Goal: Task Accomplishment & Management: Use online tool/utility

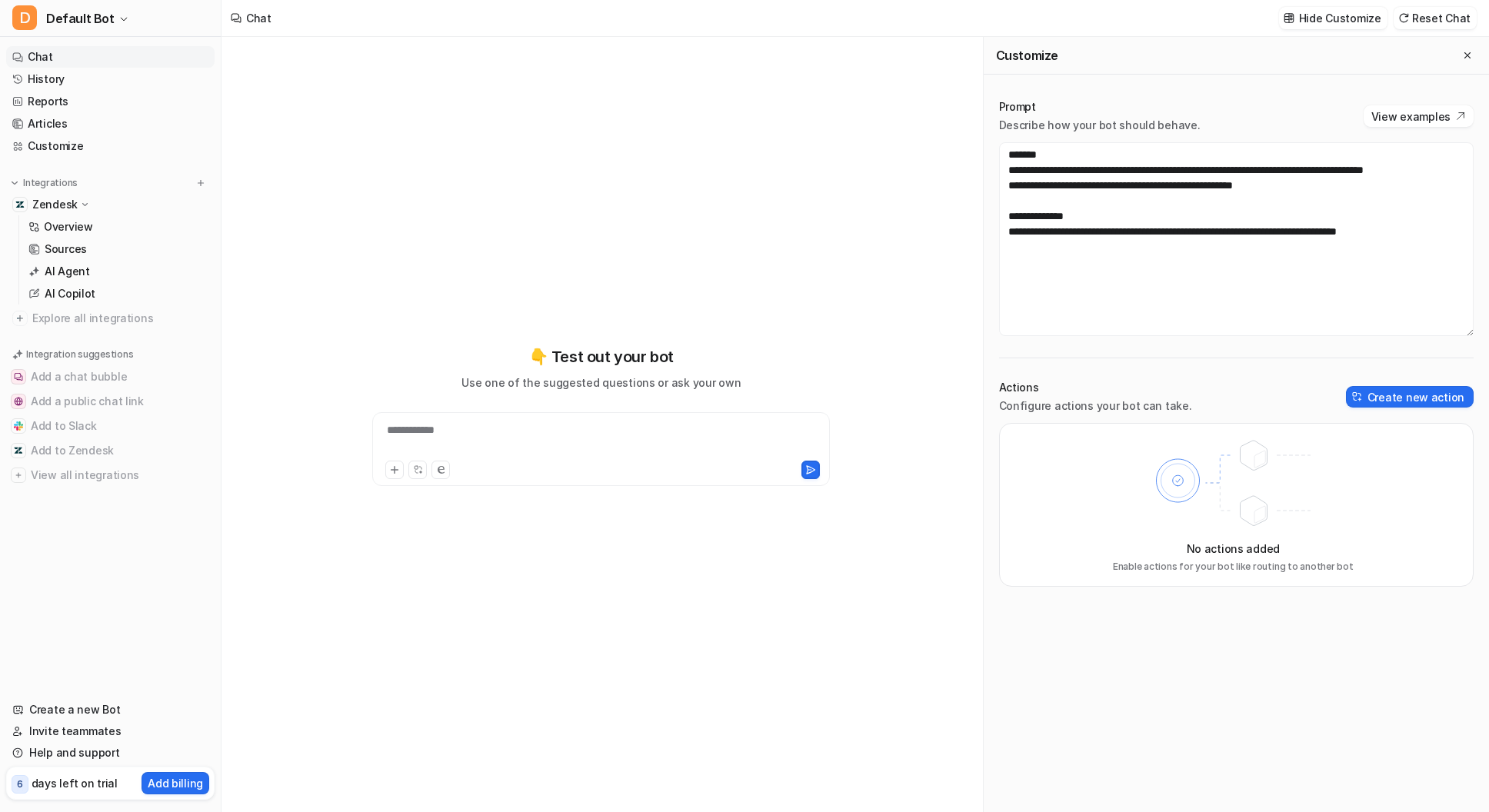
click at [74, 204] on p "Zendesk" at bounding box center [55, 204] width 45 height 15
click at [61, 204] on p "Zendesk" at bounding box center [55, 204] width 45 height 15
click at [68, 225] on p "Overview" at bounding box center [68, 227] width 49 height 15
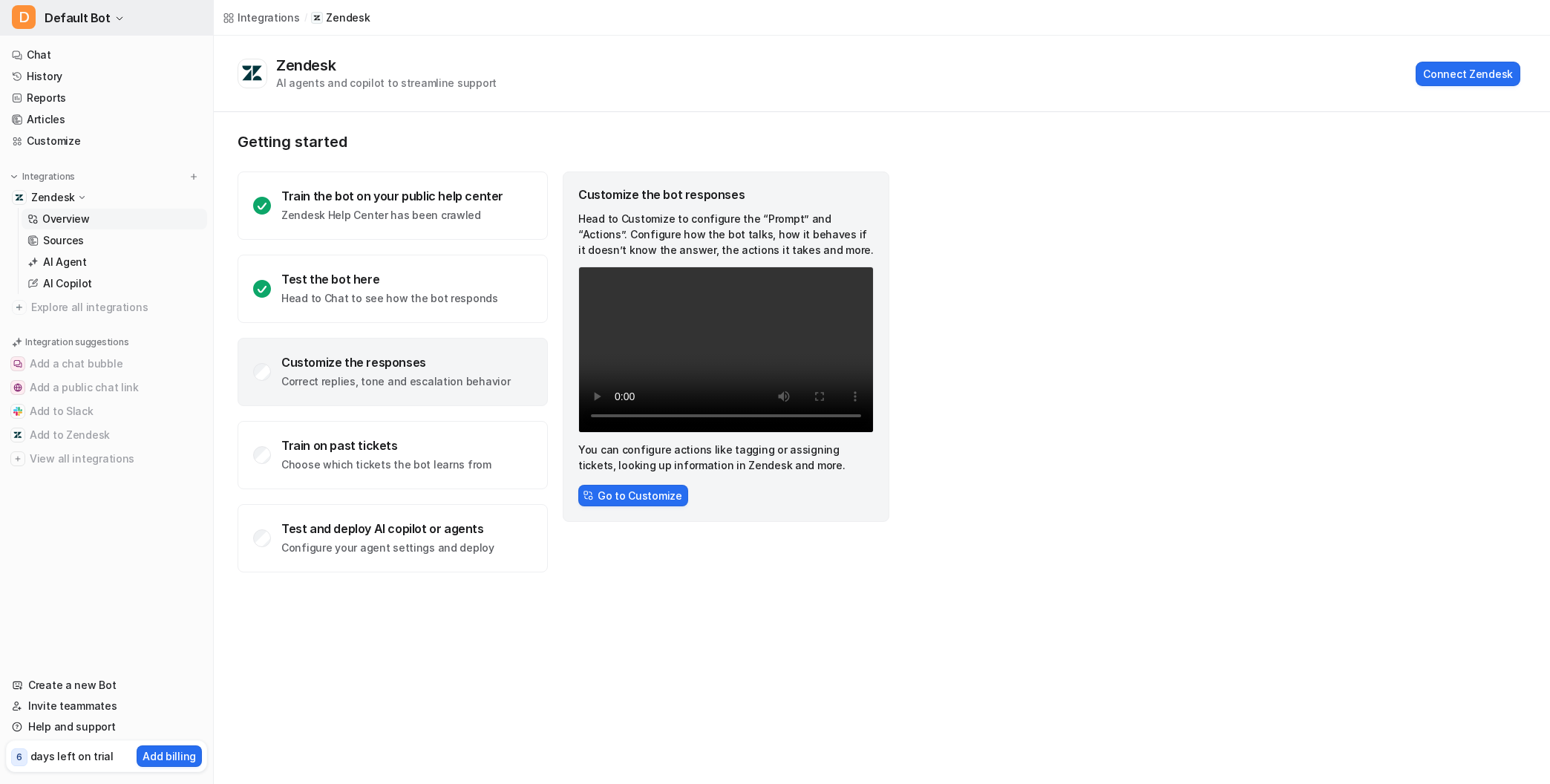
click at [118, 19] on button "D Default Bot" at bounding box center [106, 17] width 213 height 35
click at [500, 19] on div "D Default Bot D Default Bot Create a new bot Settings Sign out Chat History Rep…" at bounding box center [775, 392] width 1550 height 784
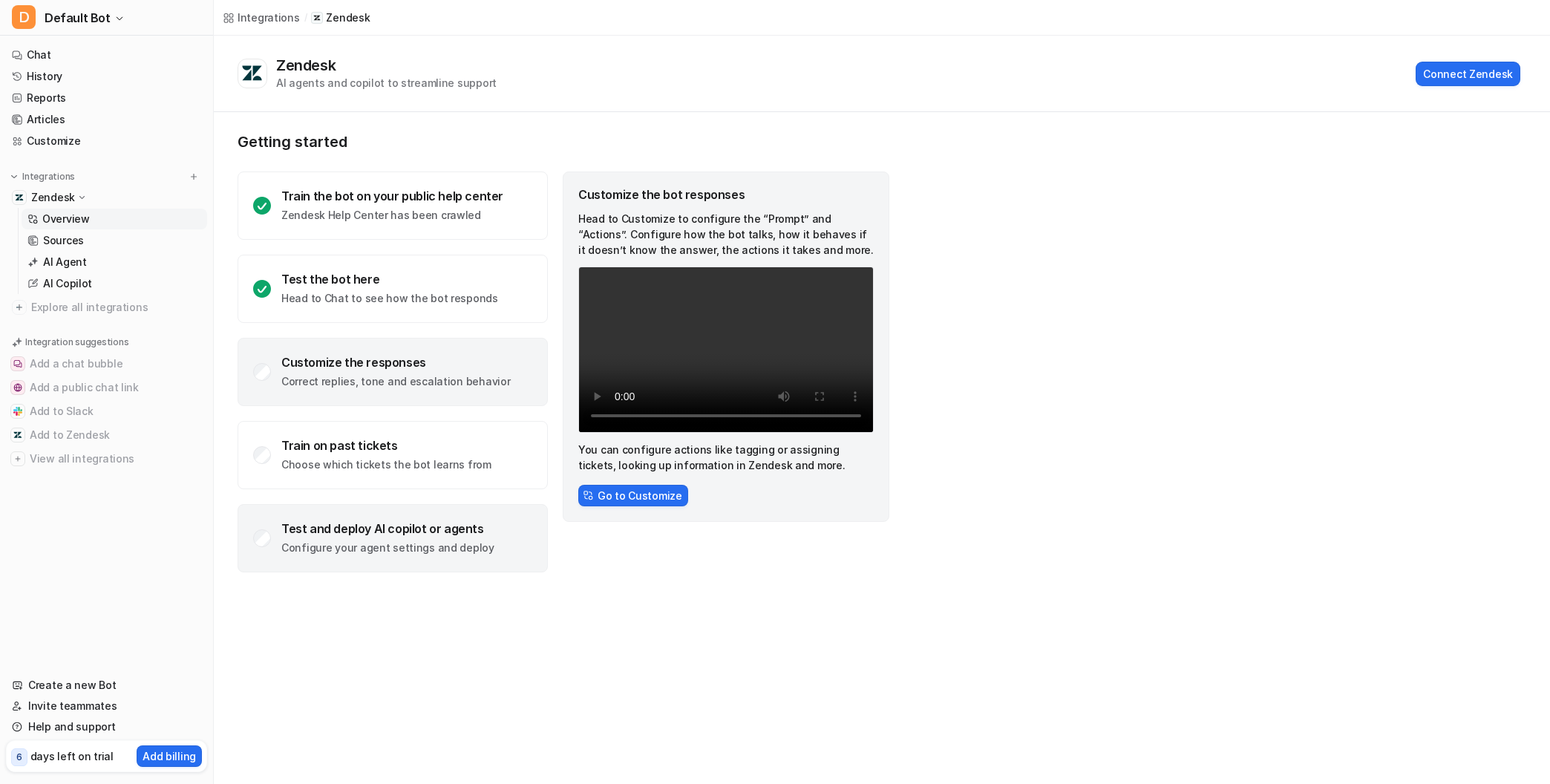
click at [338, 536] on div "Test and deploy AI copilot or agents Configure your agent settings and deploy" at bounding box center [388, 538] width 213 height 35
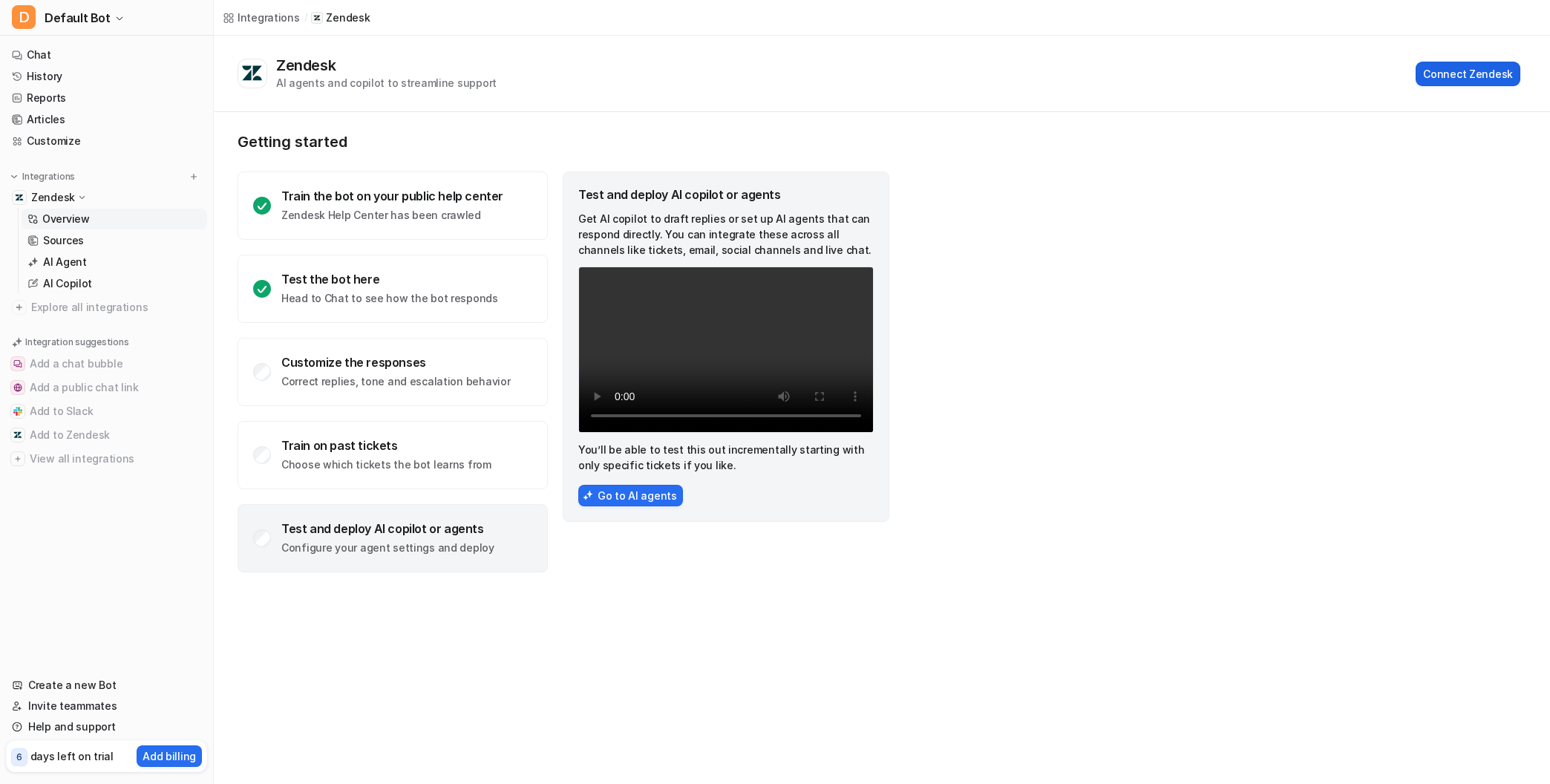
click at [1436, 72] on button "Connect Zendesk" at bounding box center [1468, 74] width 104 height 25
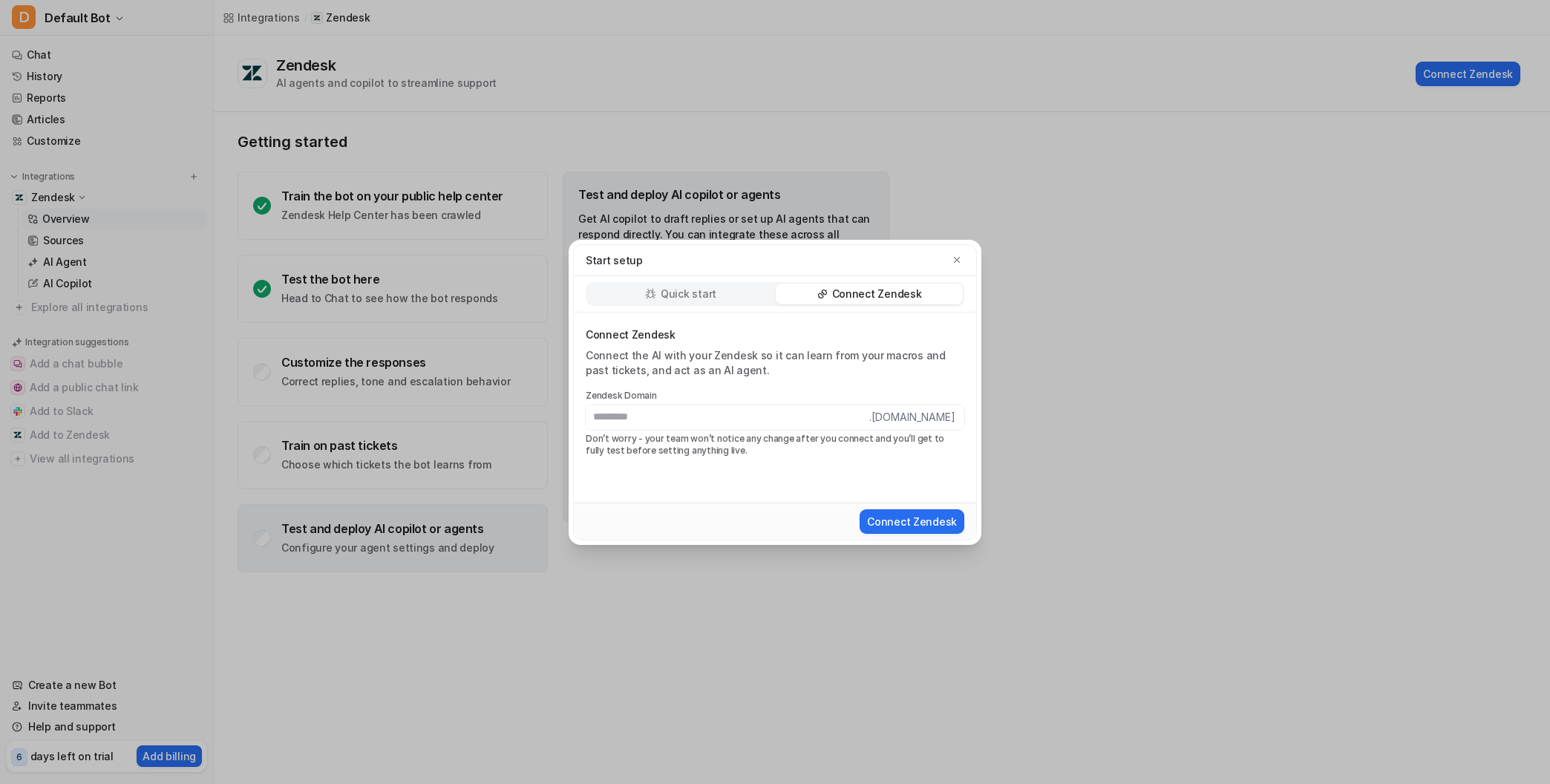
click at [688, 293] on p "Quick start" at bounding box center [689, 294] width 56 height 15
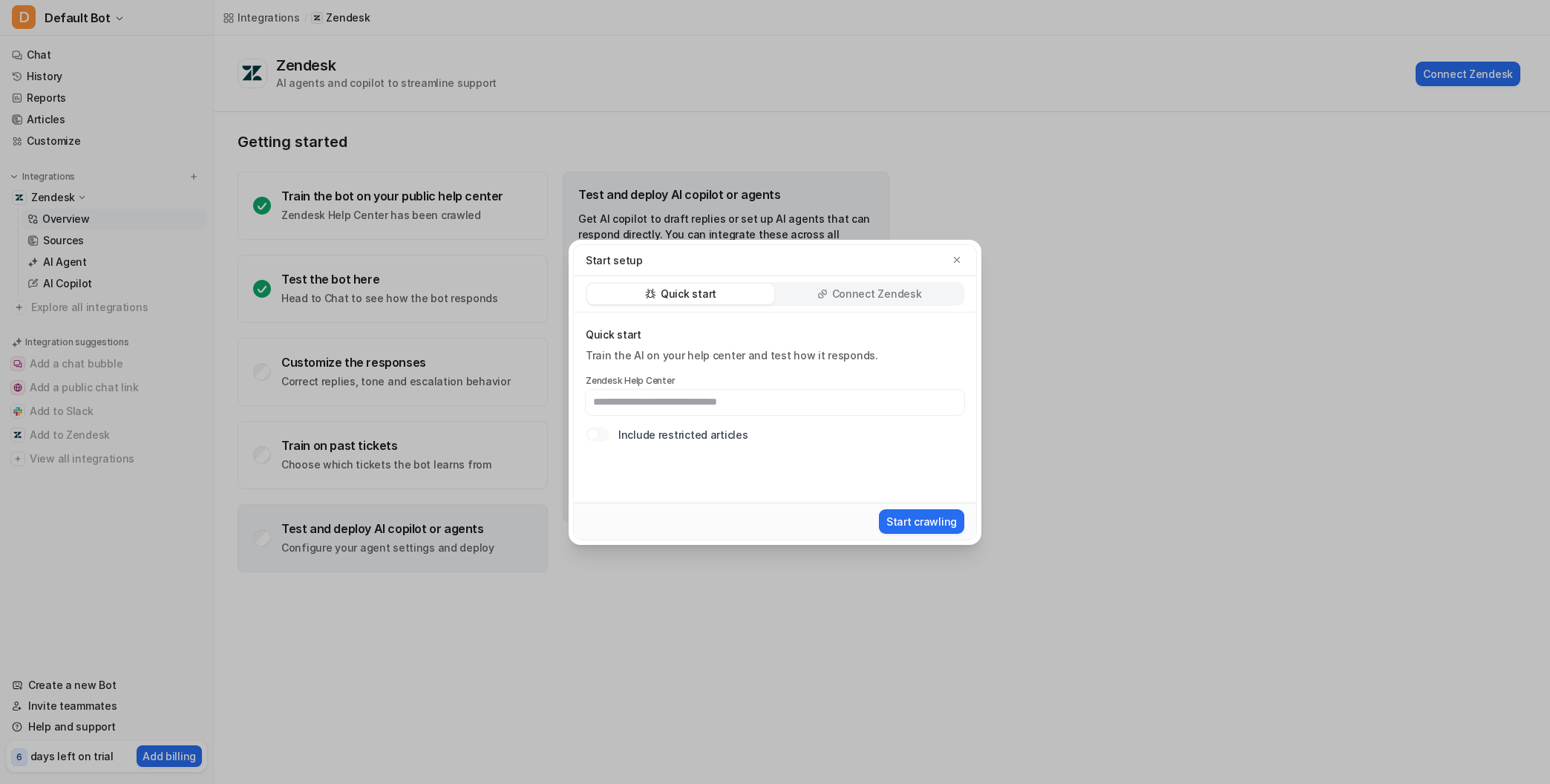
click at [856, 295] on p "Connect Zendesk" at bounding box center [877, 294] width 90 height 15
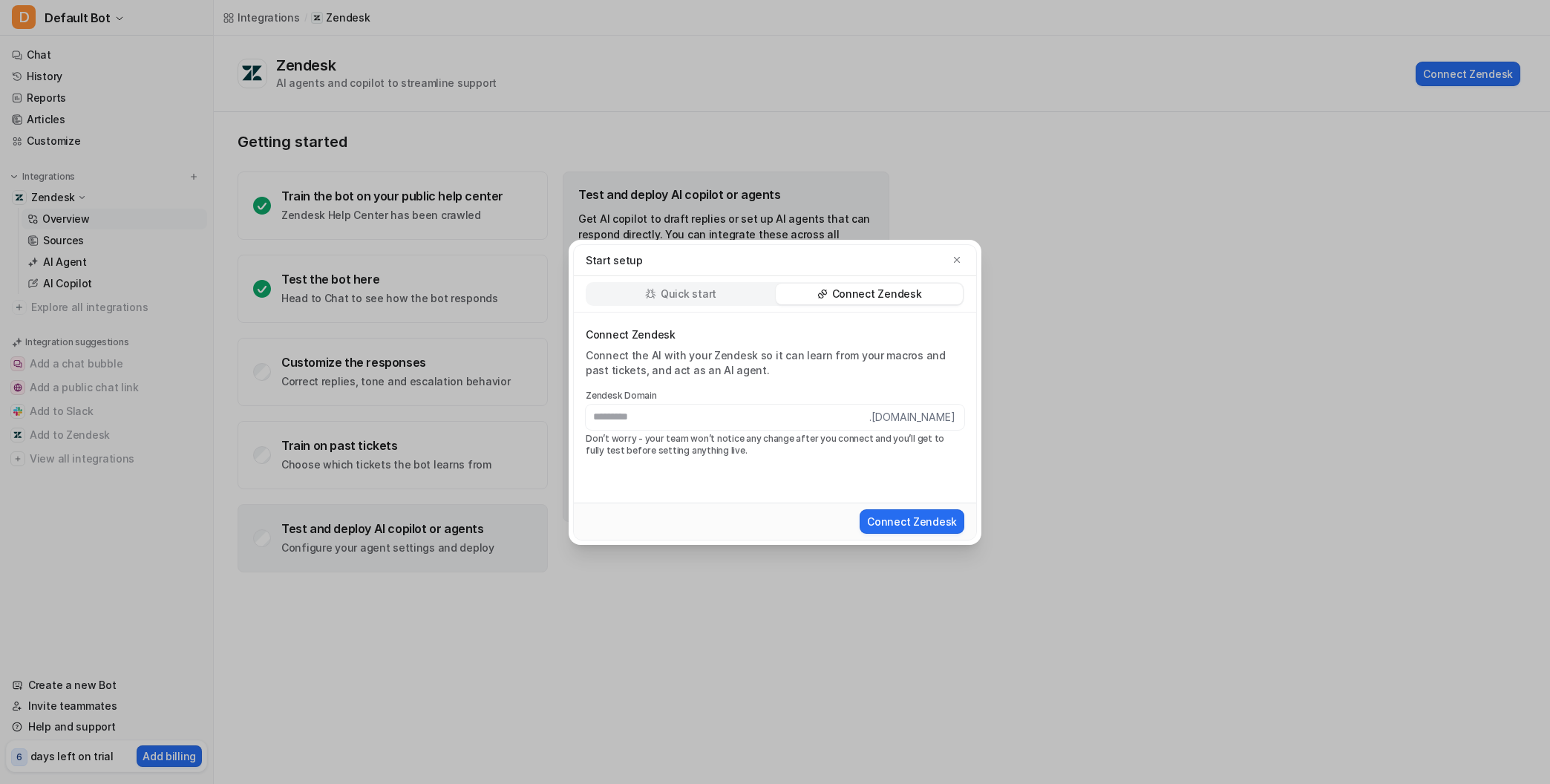
drag, startPoint x: 582, startPoint y: 103, endPoint x: 657, endPoint y: 167, distance: 98.6
click at [583, 103] on div "Start setup Quick start Connect Zendesk Connect Zendesk Connect the AI with you…" at bounding box center [775, 392] width 437 height 784
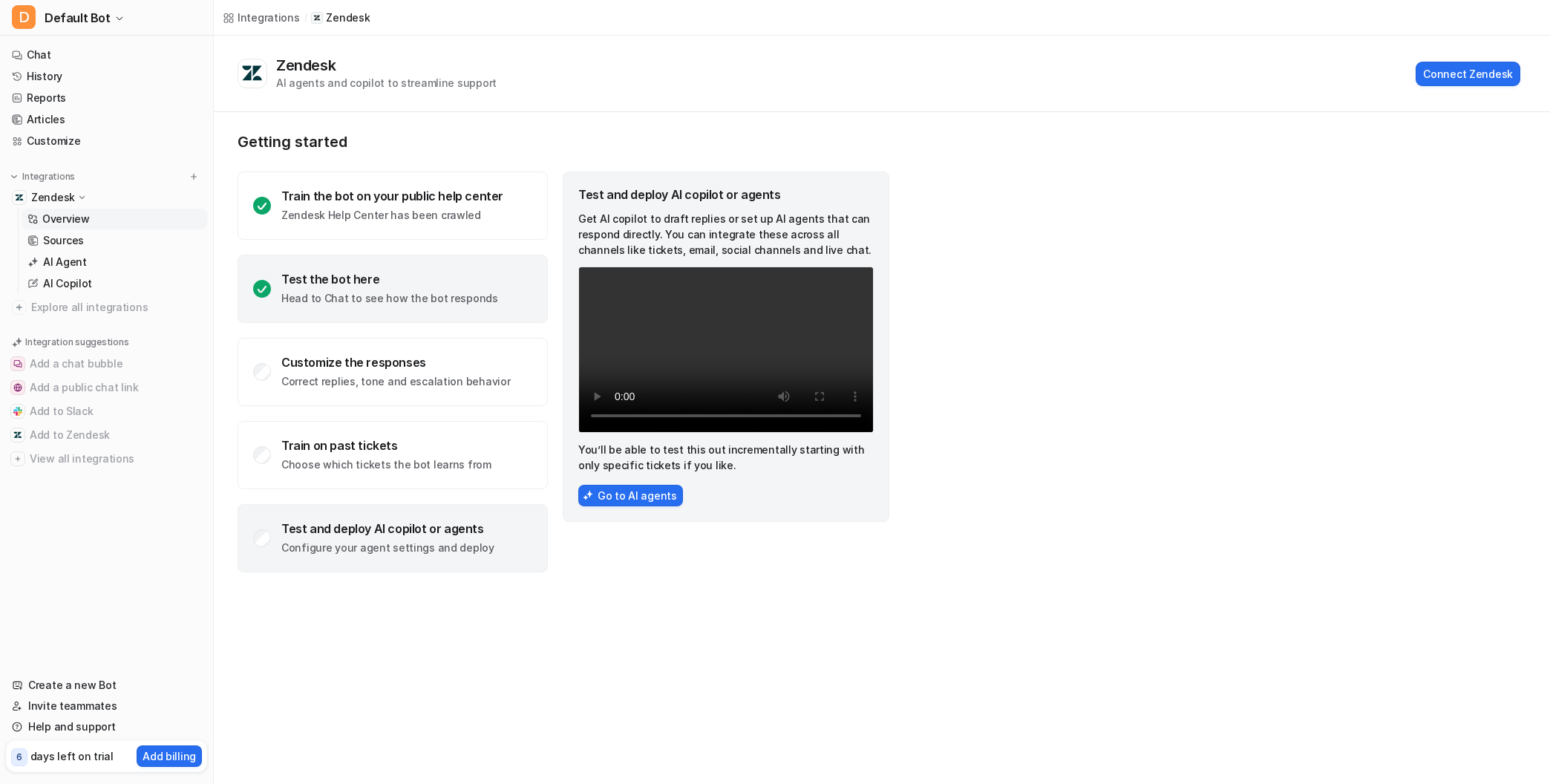
click at [394, 308] on div "Test the bot here Head to Chat to see how the bot responds" at bounding box center [392, 288] width 310 height 68
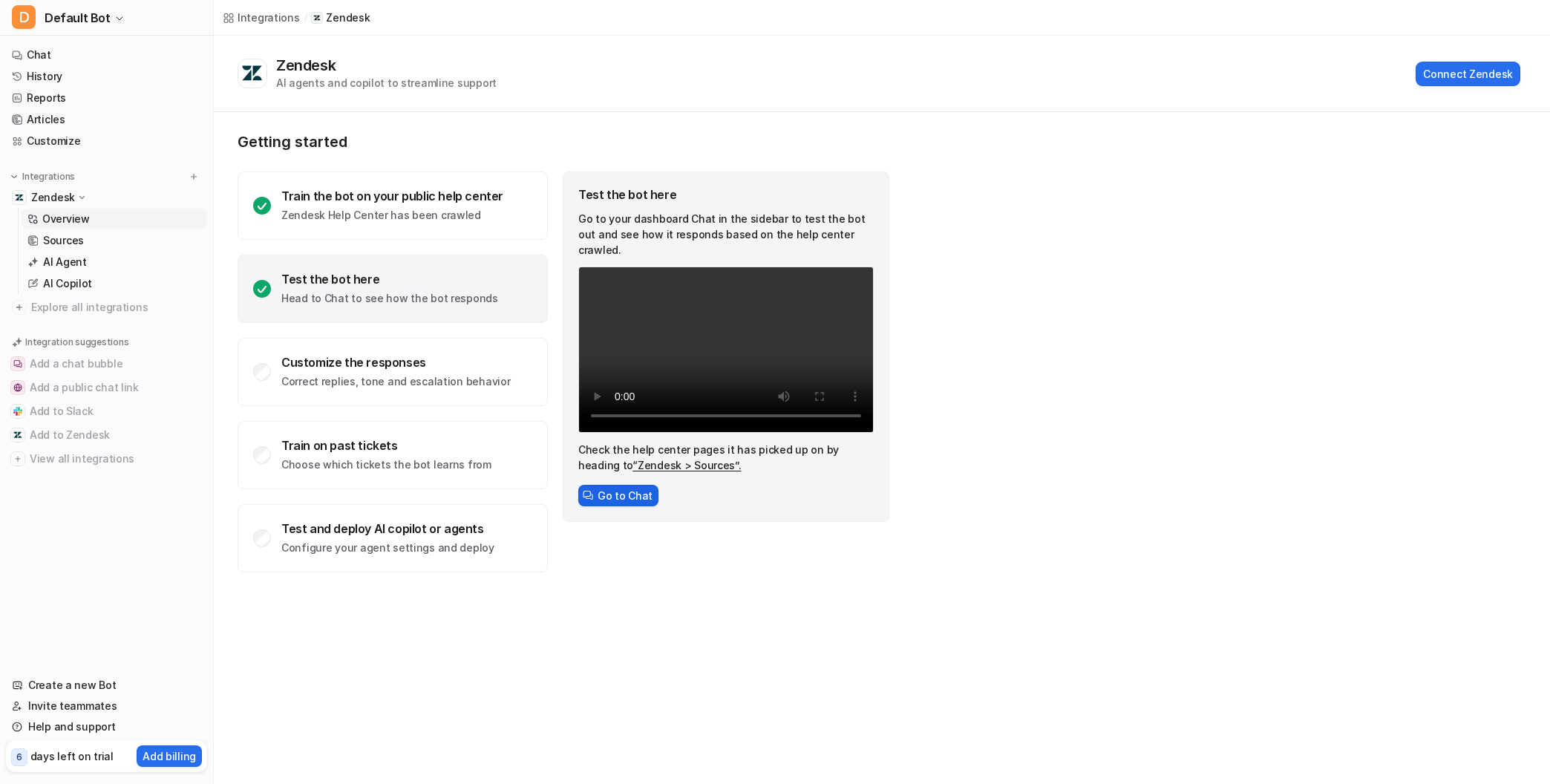
click at [628, 485] on button "Go to Chat" at bounding box center [618, 495] width 80 height 21
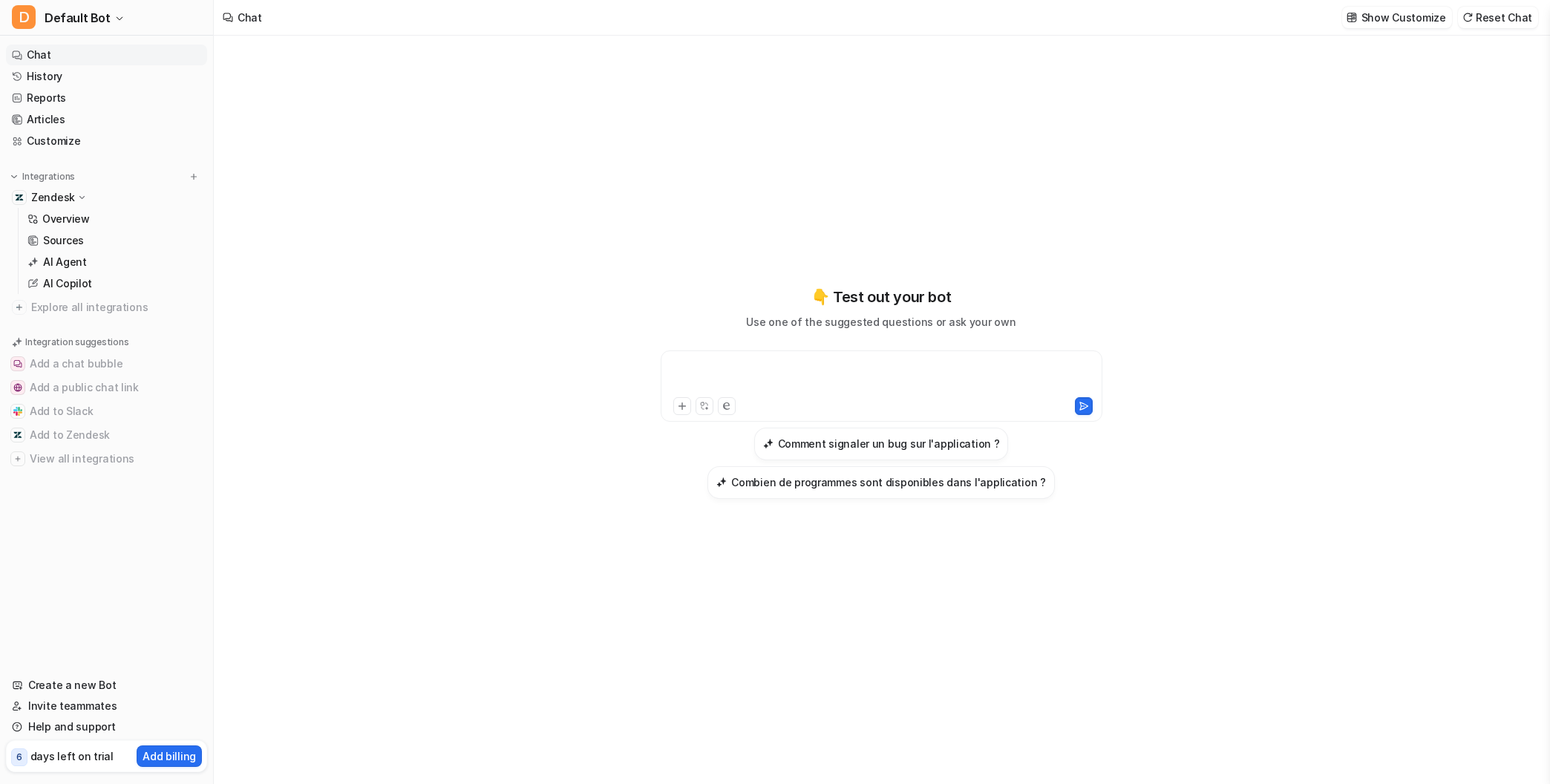
click at [717, 378] on div at bounding box center [882, 378] width 434 height 35
paste div
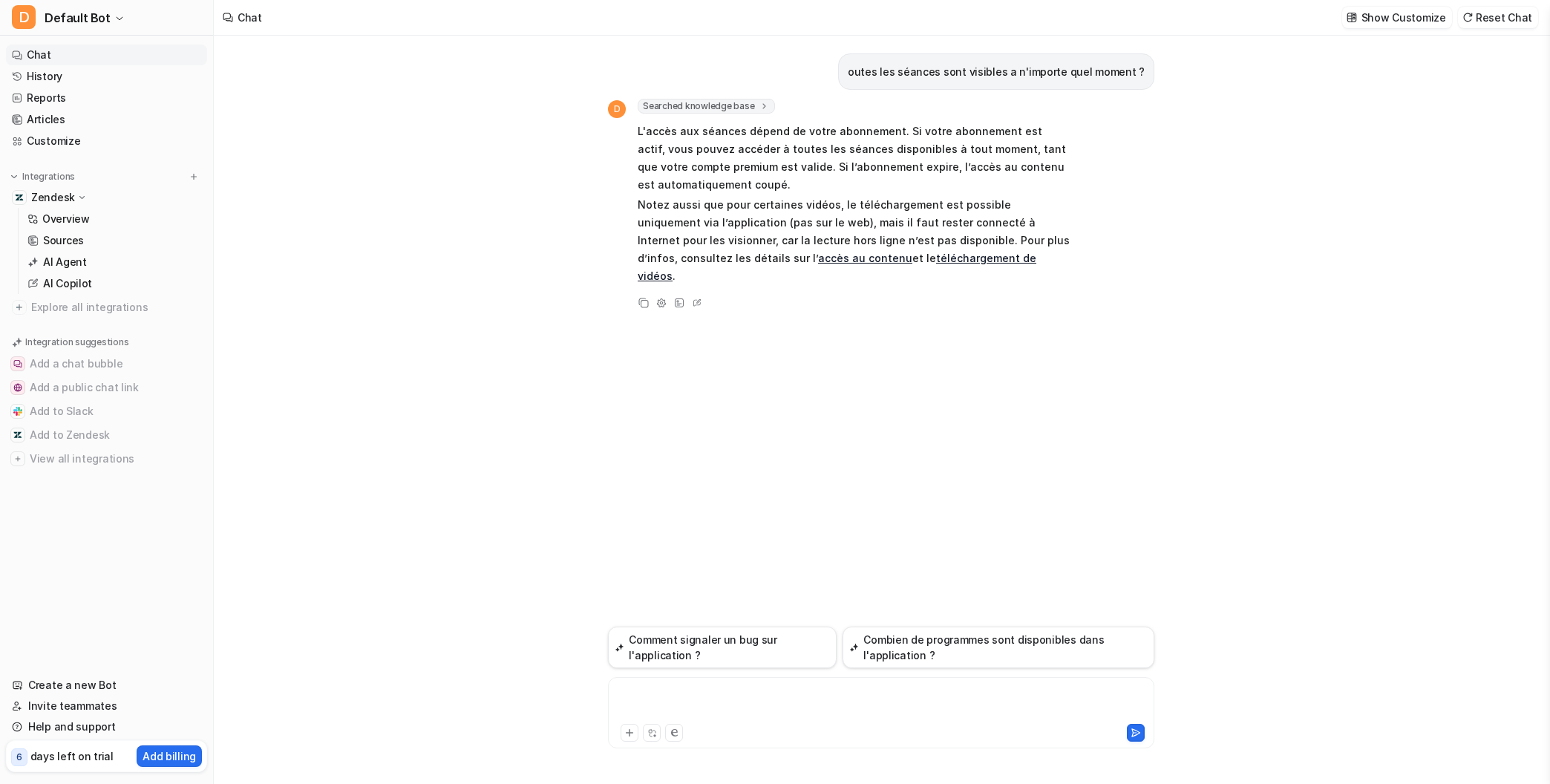
click at [677, 698] on div at bounding box center [881, 704] width 539 height 35
paste div
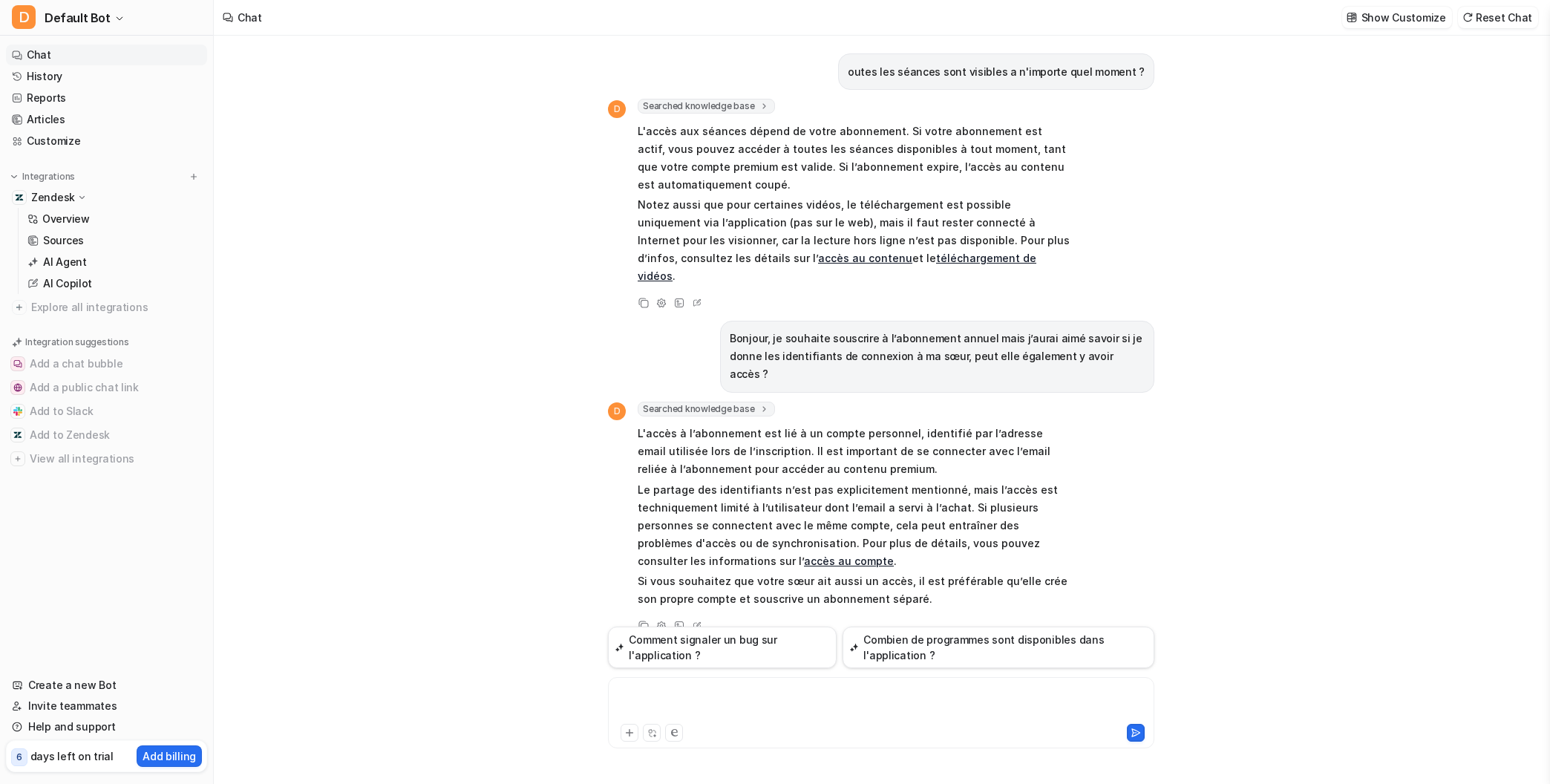
click at [786, 703] on div at bounding box center [881, 704] width 539 height 35
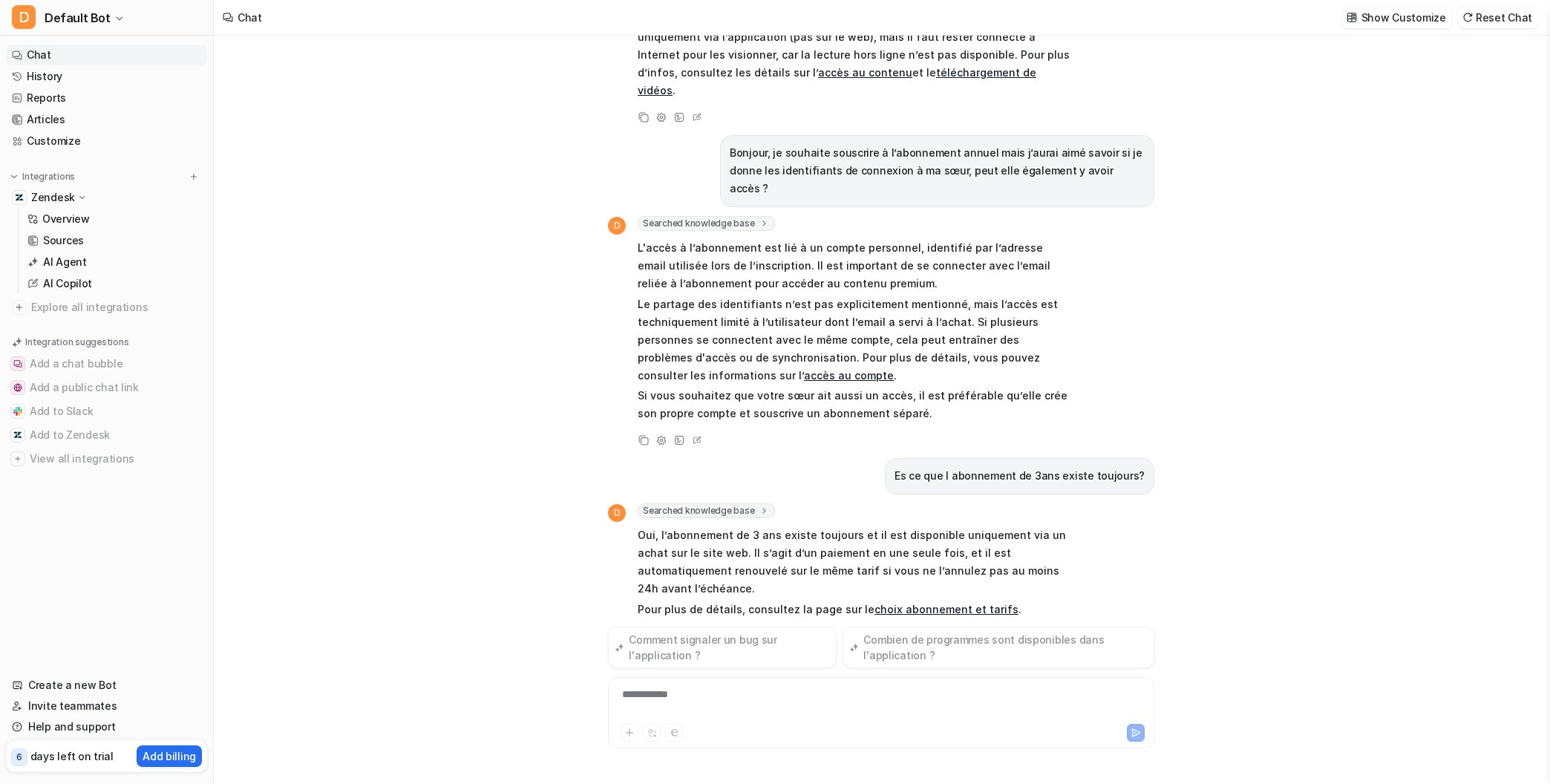
scroll to position [168, 0]
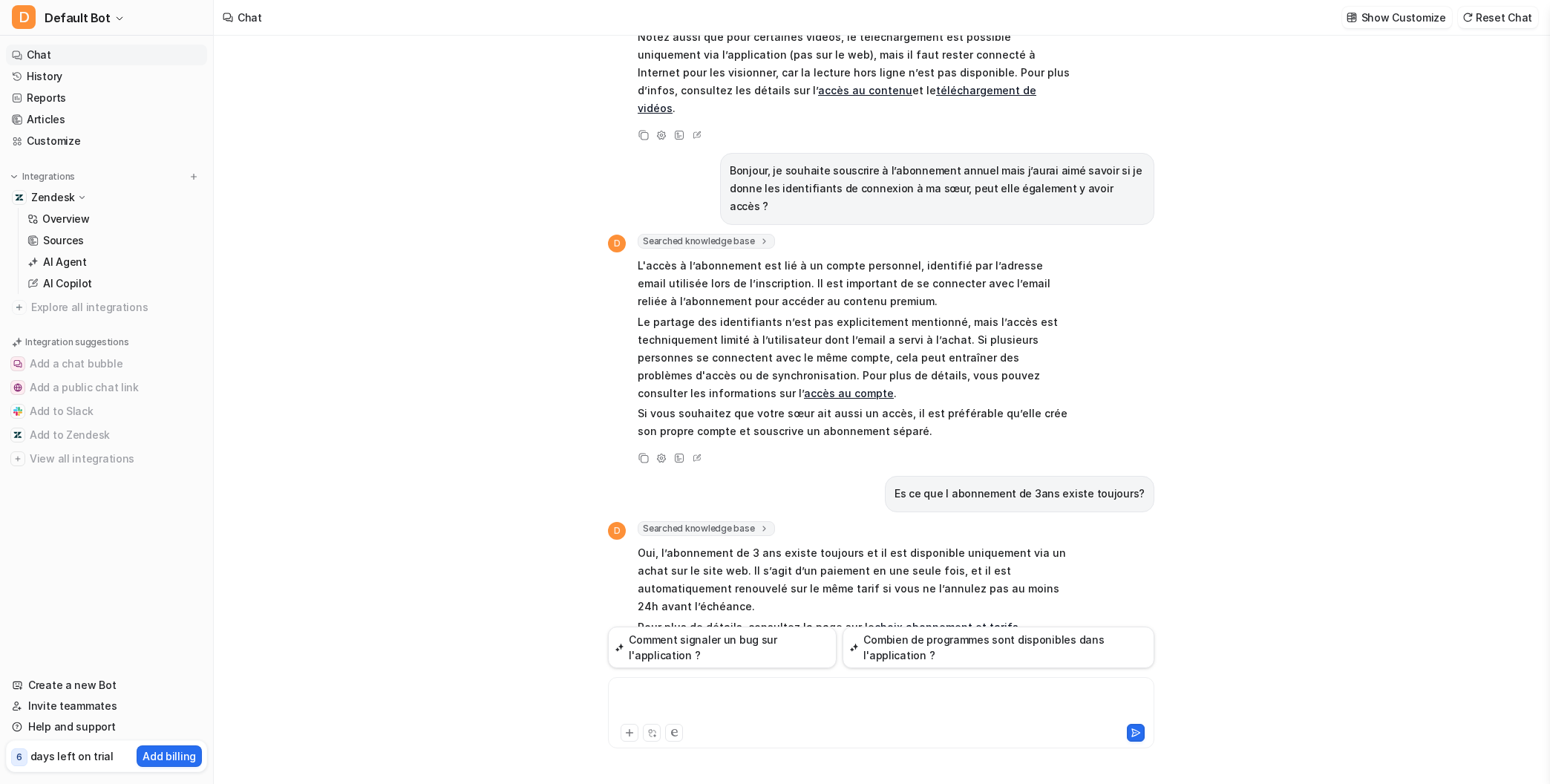
click at [761, 711] on div at bounding box center [881, 704] width 539 height 35
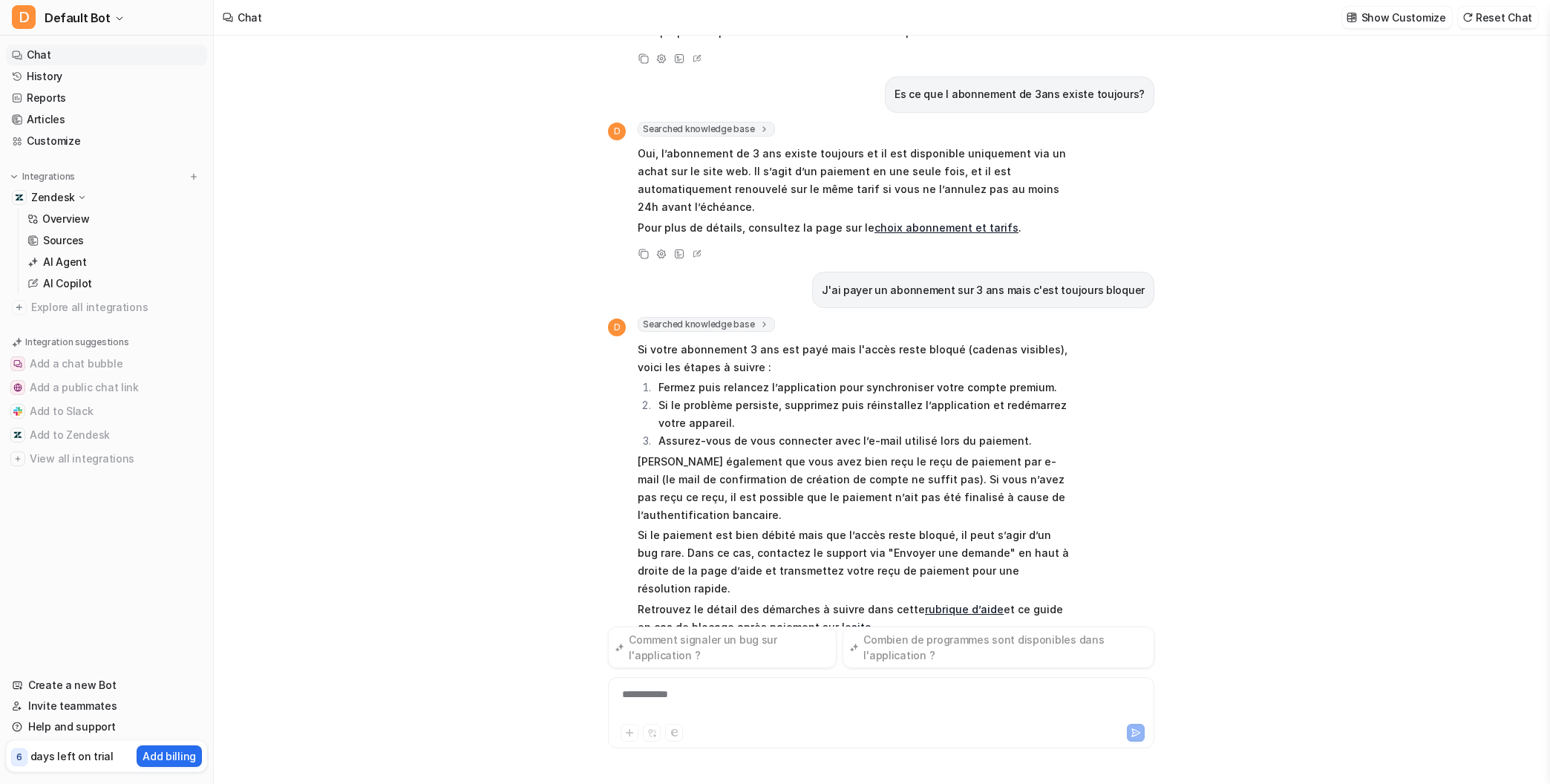
scroll to position [551, 0]
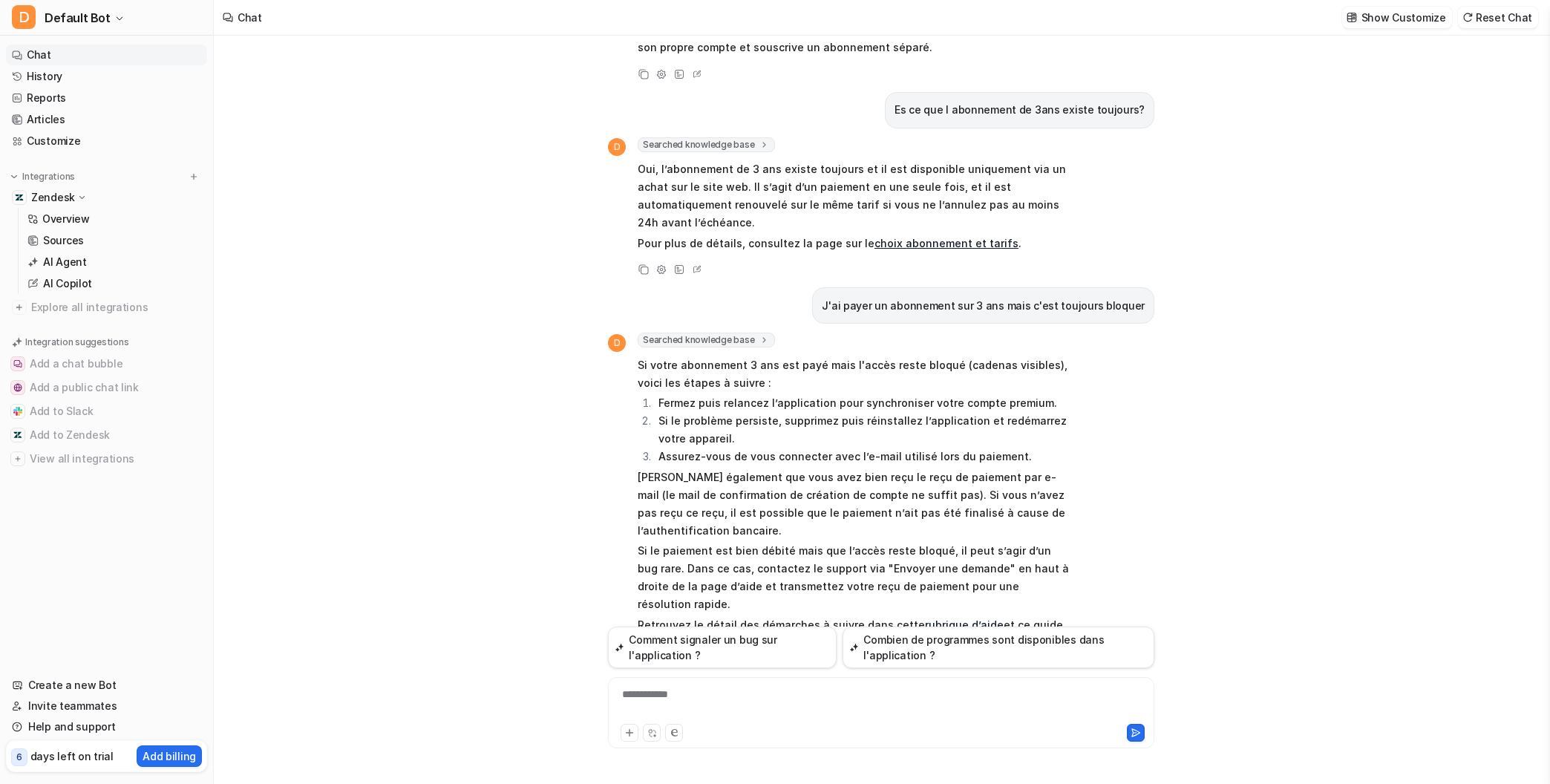
click at [653, 695] on div "**********" at bounding box center [881, 704] width 539 height 35
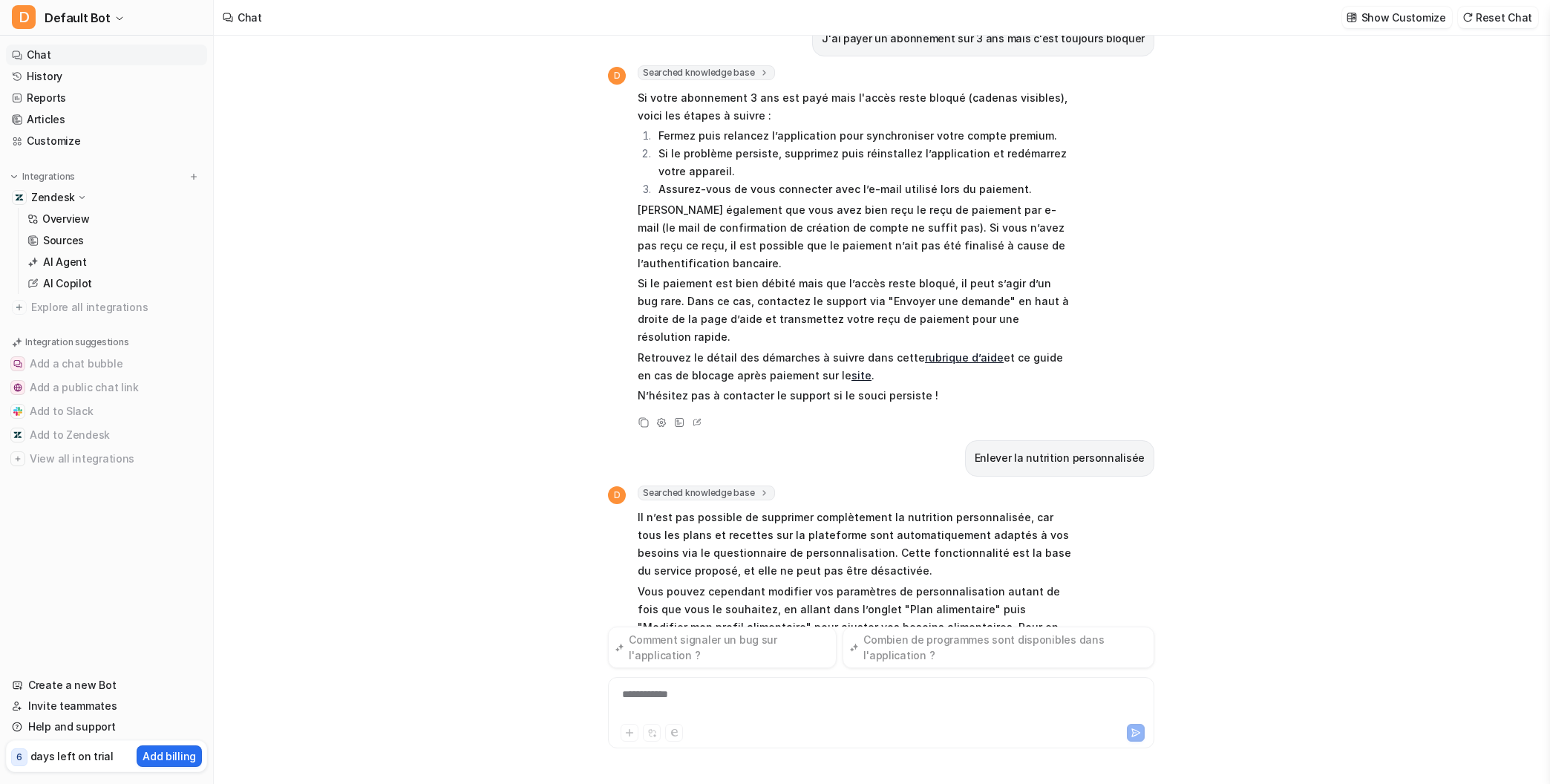
scroll to position [801, 0]
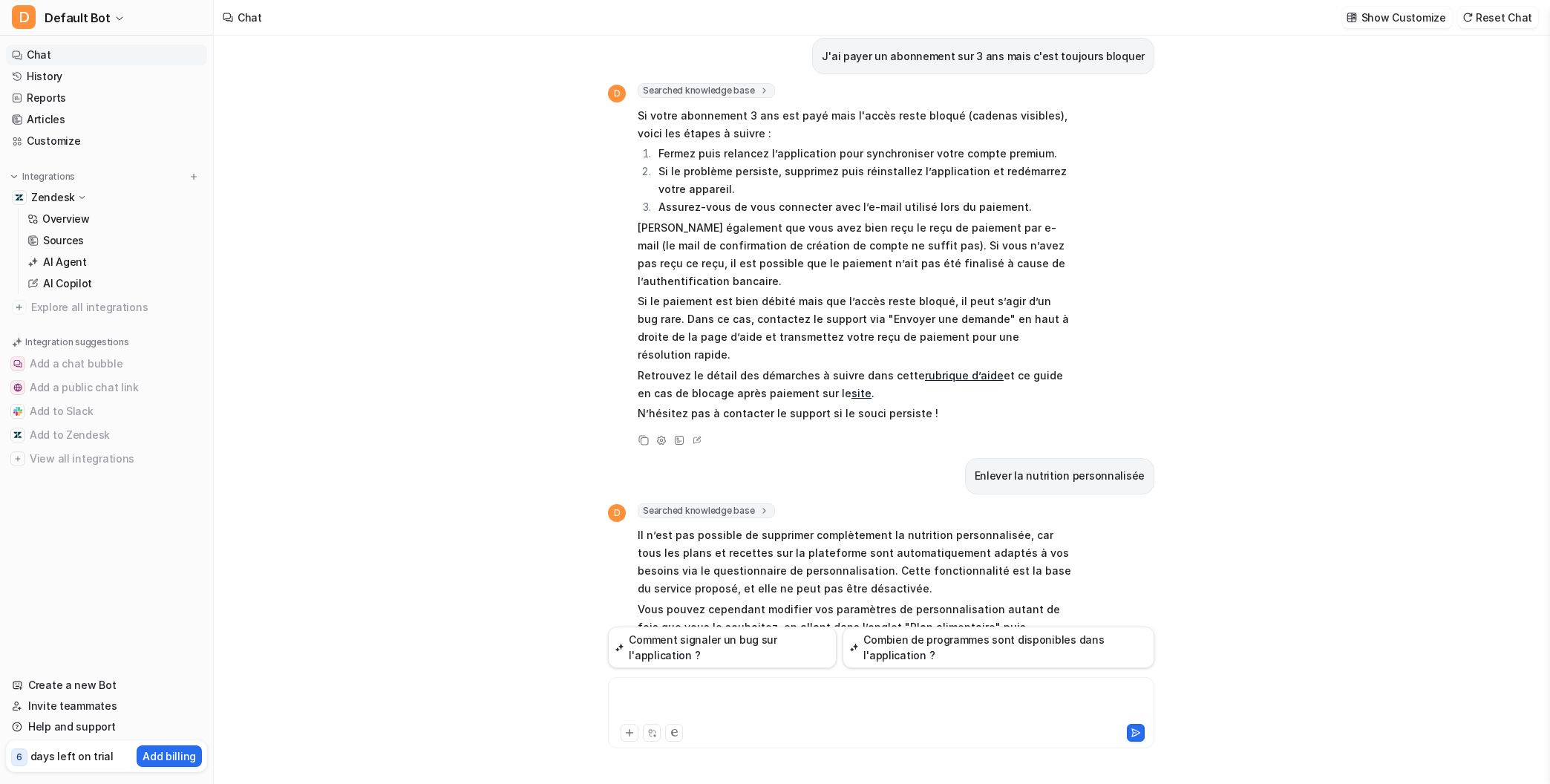
click at [824, 707] on div at bounding box center [881, 704] width 539 height 35
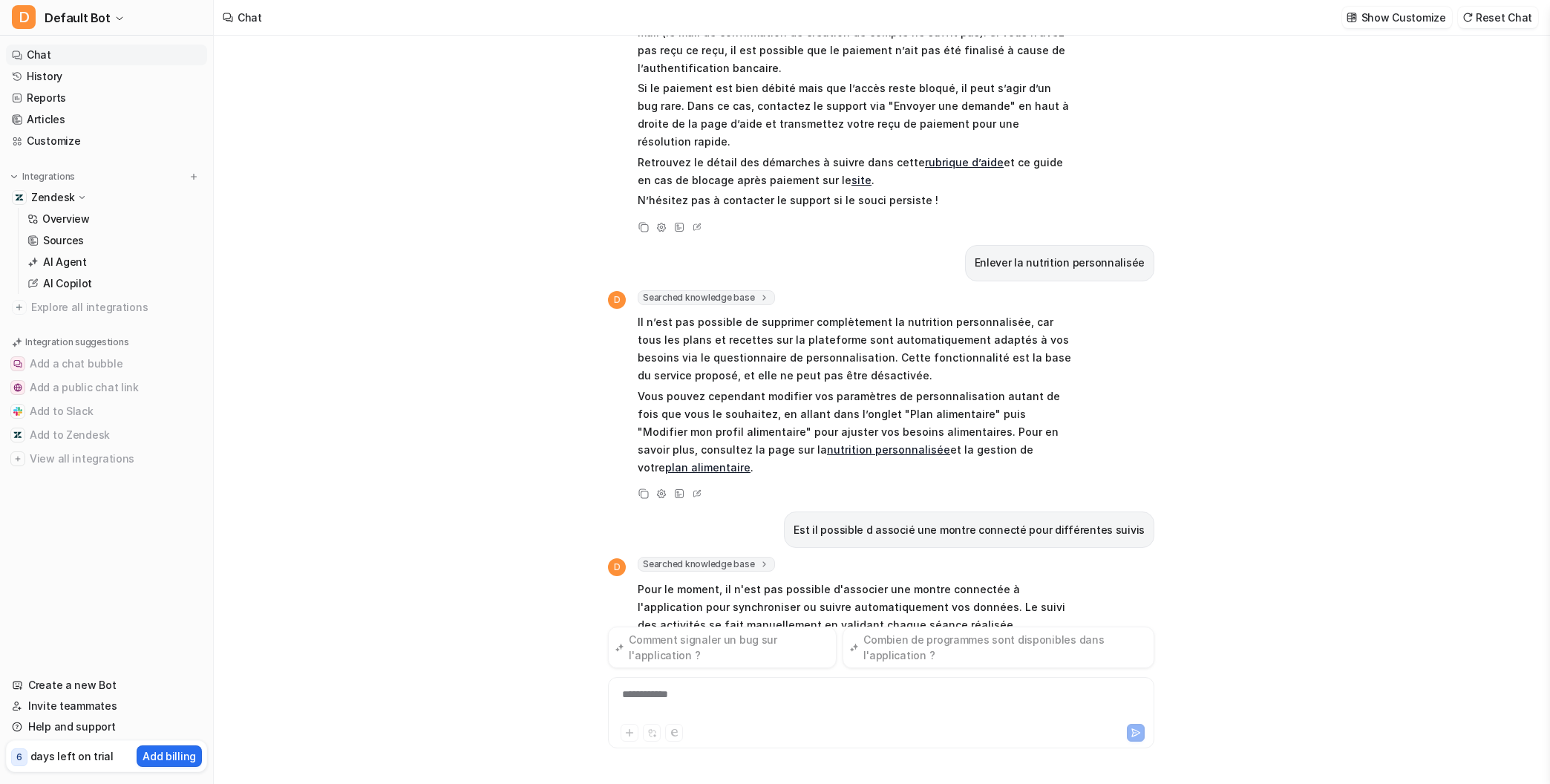
scroll to position [996, 0]
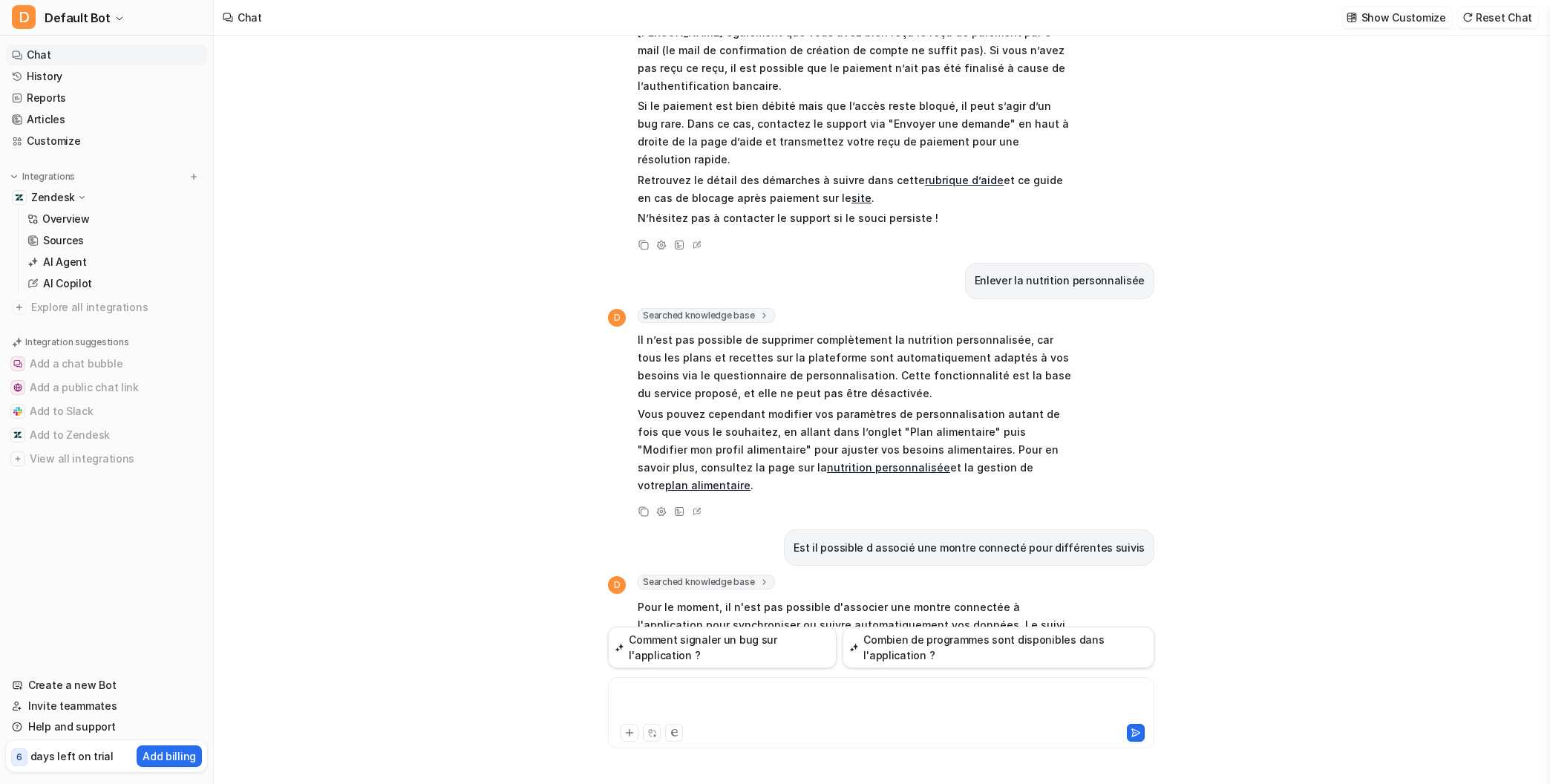
click at [716, 707] on div at bounding box center [881, 704] width 539 height 35
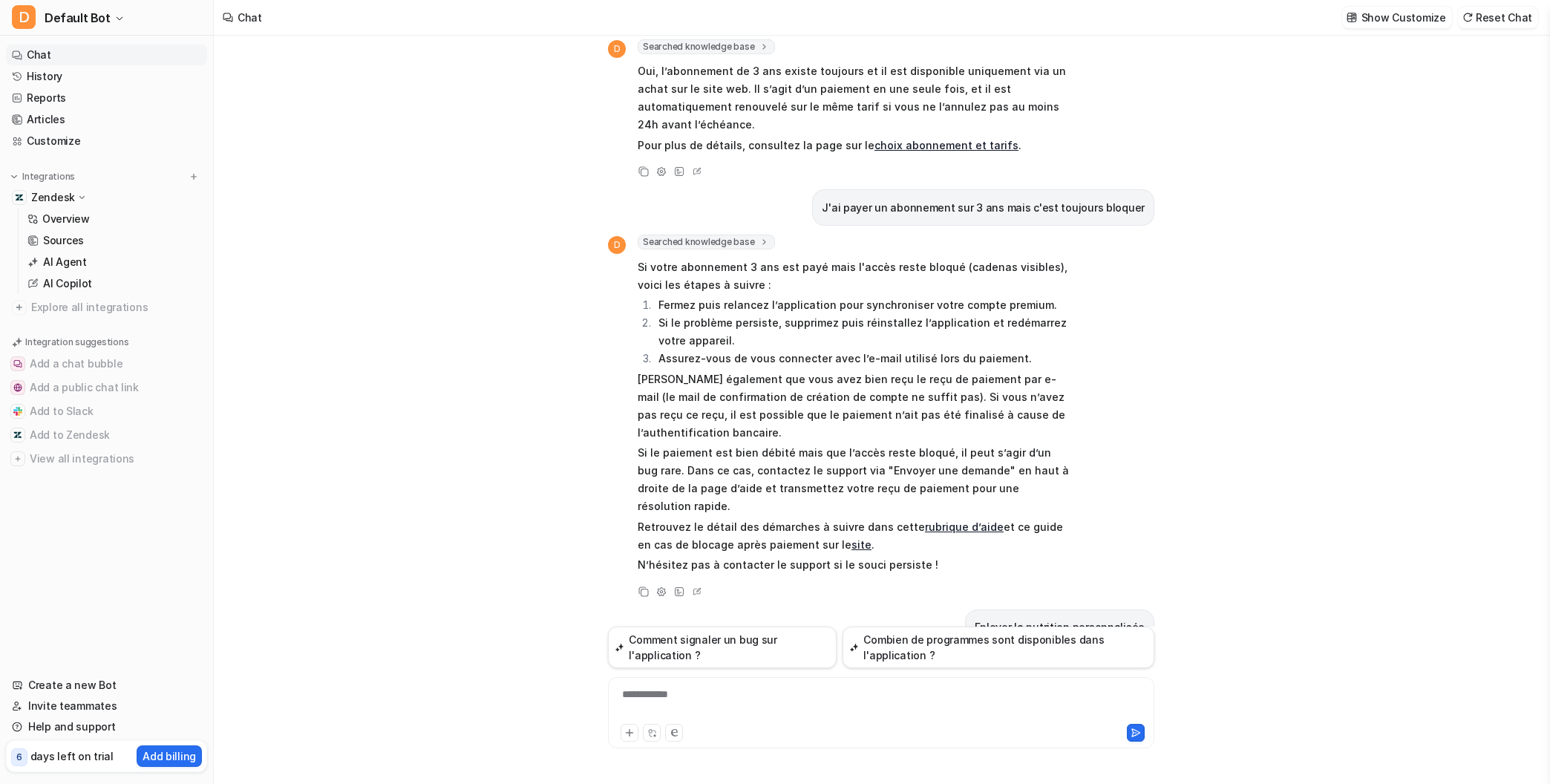
scroll to position [641, 0]
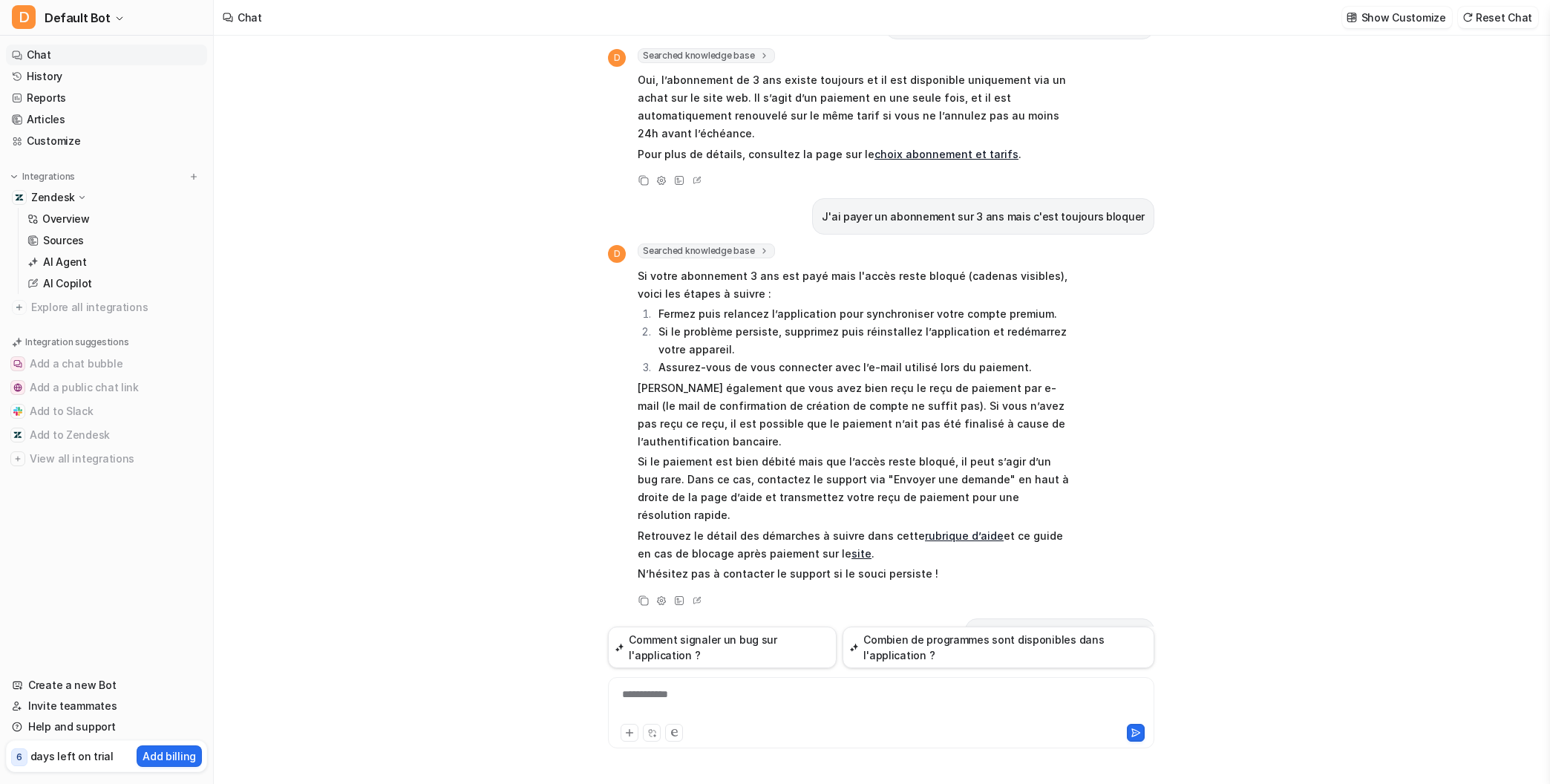
click at [38, 194] on p "Zendesk" at bounding box center [53, 197] width 44 height 15
click at [54, 197] on p "Zendesk" at bounding box center [53, 197] width 44 height 15
click at [65, 225] on p "Overview" at bounding box center [66, 219] width 48 height 15
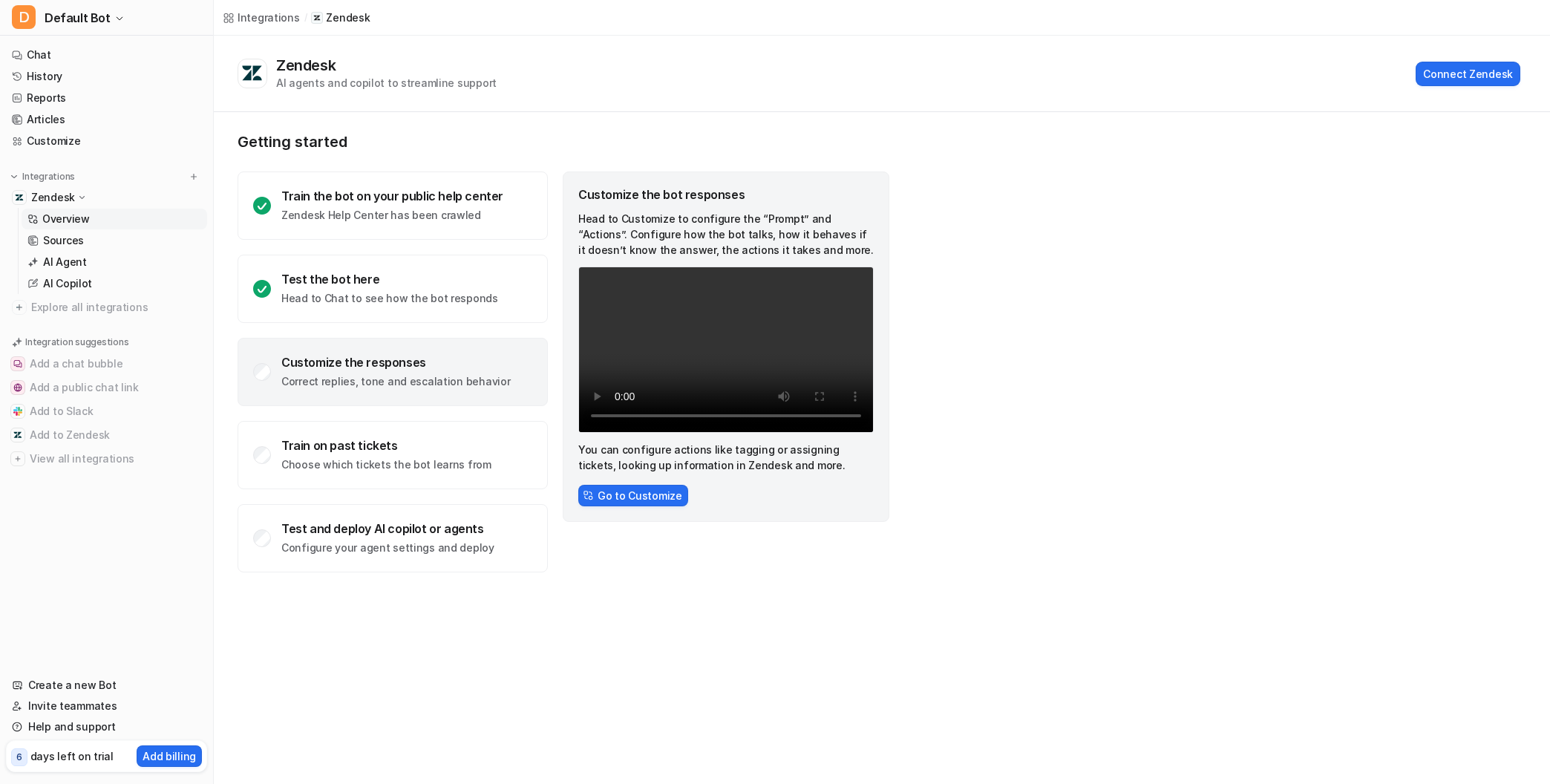
click at [399, 372] on div "Customize the responses Correct replies, tone and escalation behavior" at bounding box center [396, 372] width 229 height 35
click at [340, 454] on div "Train on past tickets Choose which tickets the bot learns from" at bounding box center [386, 455] width 210 height 35
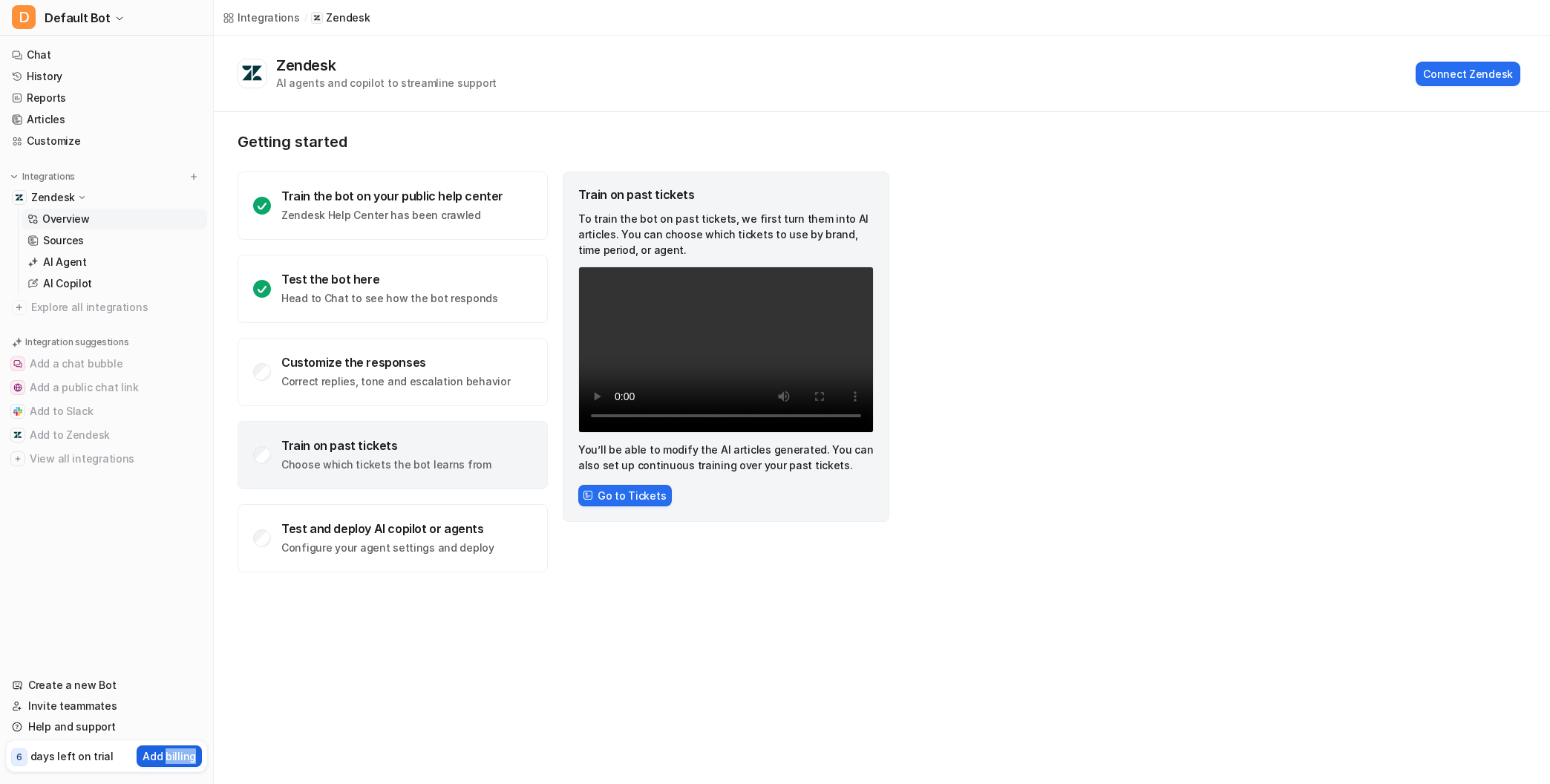
click at [157, 758] on p "Add billing" at bounding box center [169, 756] width 53 height 16
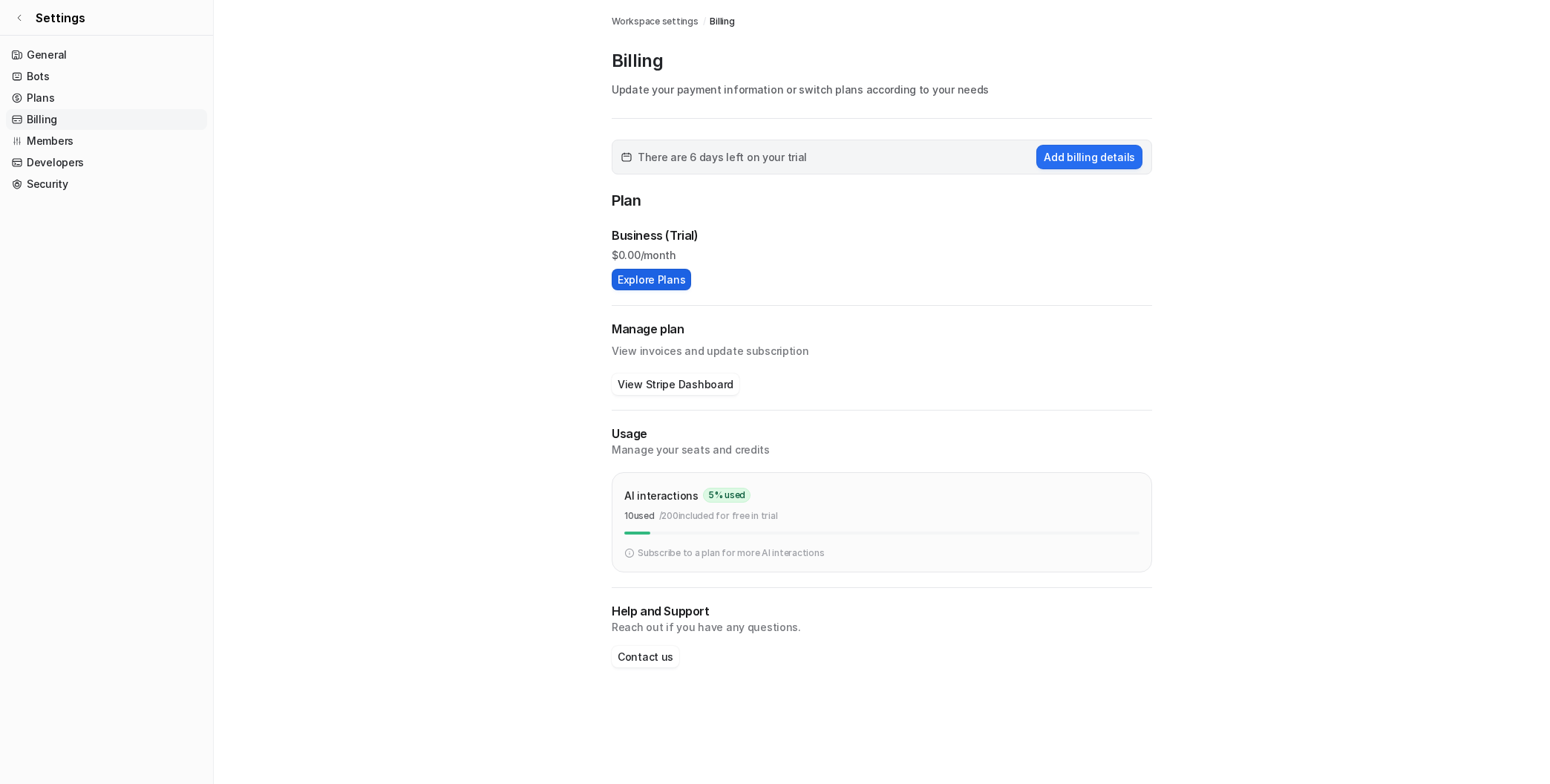
click at [661, 283] on button "Explore Plans" at bounding box center [652, 280] width 80 height 21
click at [310, 206] on main "Workspace settings / Billing Billing Update your payment information or switch …" at bounding box center [882, 348] width 1336 height 697
click at [49, 57] on link "General" at bounding box center [106, 54] width 202 height 21
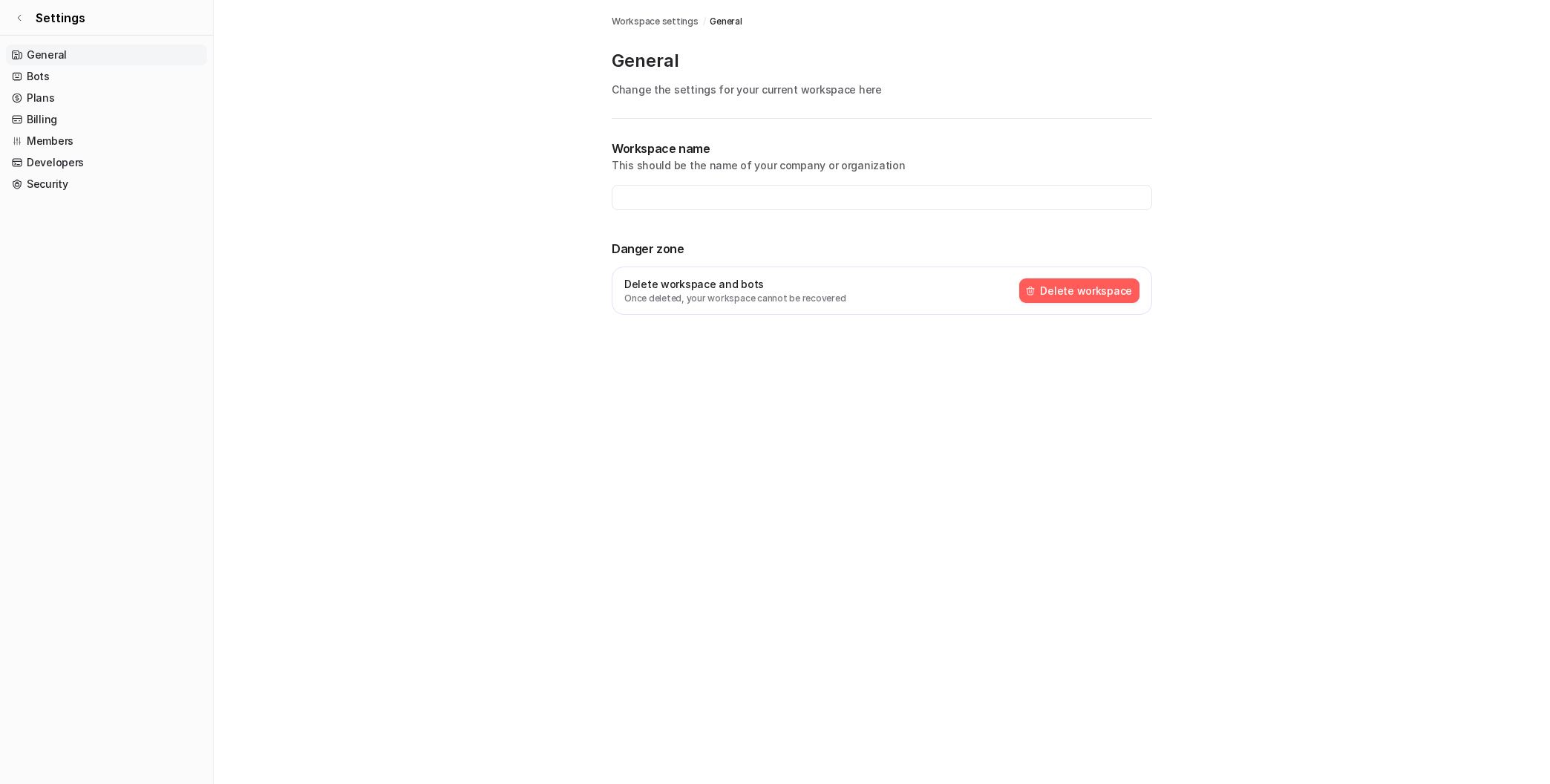
type input "**********"
click at [44, 16] on span "Settings" at bounding box center [60, 18] width 49 height 18
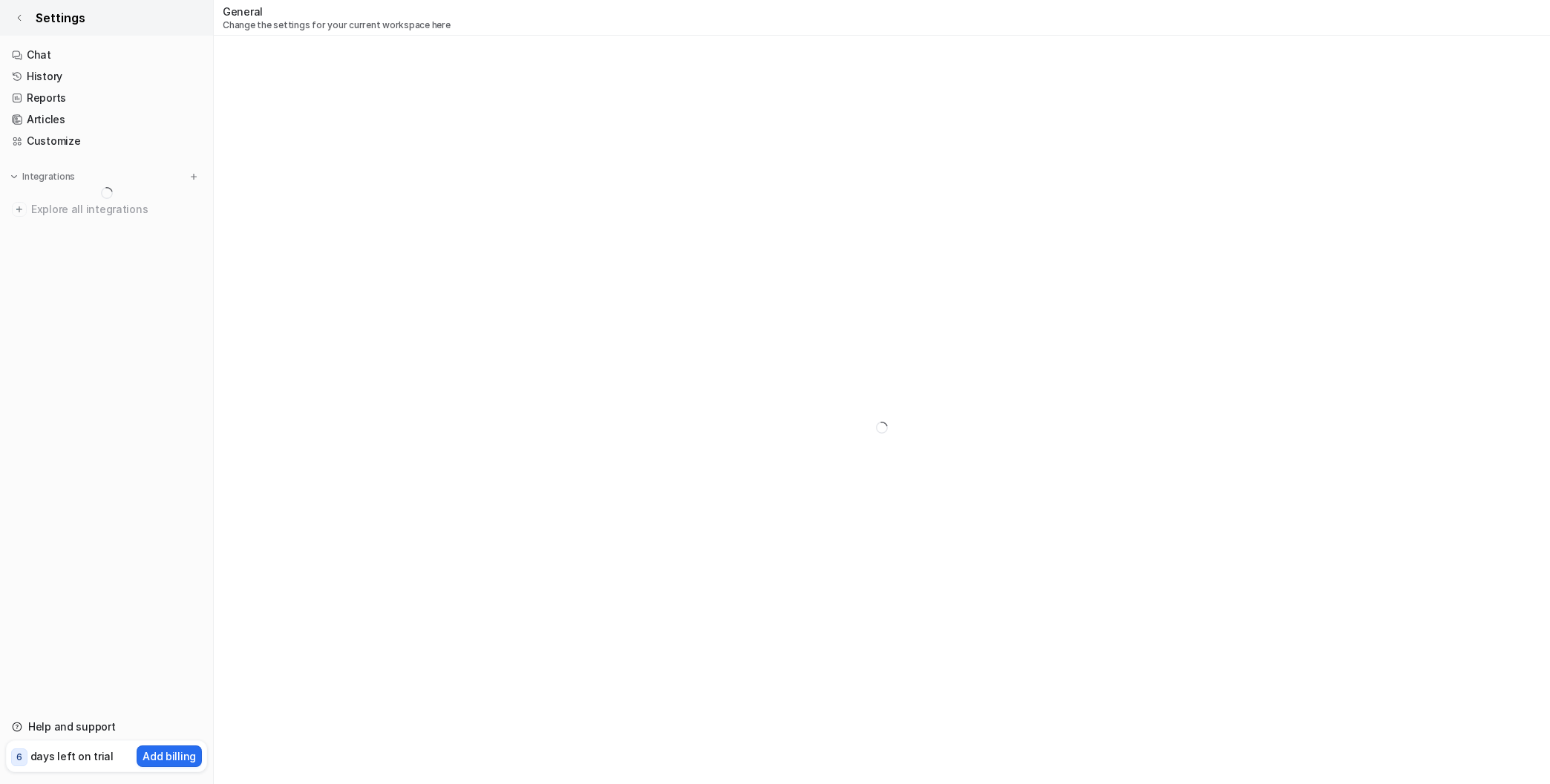
click at [20, 16] on icon at bounding box center [19, 17] width 9 height 9
type textarea "**********"
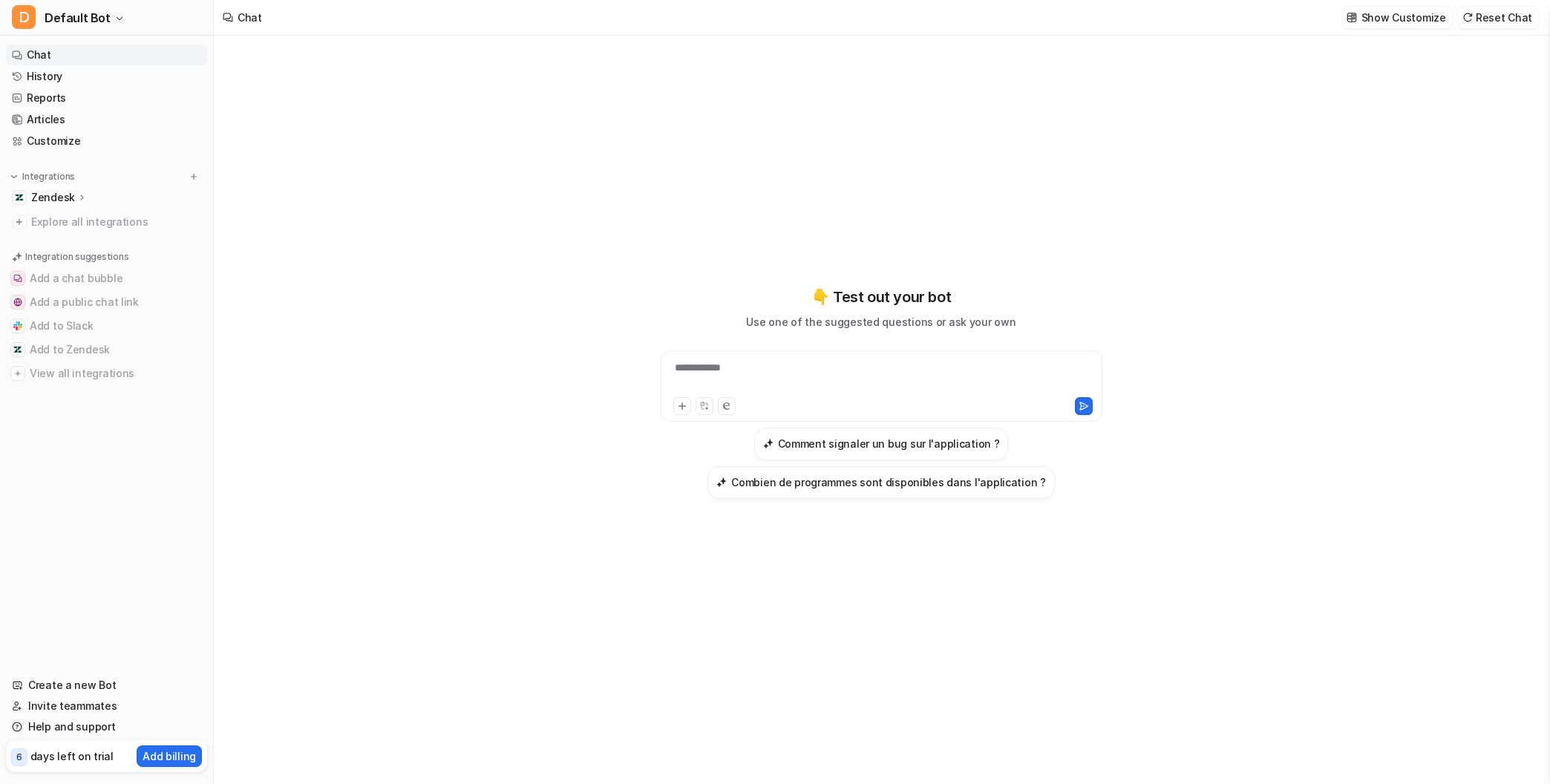
click at [58, 193] on p "Zendesk" at bounding box center [53, 197] width 44 height 15
click at [57, 195] on p "Zendesk" at bounding box center [53, 197] width 44 height 15
drag, startPoint x: 54, startPoint y: 199, endPoint x: 489, endPoint y: 322, distance: 452.1
click at [55, 199] on p "Zendesk" at bounding box center [53, 197] width 44 height 15
click at [57, 221] on p "Overview" at bounding box center [66, 219] width 48 height 15
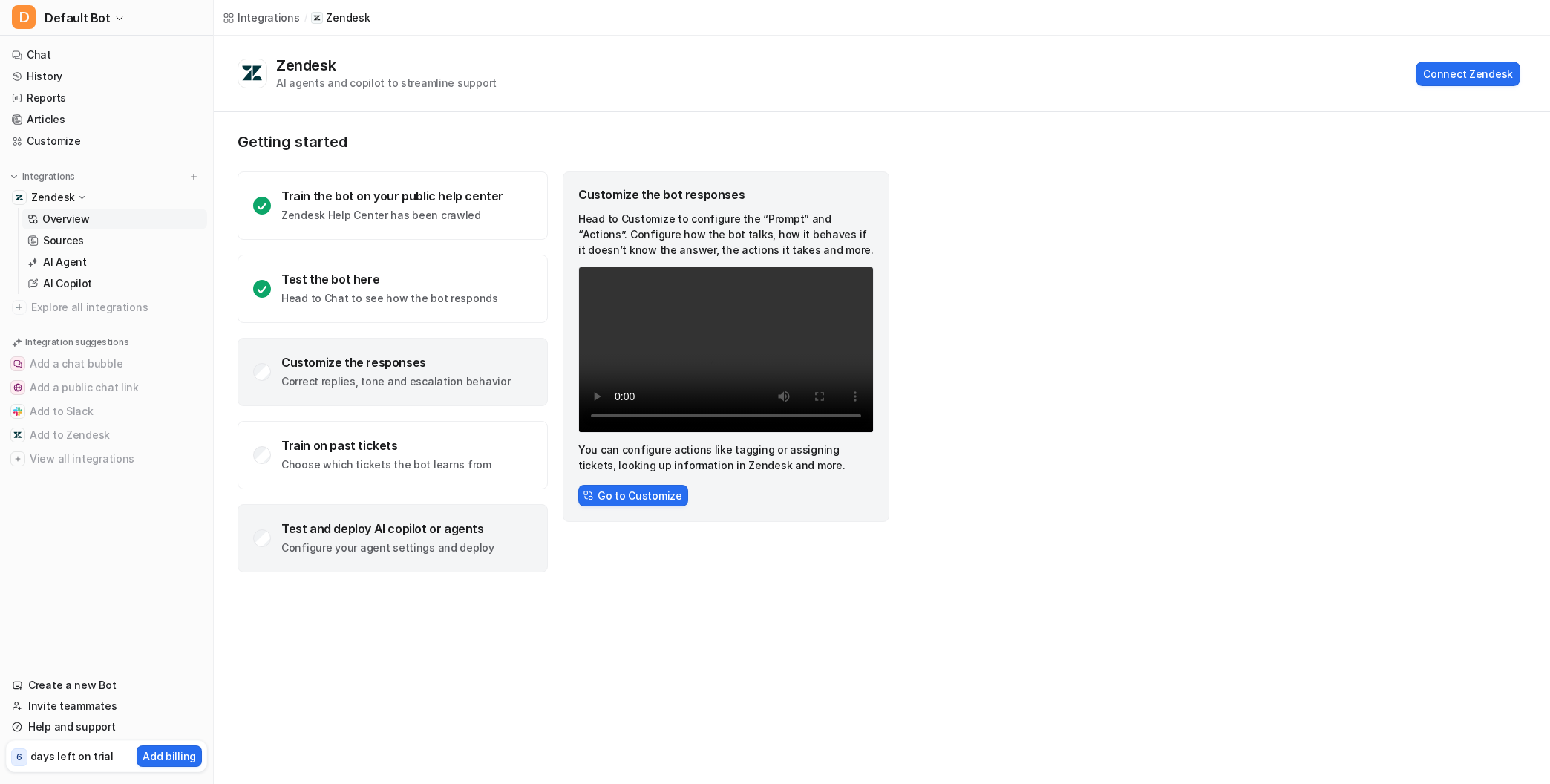
click at [295, 535] on div "Test and deploy AI copilot or agents" at bounding box center [388, 528] width 213 height 15
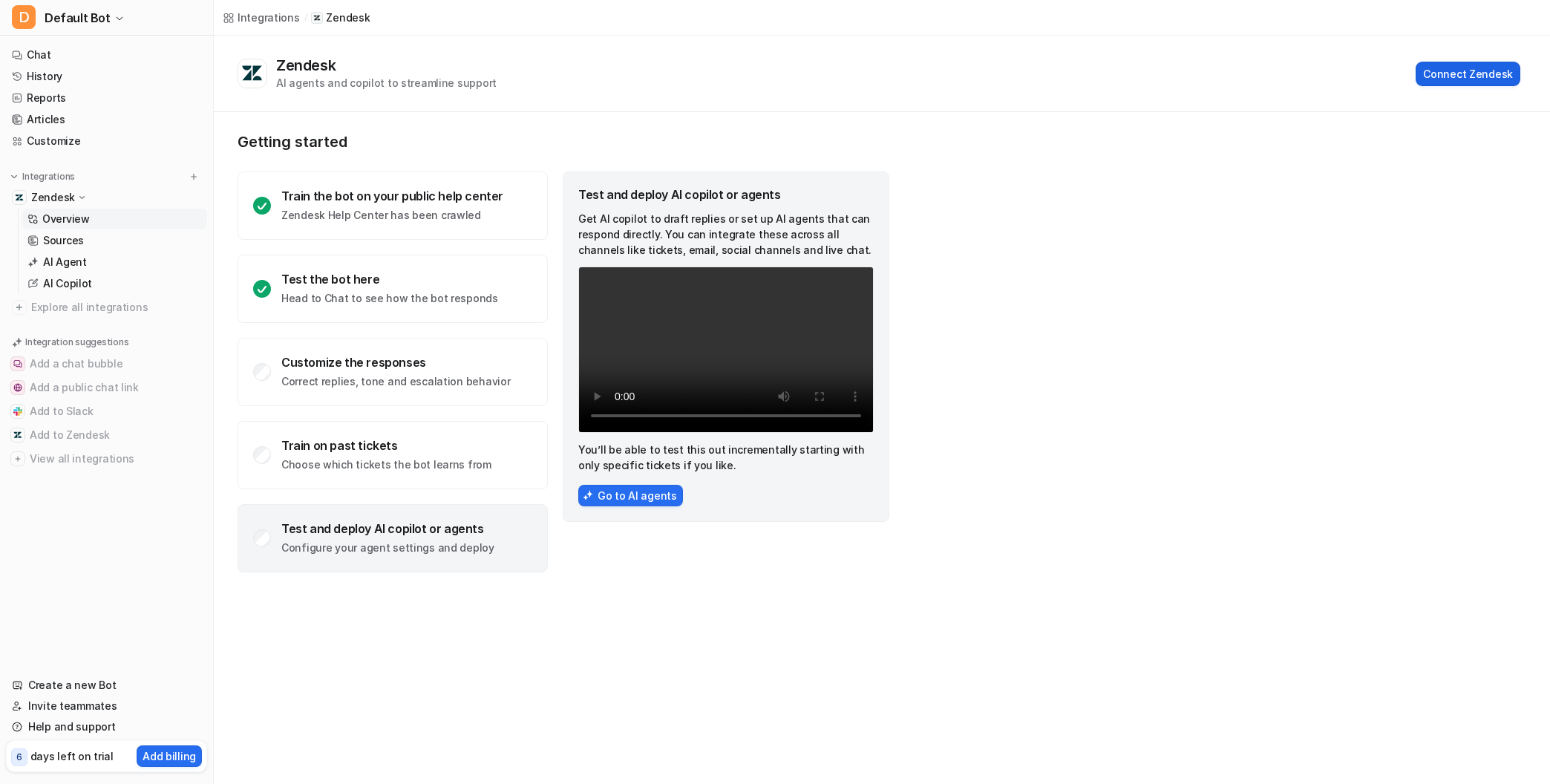
click at [1453, 72] on button "Connect Zendesk" at bounding box center [1468, 74] width 104 height 25
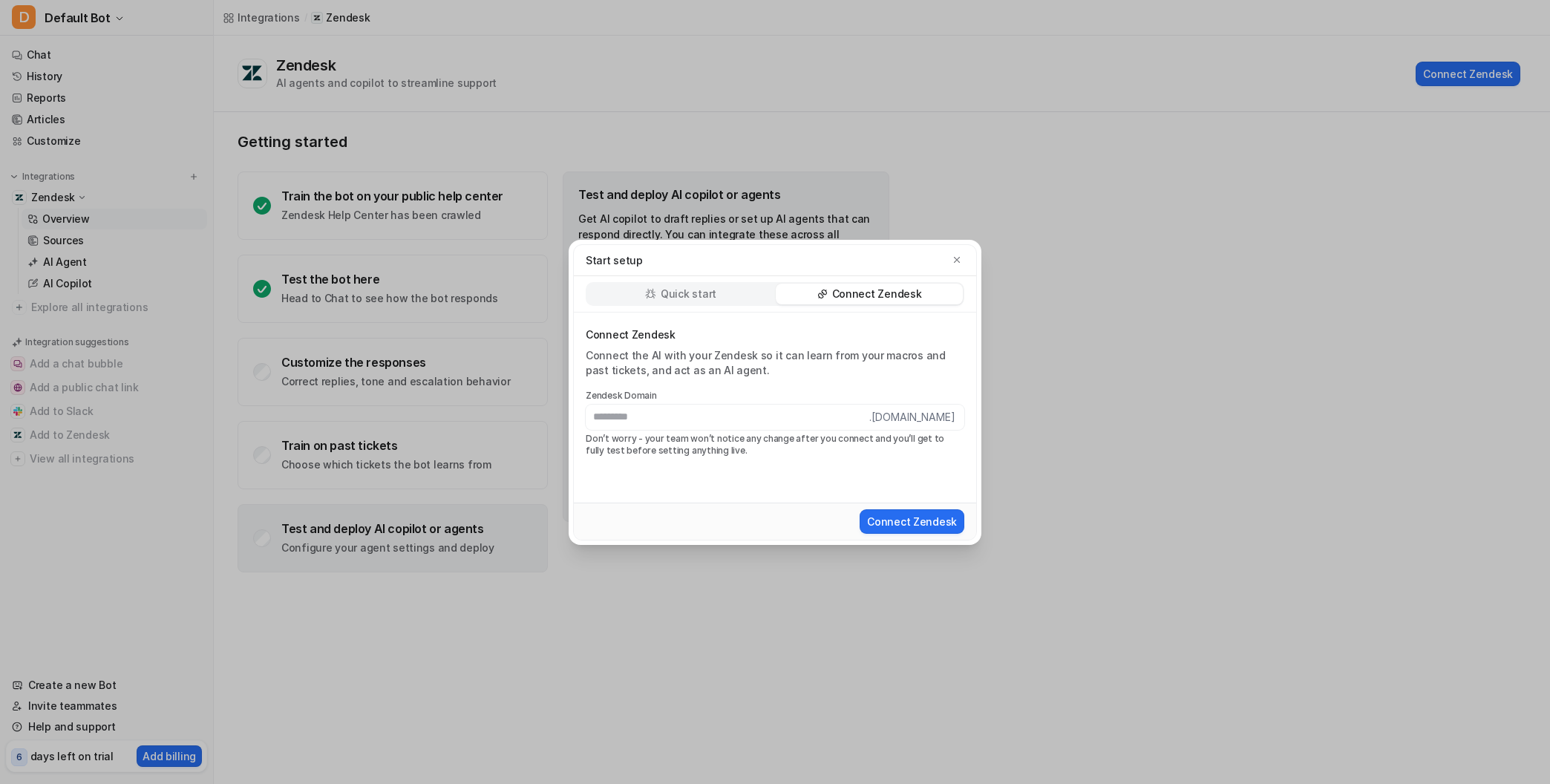
click at [634, 425] on input "text" at bounding box center [727, 417] width 284 height 26
click at [643, 418] on input "text" at bounding box center [727, 417] width 284 height 26
paste input "**********"
type input "**********"
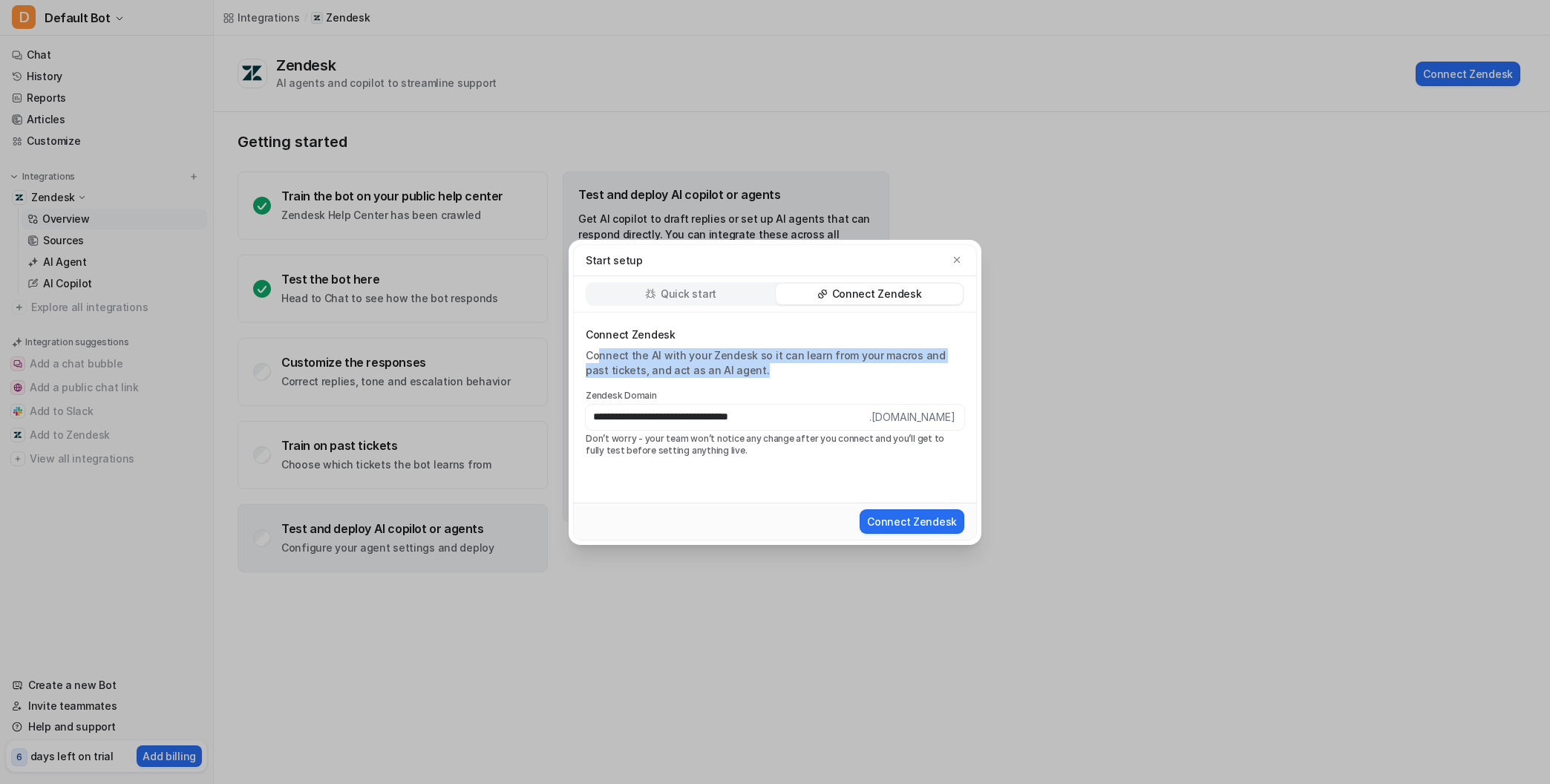
drag, startPoint x: 598, startPoint y: 354, endPoint x: 745, endPoint y: 374, distance: 148.4
click at [735, 374] on div "Connect the AI with your Zendesk so it can learn from your macros and past tick…" at bounding box center [775, 363] width 378 height 30
click at [751, 373] on div "Connect the AI with your Zendesk so it can learn from your macros and past tick…" at bounding box center [775, 363] width 378 height 30
click at [921, 520] on button "Connect Zendesk" at bounding box center [912, 522] width 104 height 25
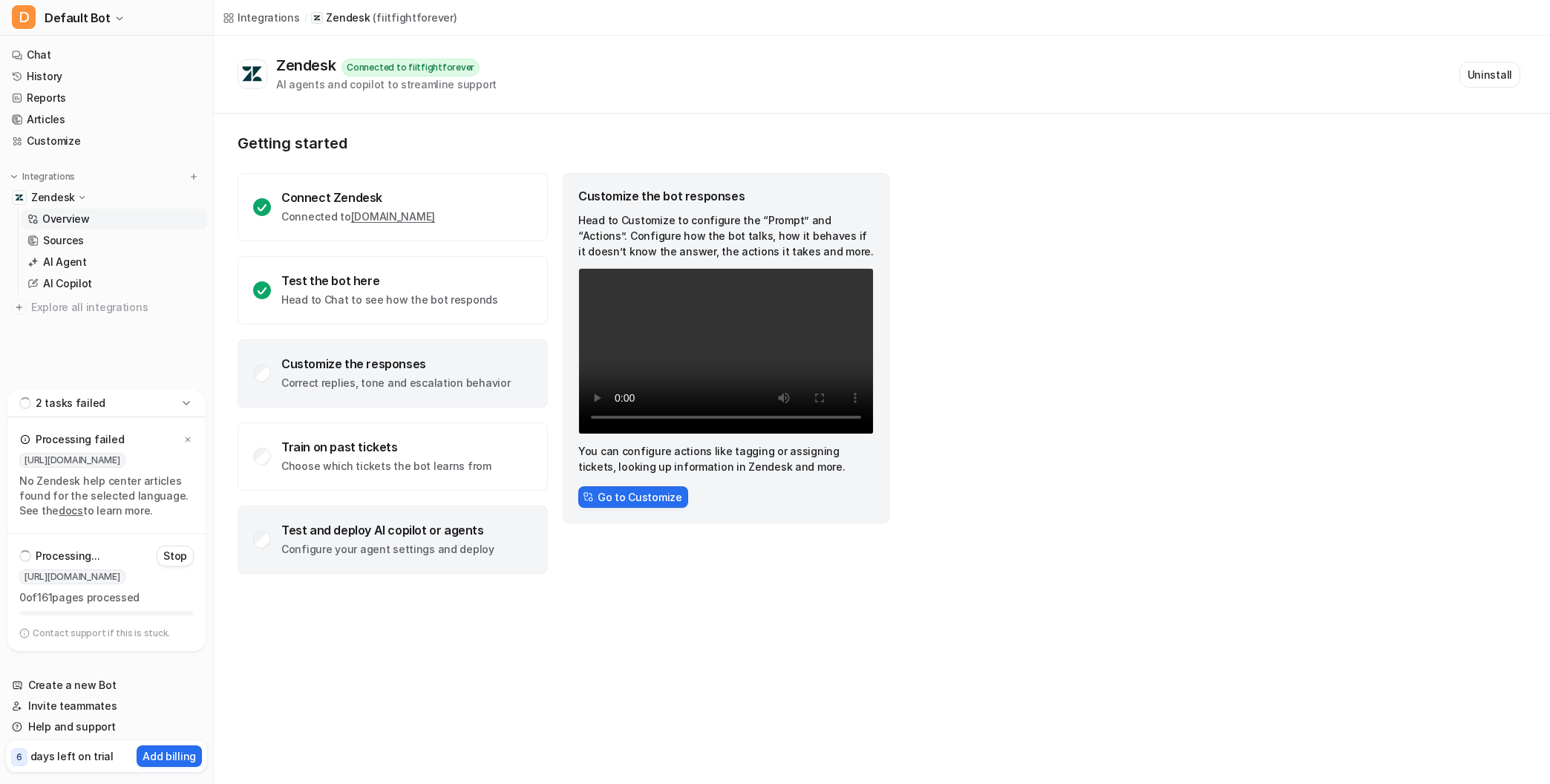
click at [354, 531] on div "Test and deploy AI copilot or agents" at bounding box center [388, 530] width 213 height 15
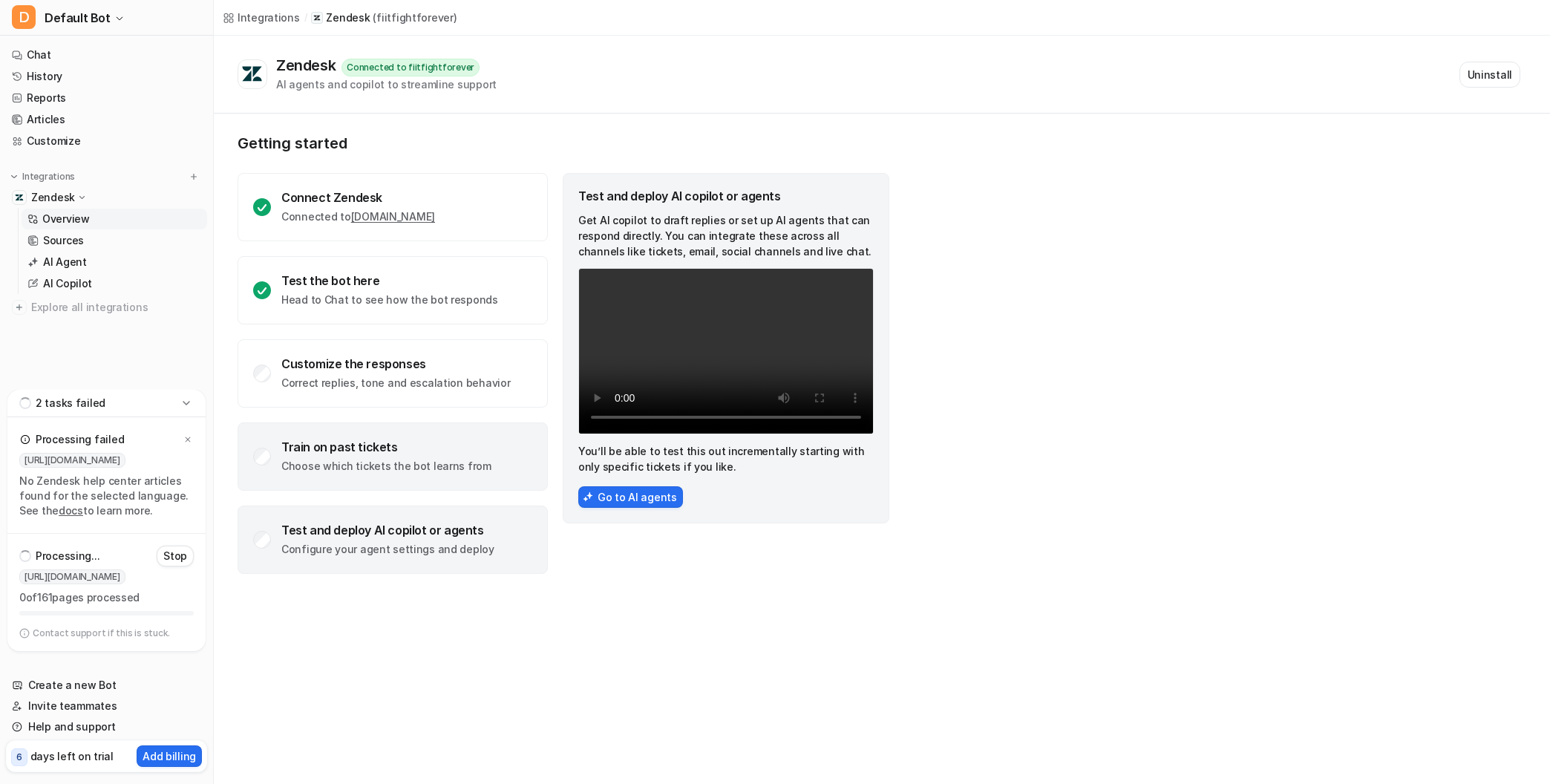
click at [341, 453] on div "Train on past tickets" at bounding box center [386, 447] width 210 height 15
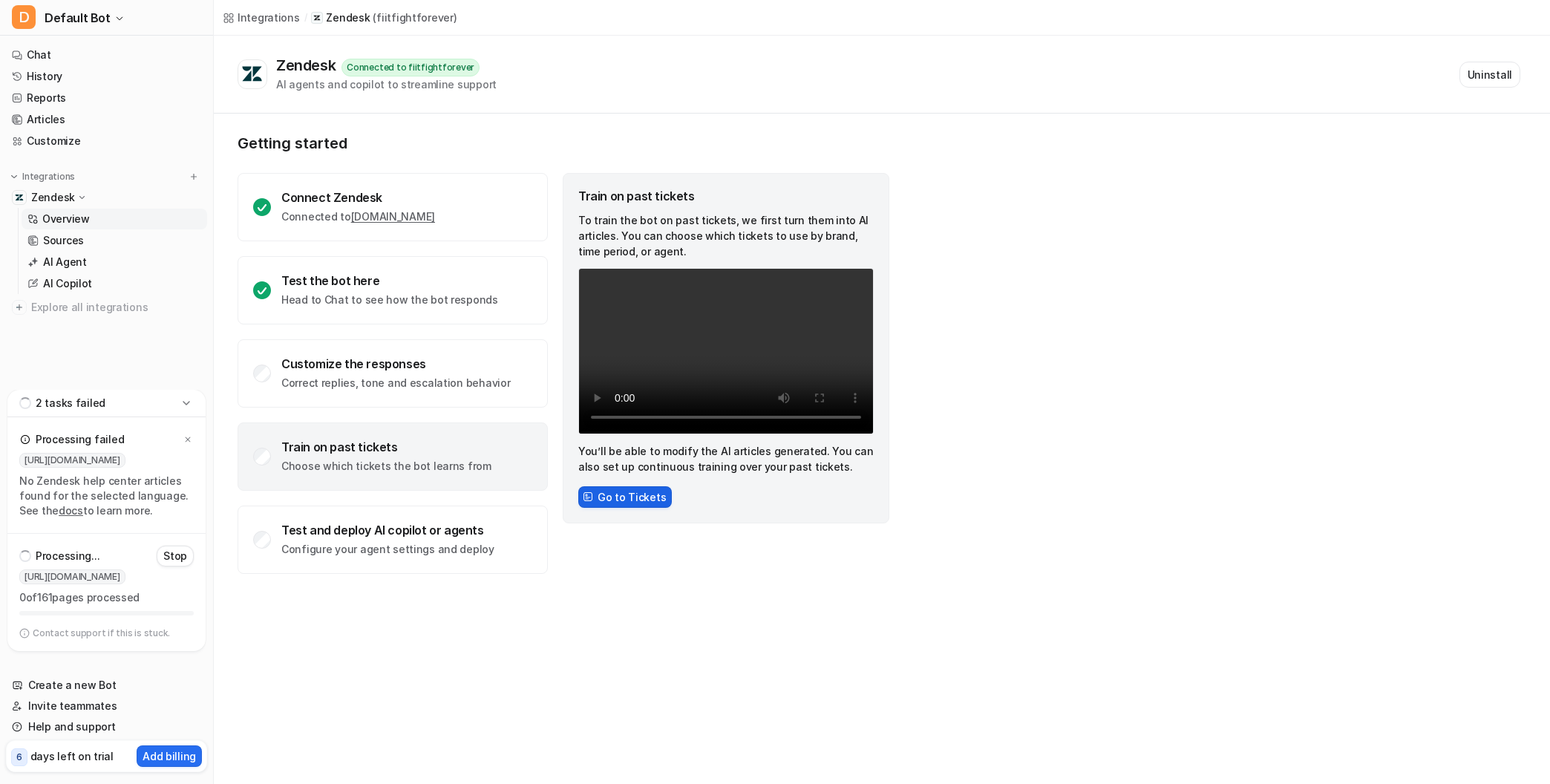
click at [612, 498] on button "Go to Tickets" at bounding box center [625, 497] width 94 height 21
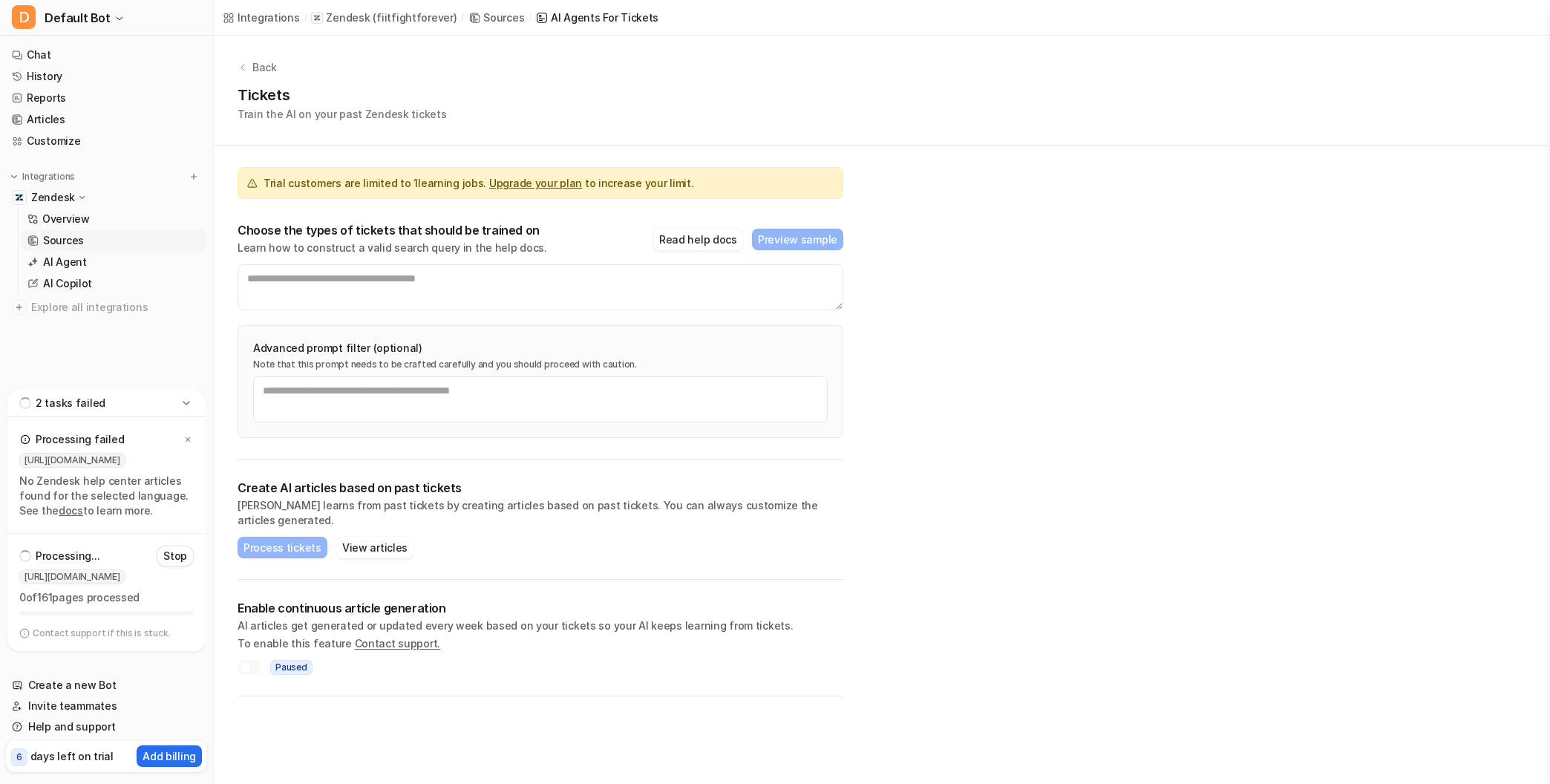
click at [261, 70] on p "Back" at bounding box center [265, 67] width 25 height 16
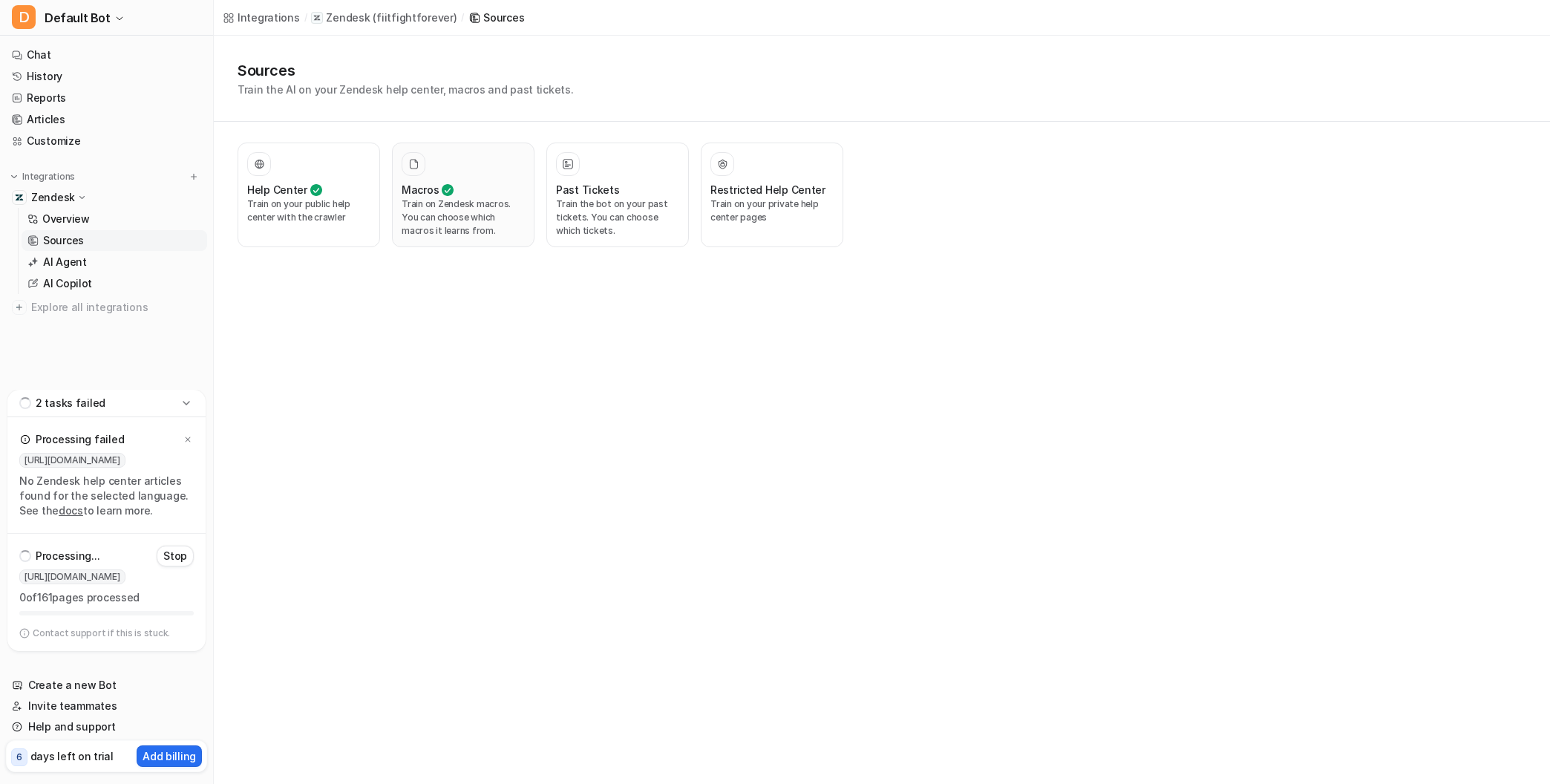
drag, startPoint x: 447, startPoint y: 190, endPoint x: 446, endPoint y: 202, distance: 12.0
click at [447, 191] on icon at bounding box center [448, 190] width 12 height 18
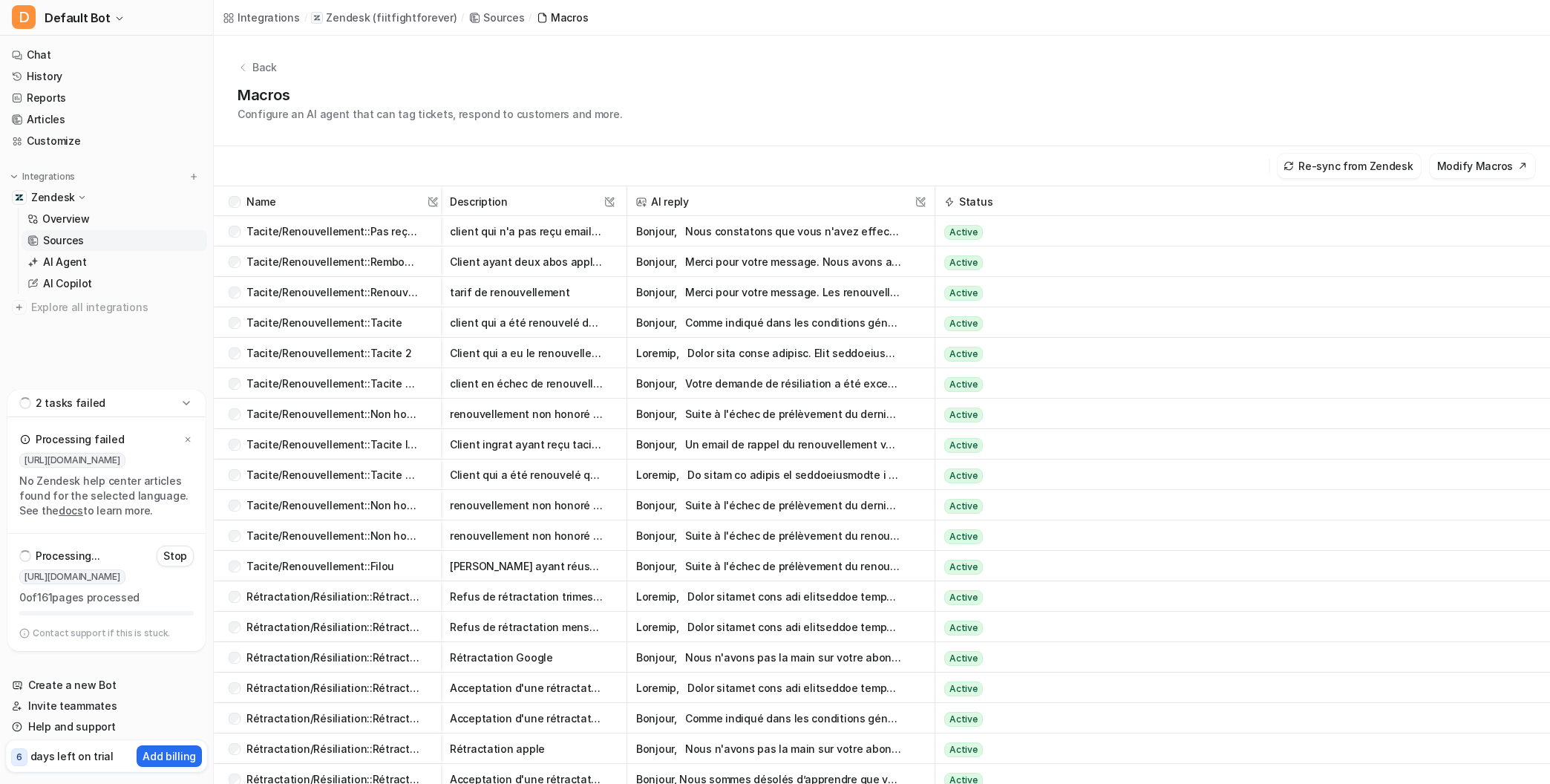
click at [722, 230] on button "Bonjour, Nous constatons que vous n'avez effectivement pas reçu le mail de noti…" at bounding box center [768, 231] width 266 height 30
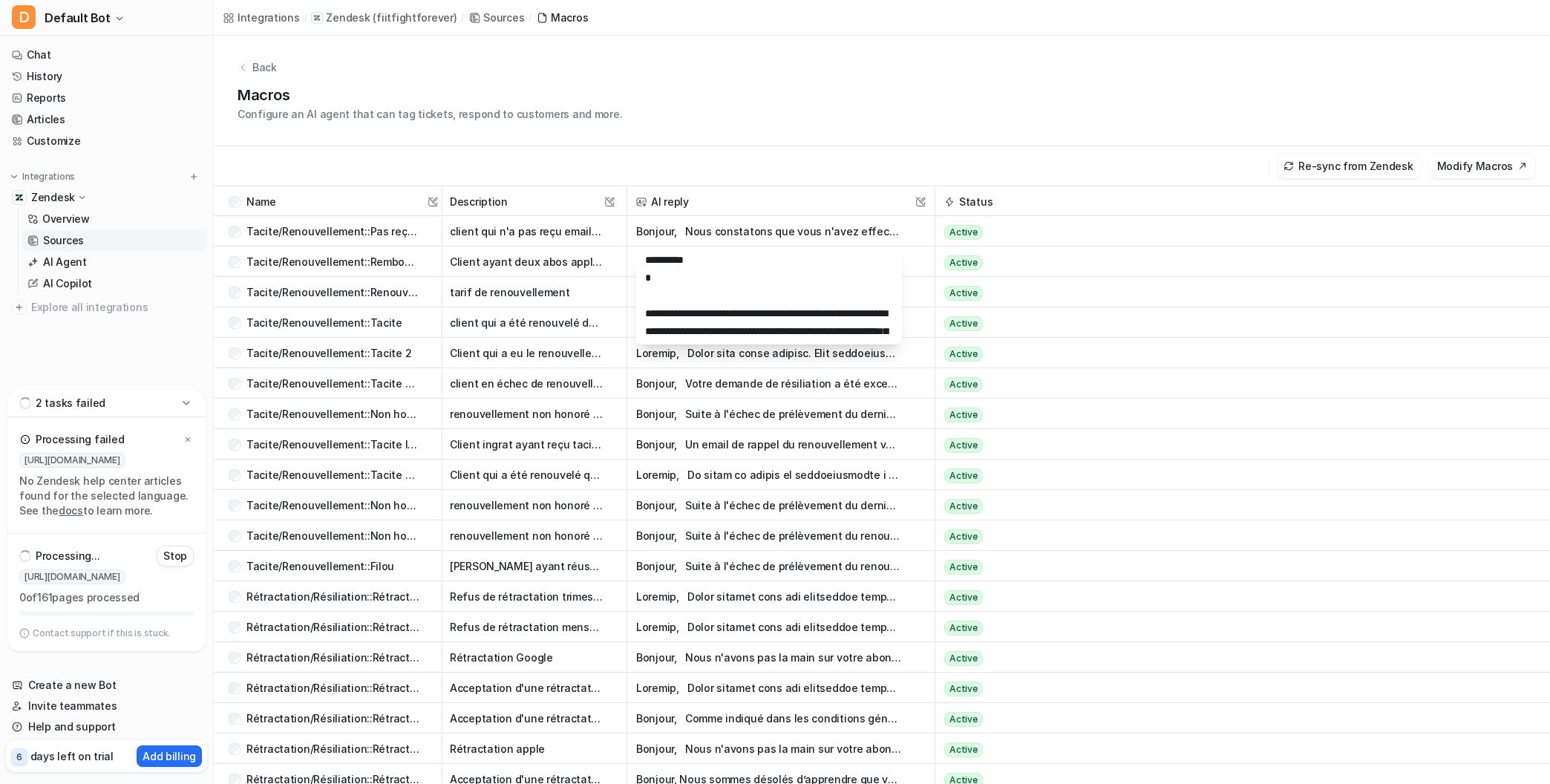
click at [774, 123] on div "Back Macros Configure an AI agent that can tag tickets, respond to customers an…" at bounding box center [882, 90] width 1336 height 110
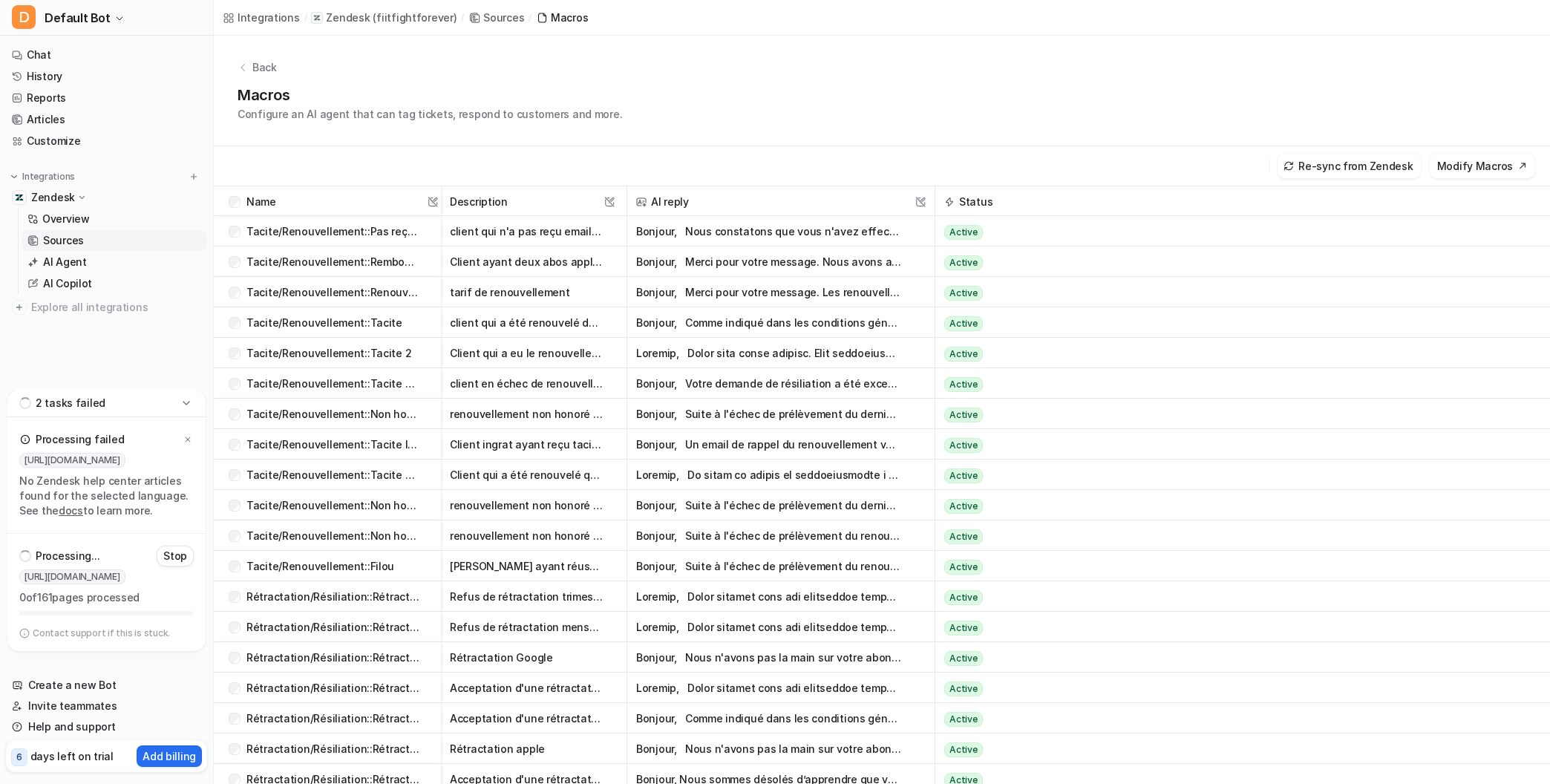
click at [268, 66] on p "Back" at bounding box center [265, 67] width 25 height 16
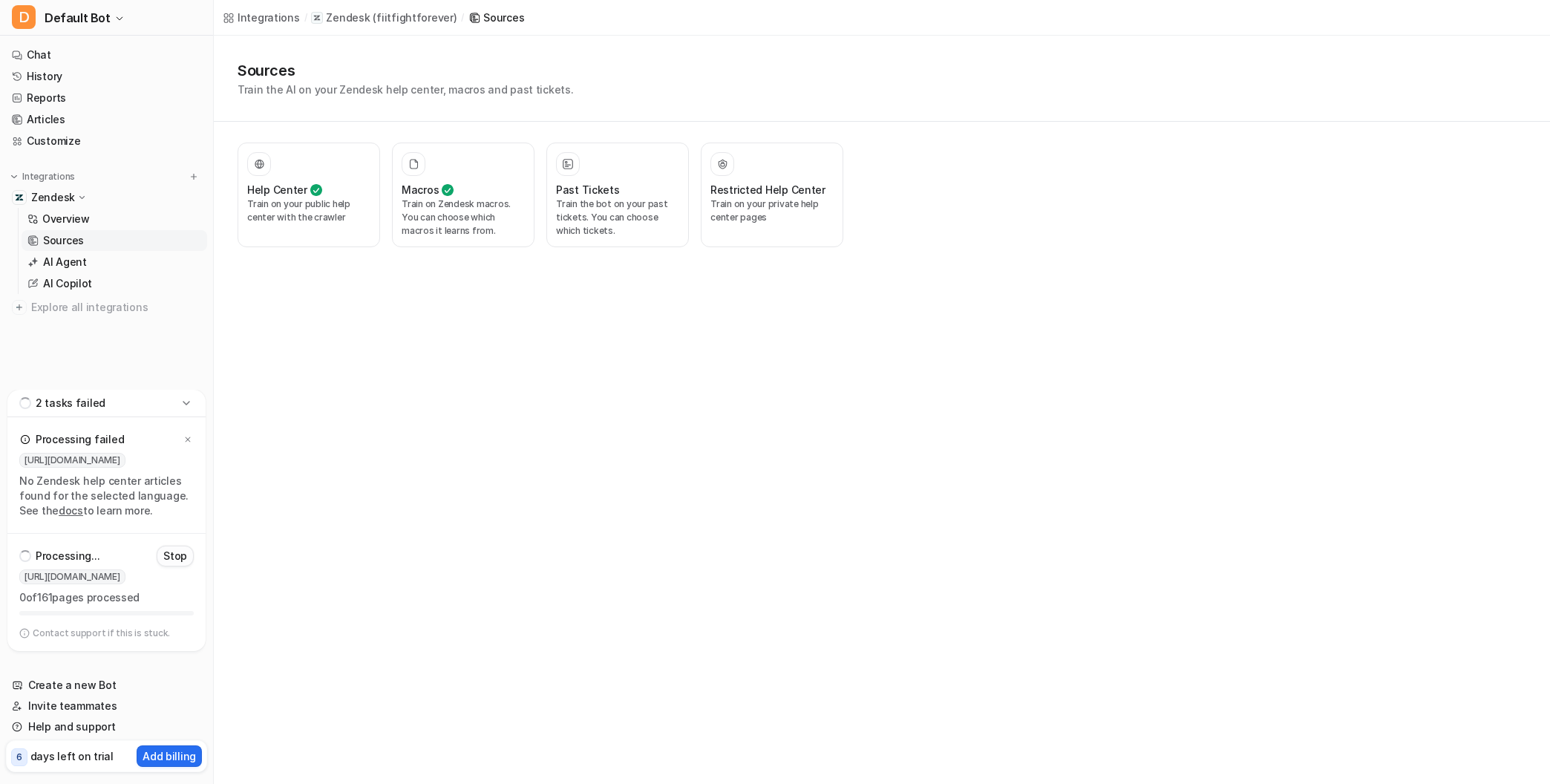
click at [171, 558] on p "Stop" at bounding box center [175, 556] width 24 height 15
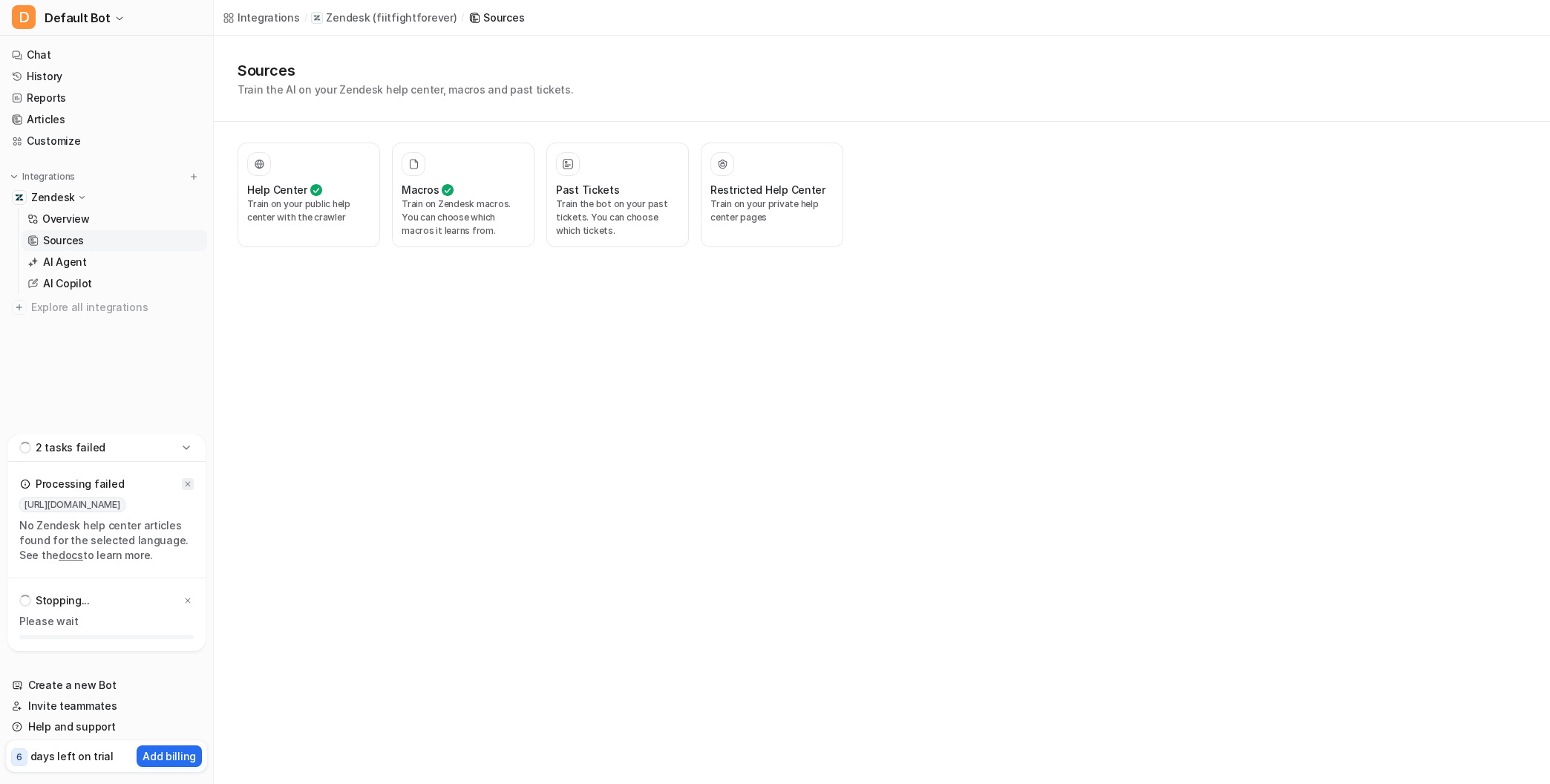
click at [188, 485] on icon at bounding box center [188, 484] width 9 height 9
click at [183, 563] on icon at bounding box center [186, 564] width 7 height 4
click at [55, 194] on p "Zendesk" at bounding box center [53, 197] width 44 height 15
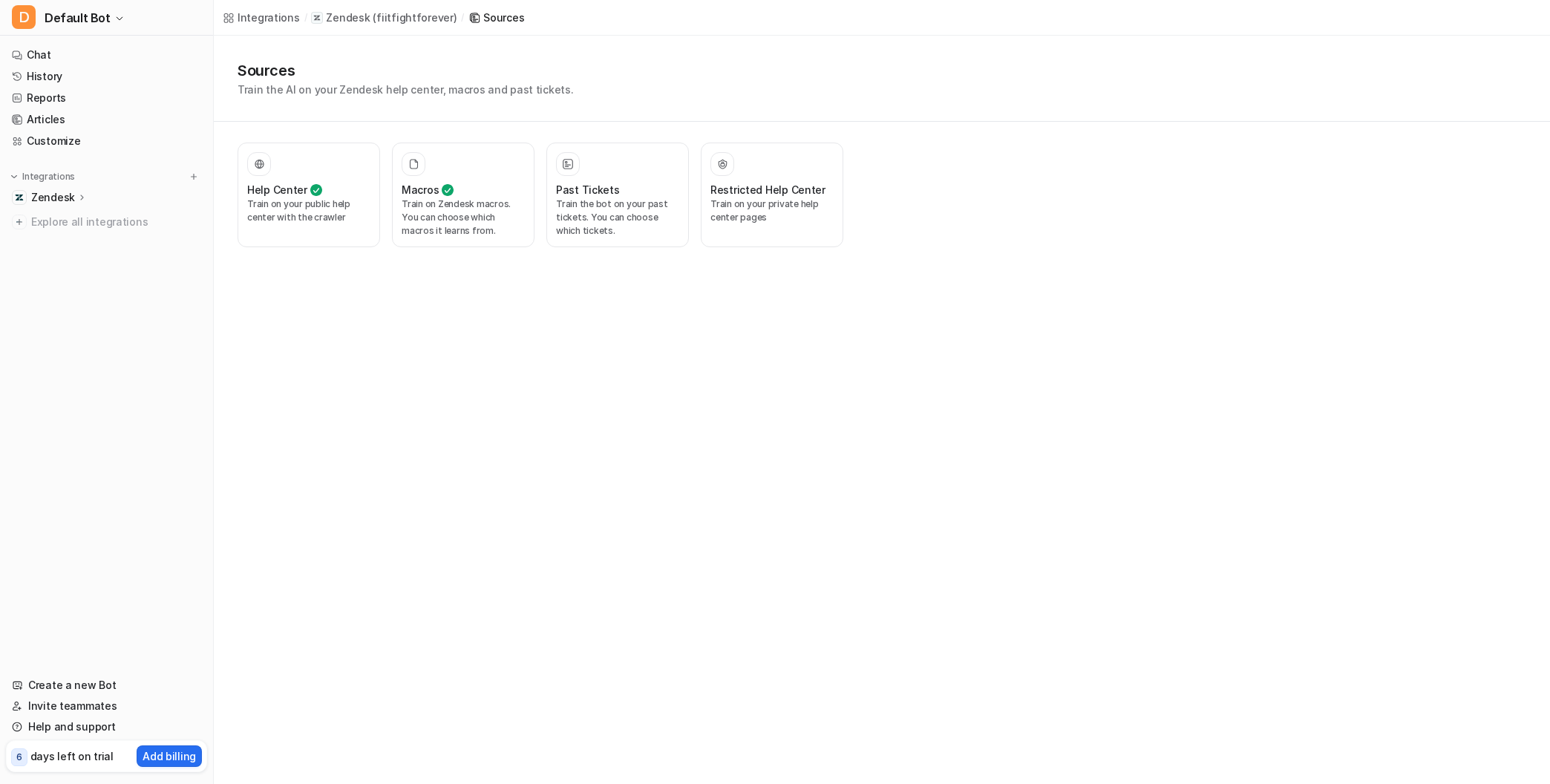
click at [51, 197] on p "Zendesk" at bounding box center [53, 197] width 44 height 15
click at [58, 213] on p "Overview" at bounding box center [66, 219] width 48 height 15
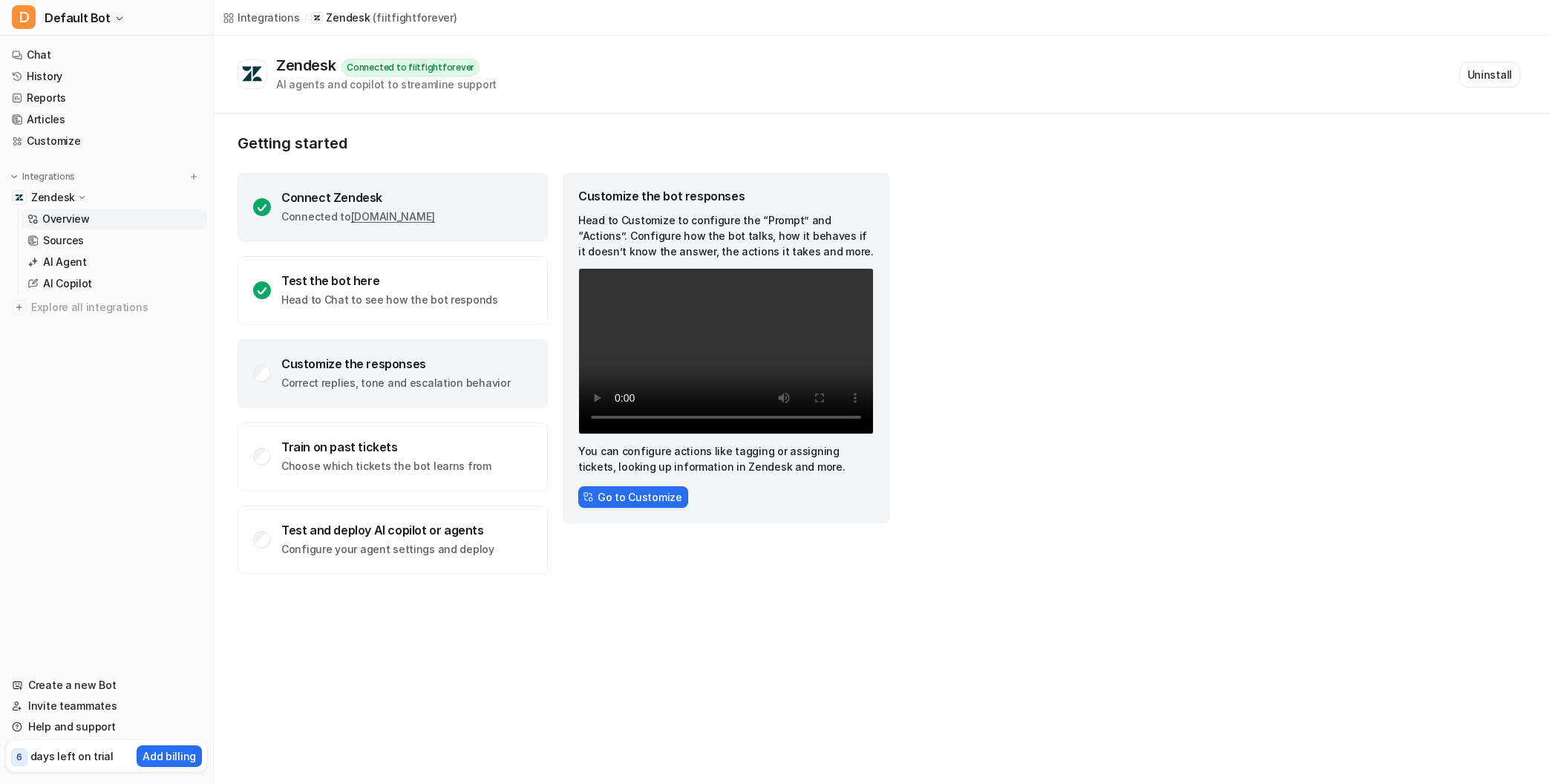
click at [452, 188] on div "Connect Zendesk Connected to fiitfightforever.zendesk.com" at bounding box center [392, 206] width 310 height 68
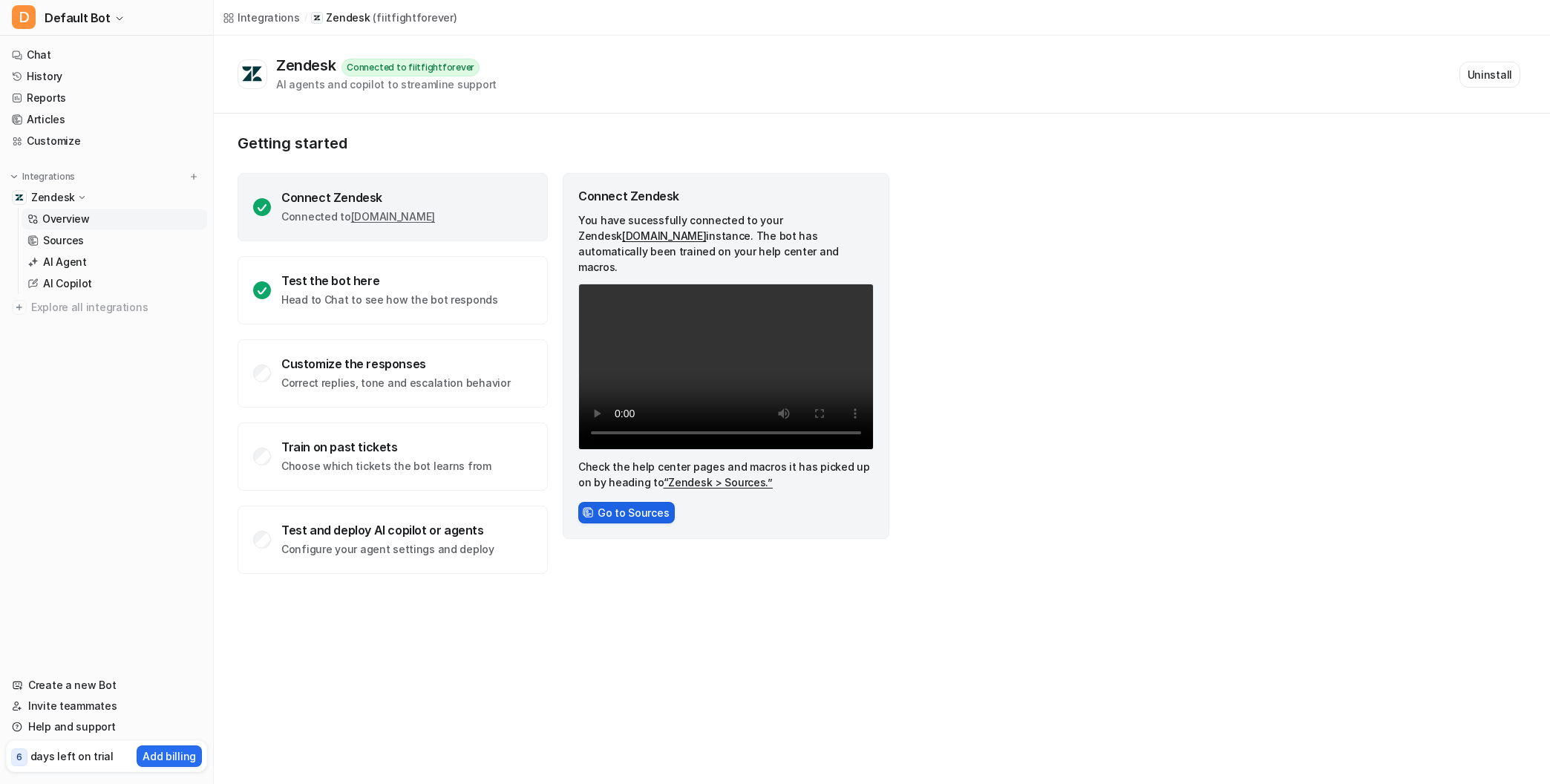
click at [633, 502] on button "Go to Sources" at bounding box center [626, 513] width 96 height 21
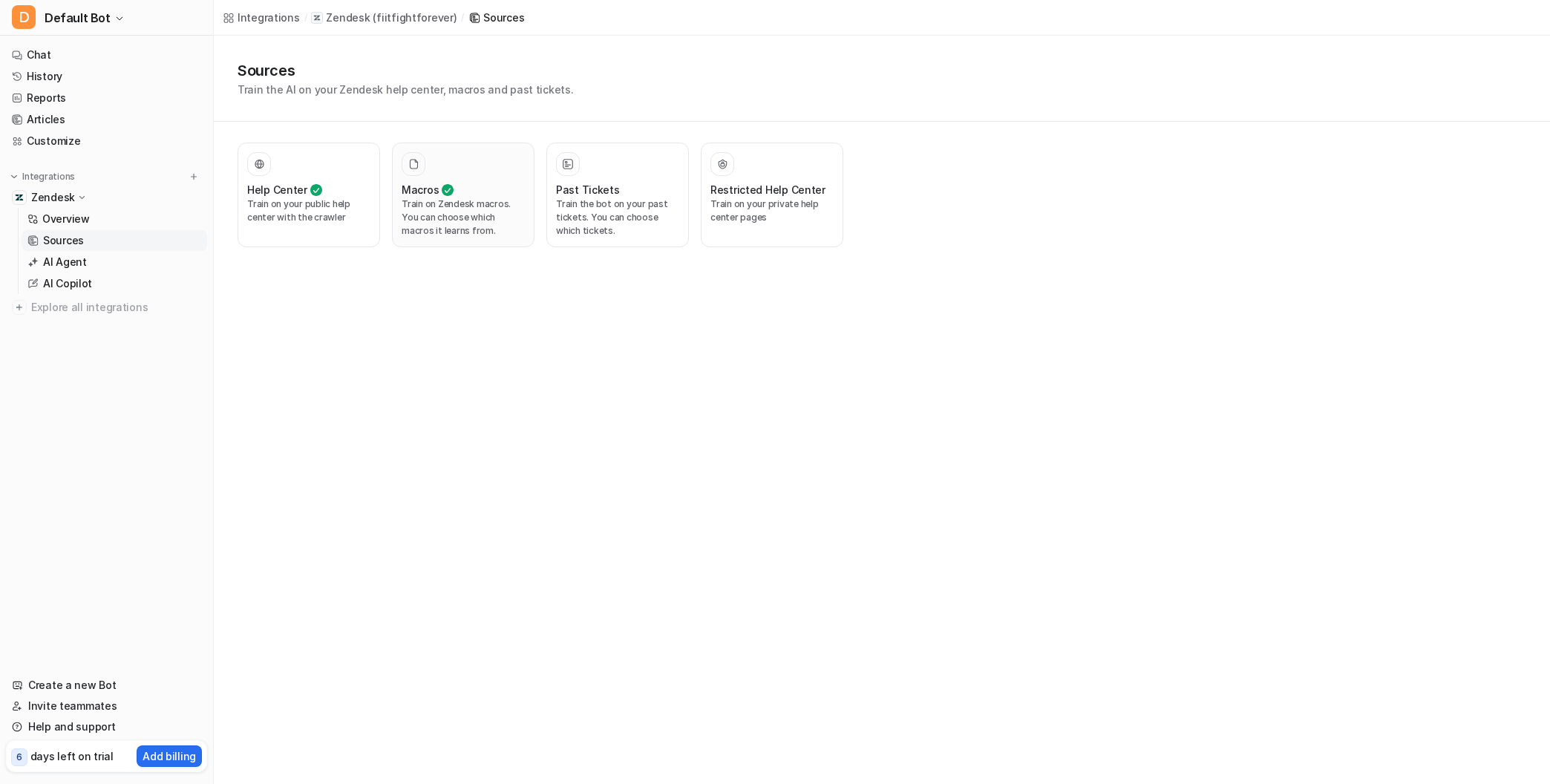
click at [448, 192] on icon at bounding box center [448, 190] width 12 height 12
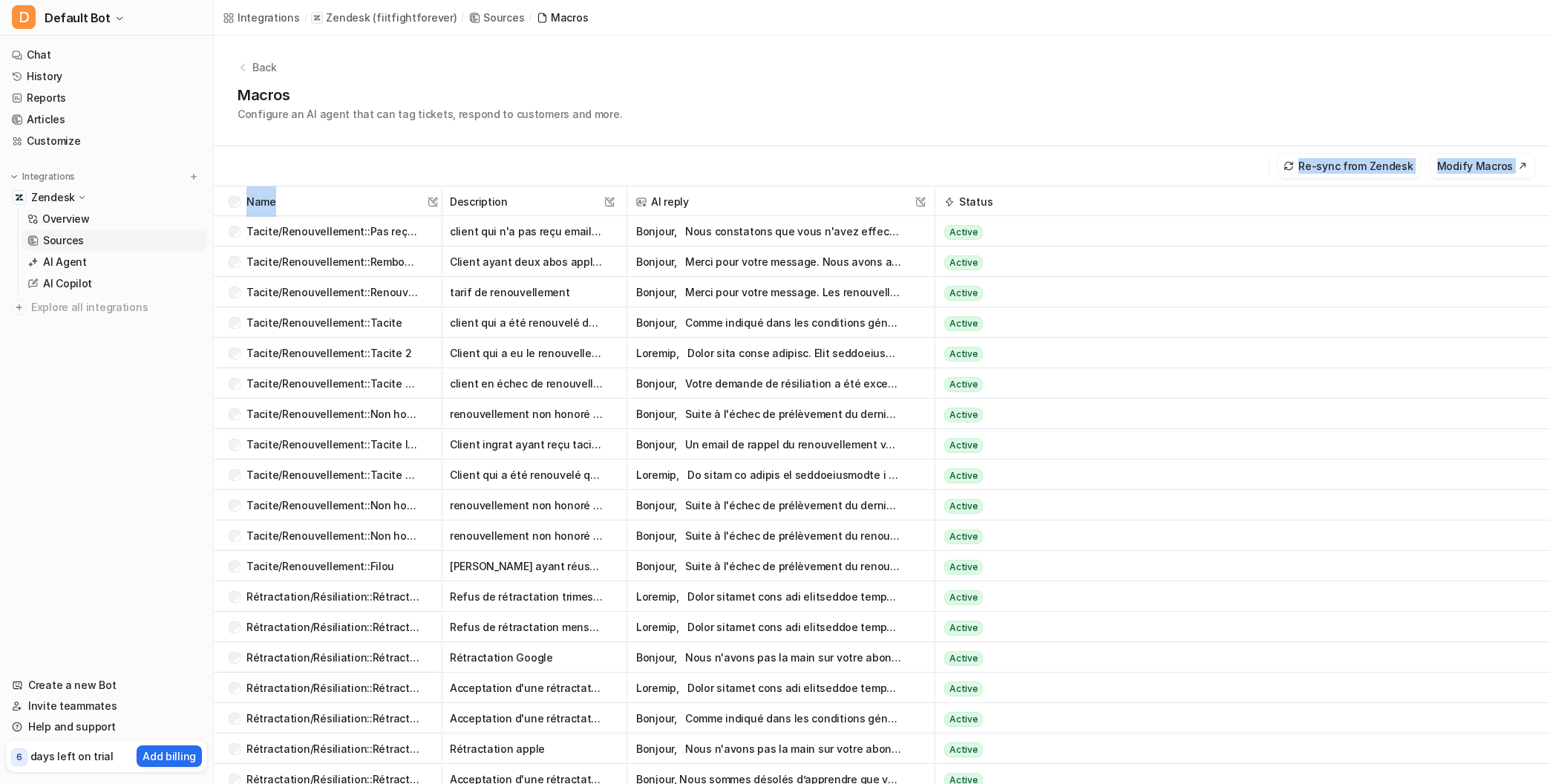
drag, startPoint x: 439, startPoint y: 194, endPoint x: 406, endPoint y: 176, distance: 37.6
click at [406, 177] on div "Back Macros Configure an AI agent that can tag tickets, respond to customers an…" at bounding box center [882, 465] width 1336 height 860
click at [740, 354] on button "button" at bounding box center [768, 353] width 266 height 30
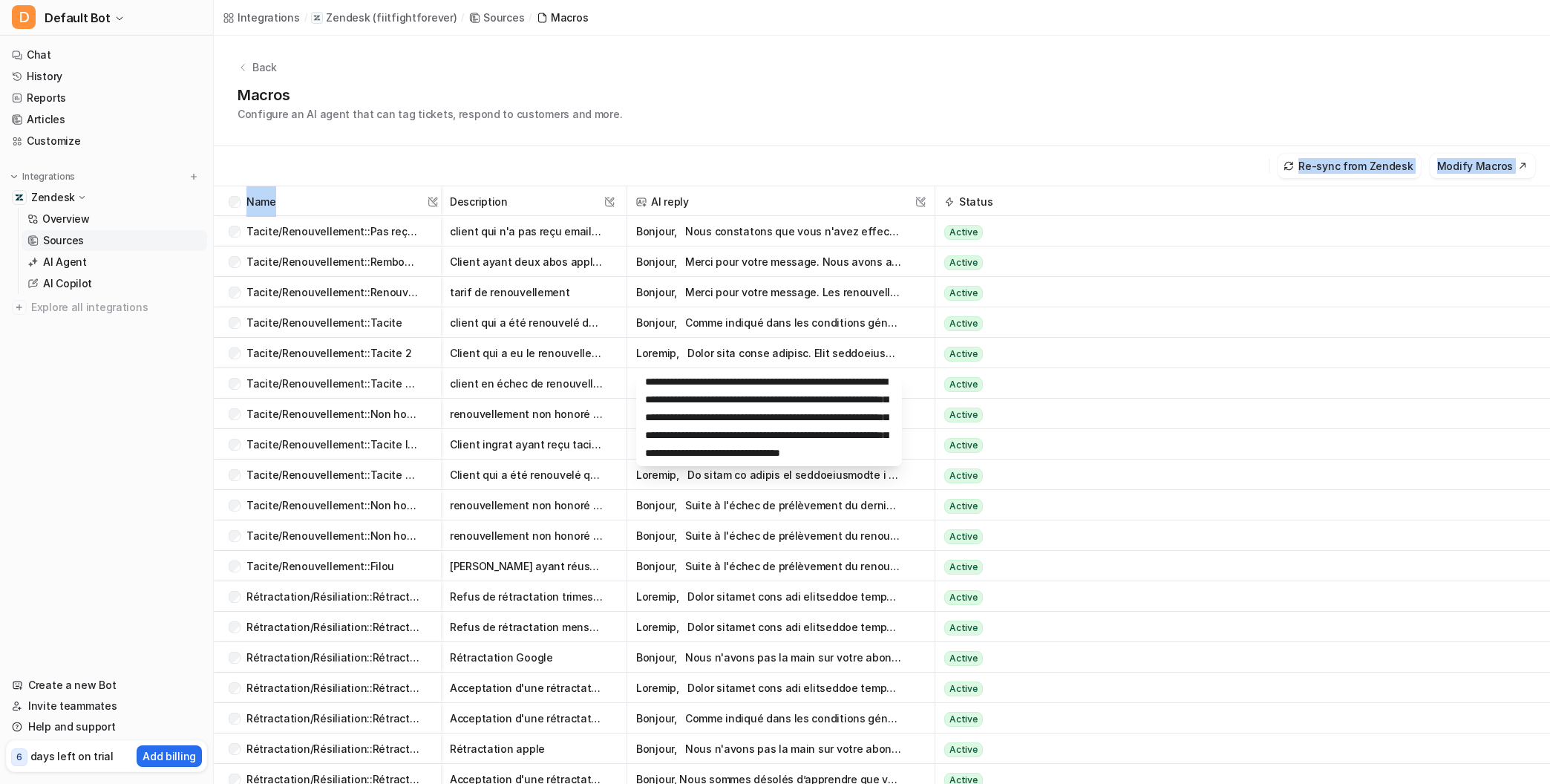
scroll to position [908, 0]
click at [750, 128] on div "Back Macros Configure an AI agent that can tag tickets, respond to customers an…" at bounding box center [882, 90] width 1336 height 110
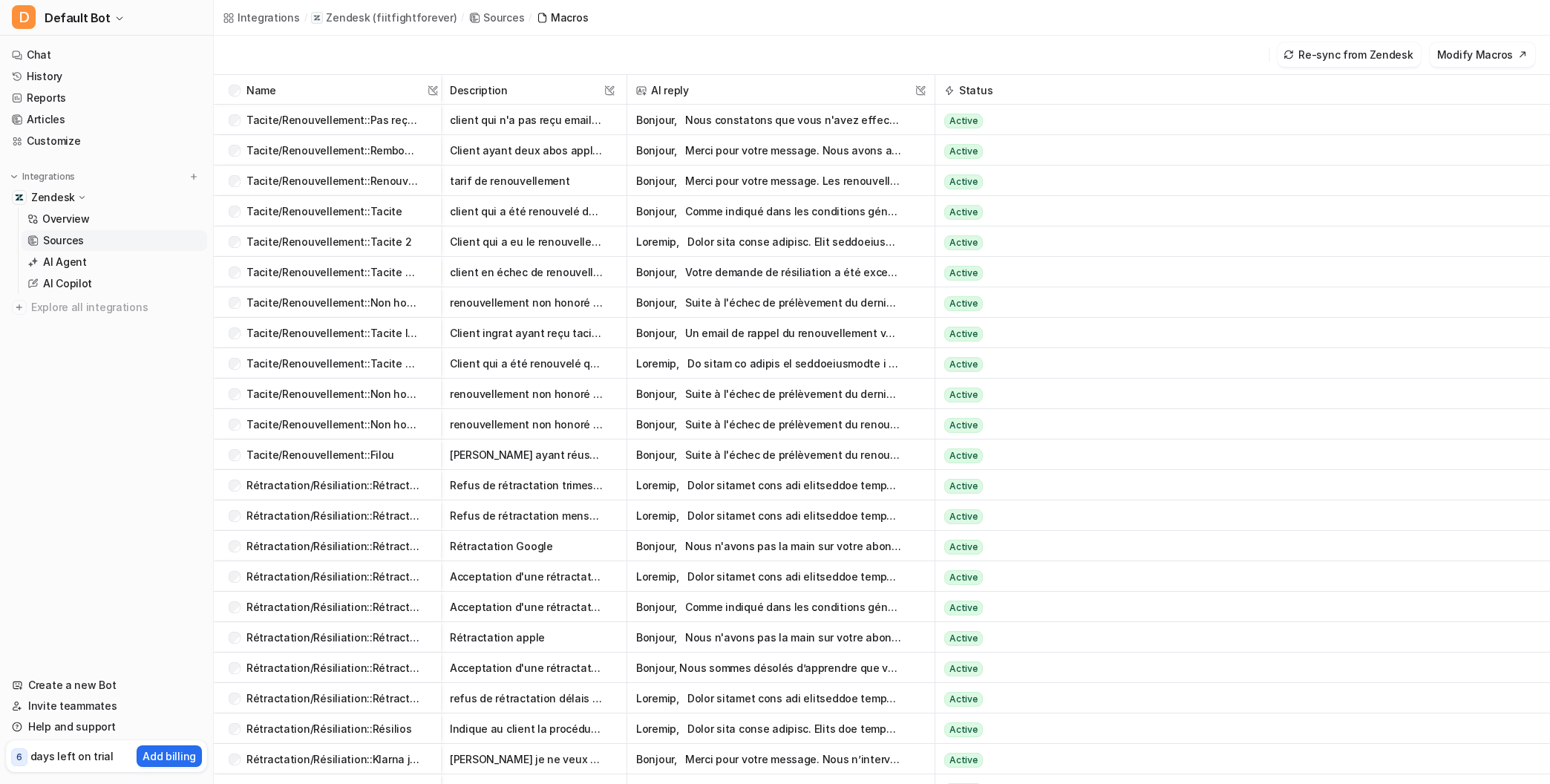
scroll to position [0, 0]
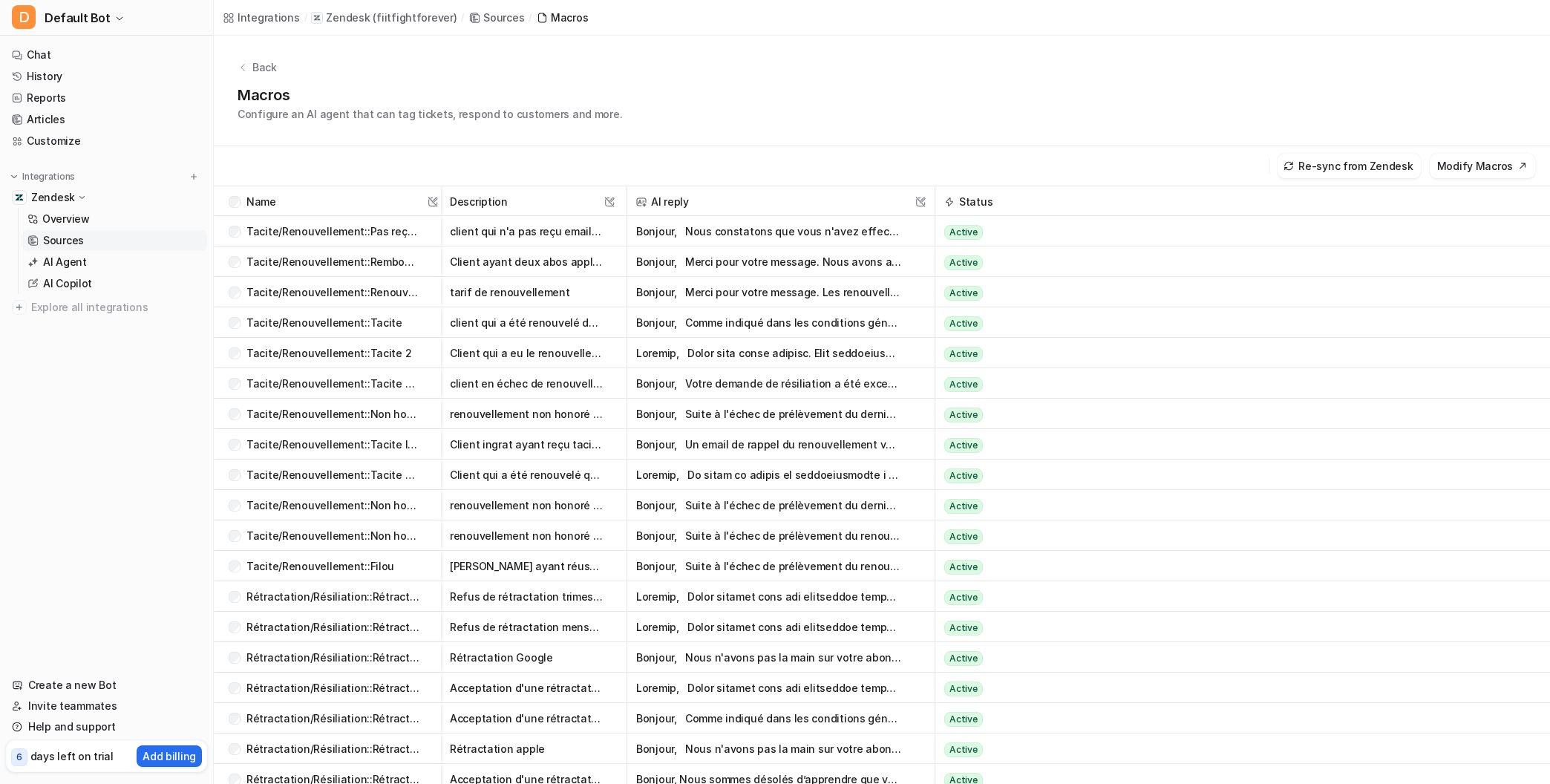
click at [266, 67] on p "Back" at bounding box center [265, 67] width 25 height 16
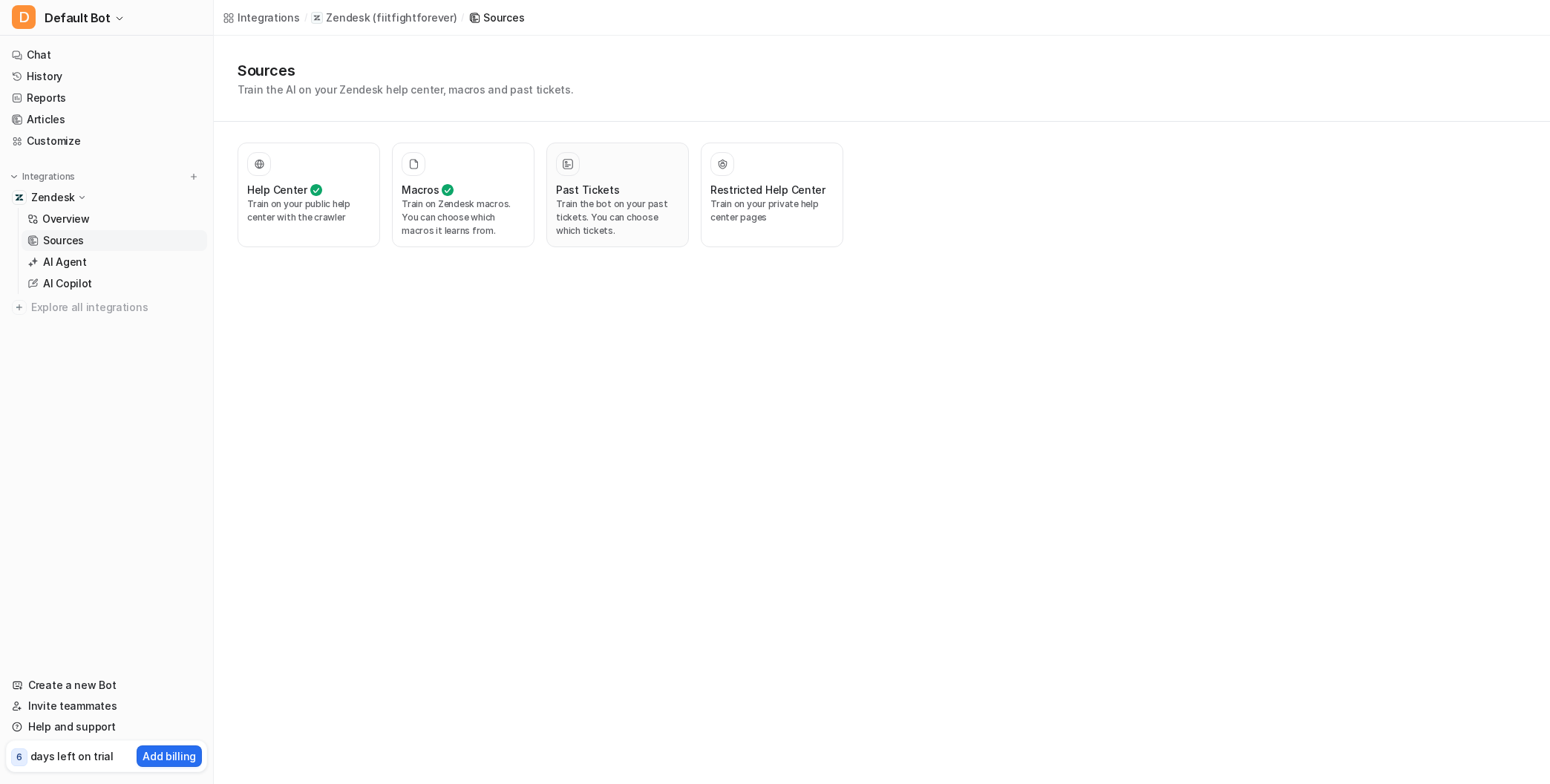
click at [601, 196] on h3 "Past Tickets" at bounding box center [588, 189] width 64 height 16
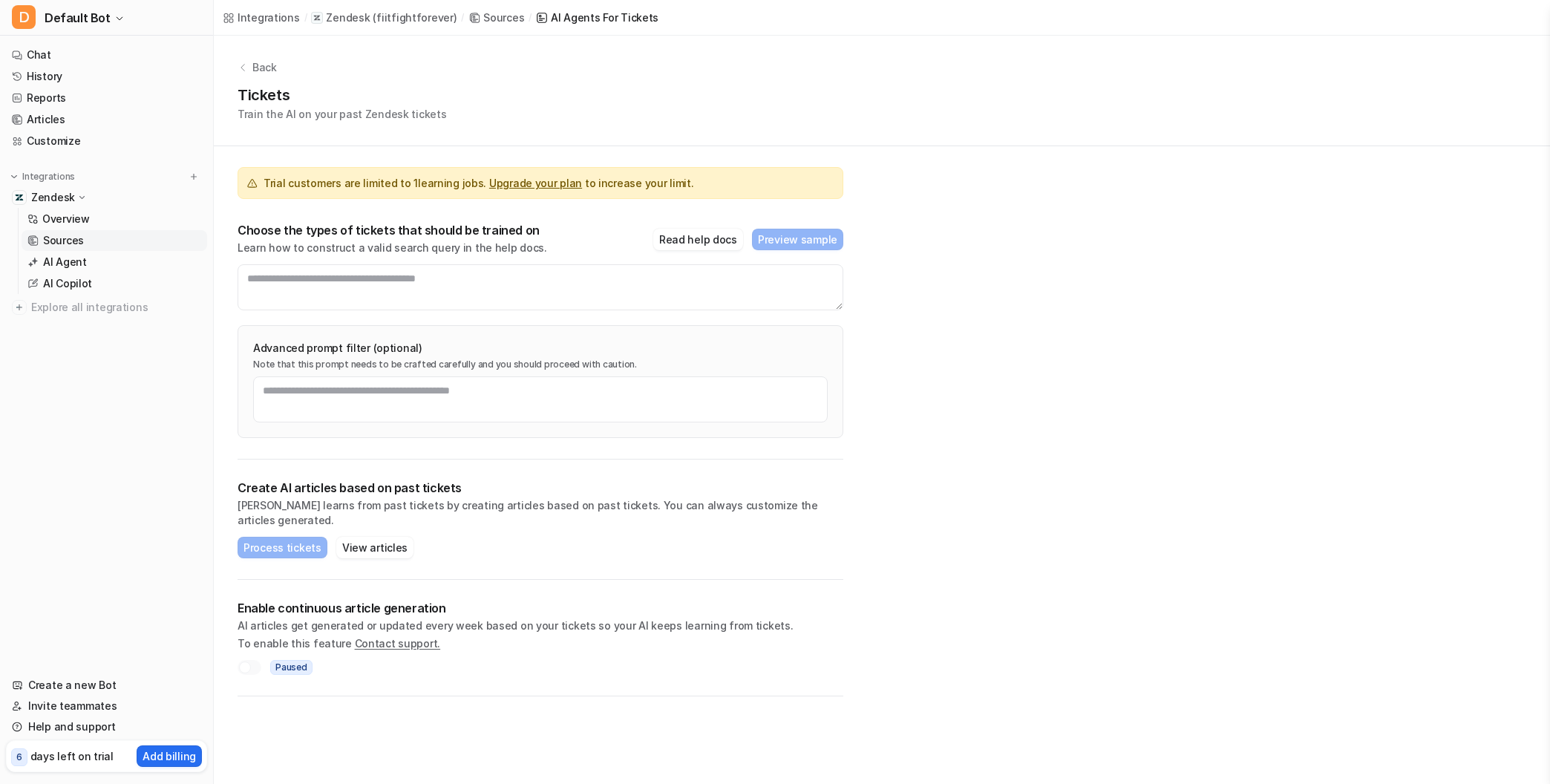
click at [254, 65] on p "Back" at bounding box center [265, 67] width 25 height 16
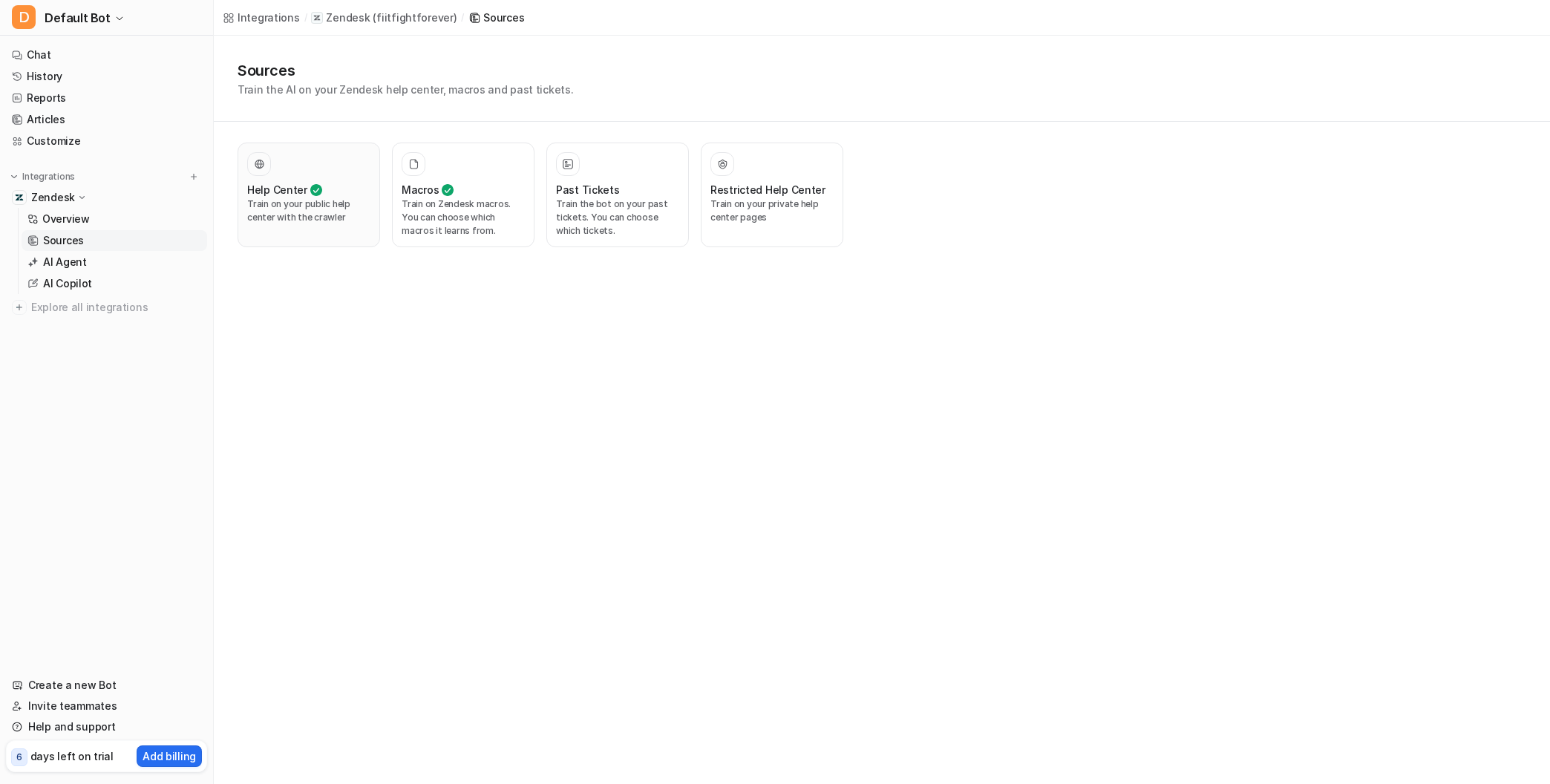
click at [290, 211] on p "Train on your public help center with the crawler" at bounding box center [309, 211] width 123 height 26
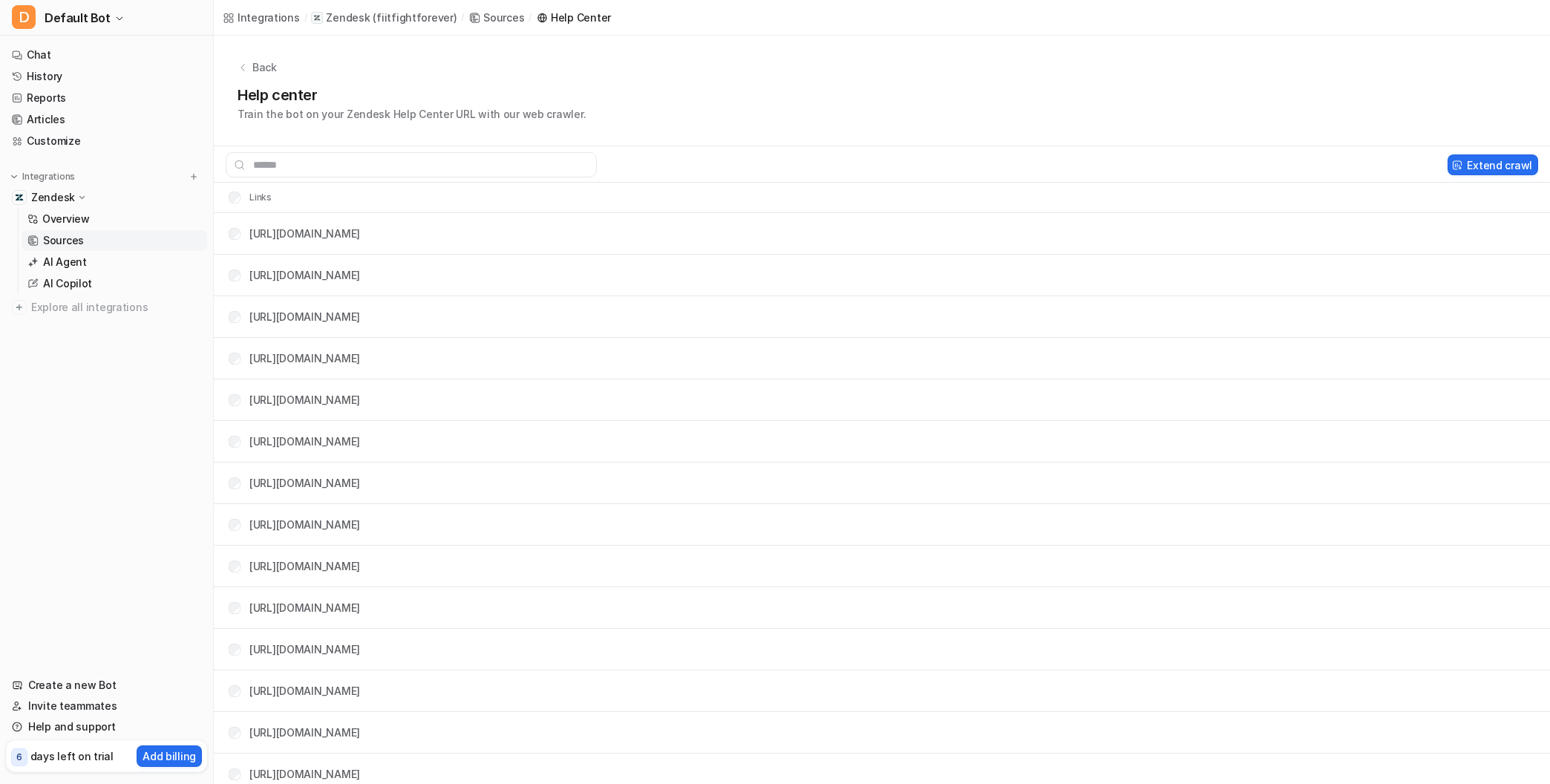
click at [261, 67] on p "Back" at bounding box center [265, 67] width 25 height 16
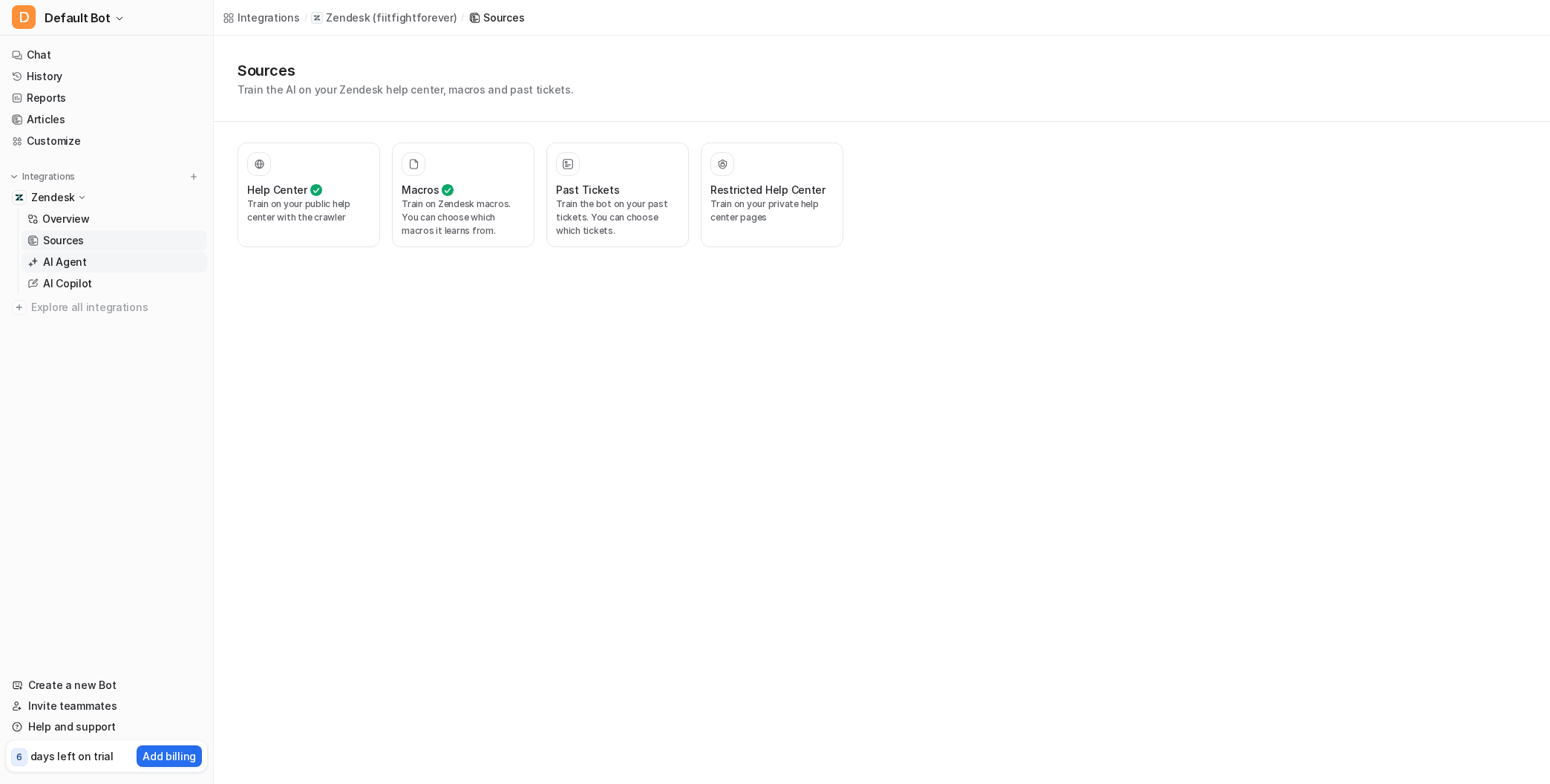
click at [75, 261] on p "AI Agent" at bounding box center [64, 262] width 44 height 15
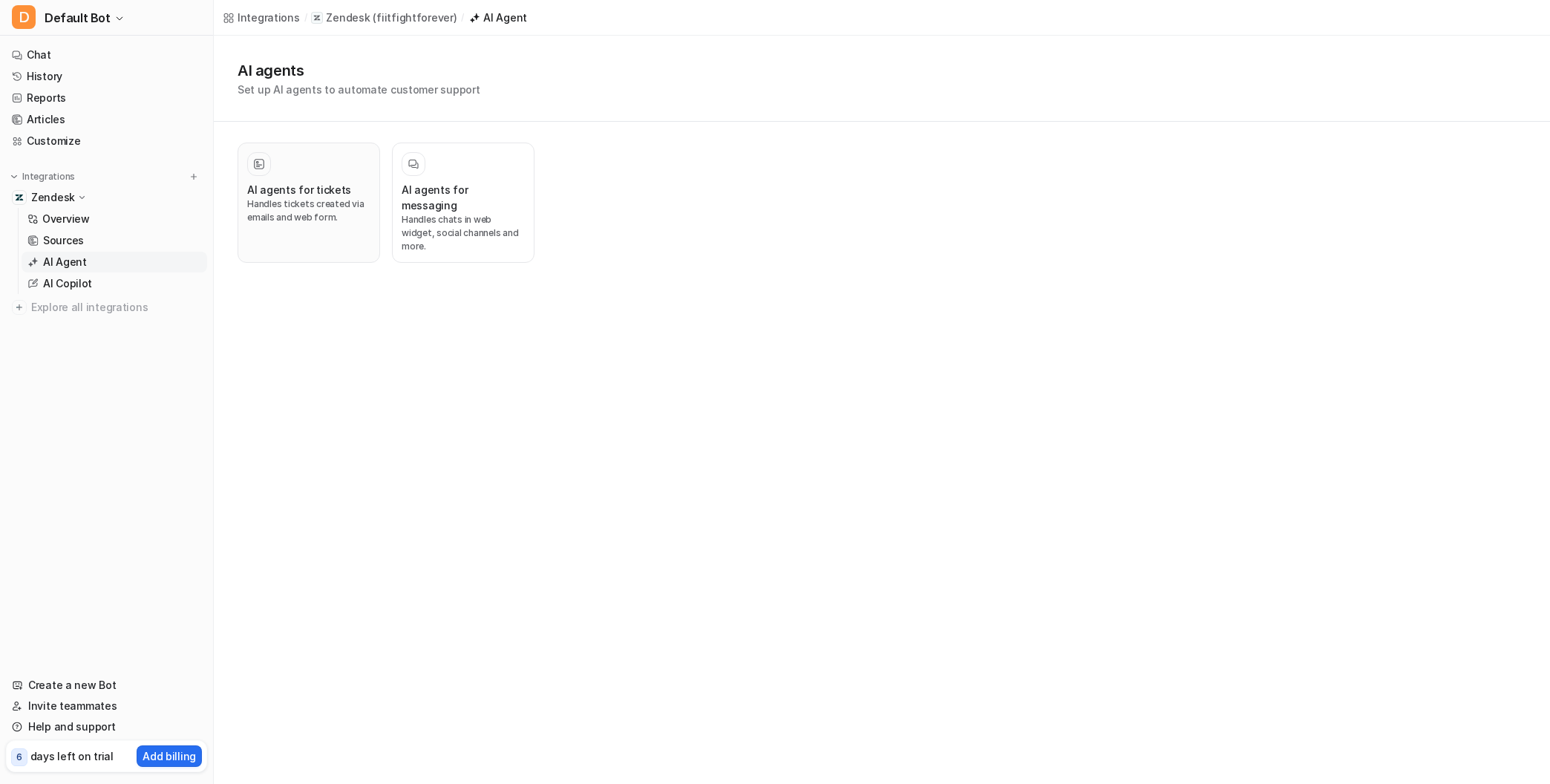
click at [316, 205] on p "Handles tickets created via emails and web form." at bounding box center [309, 211] width 123 height 26
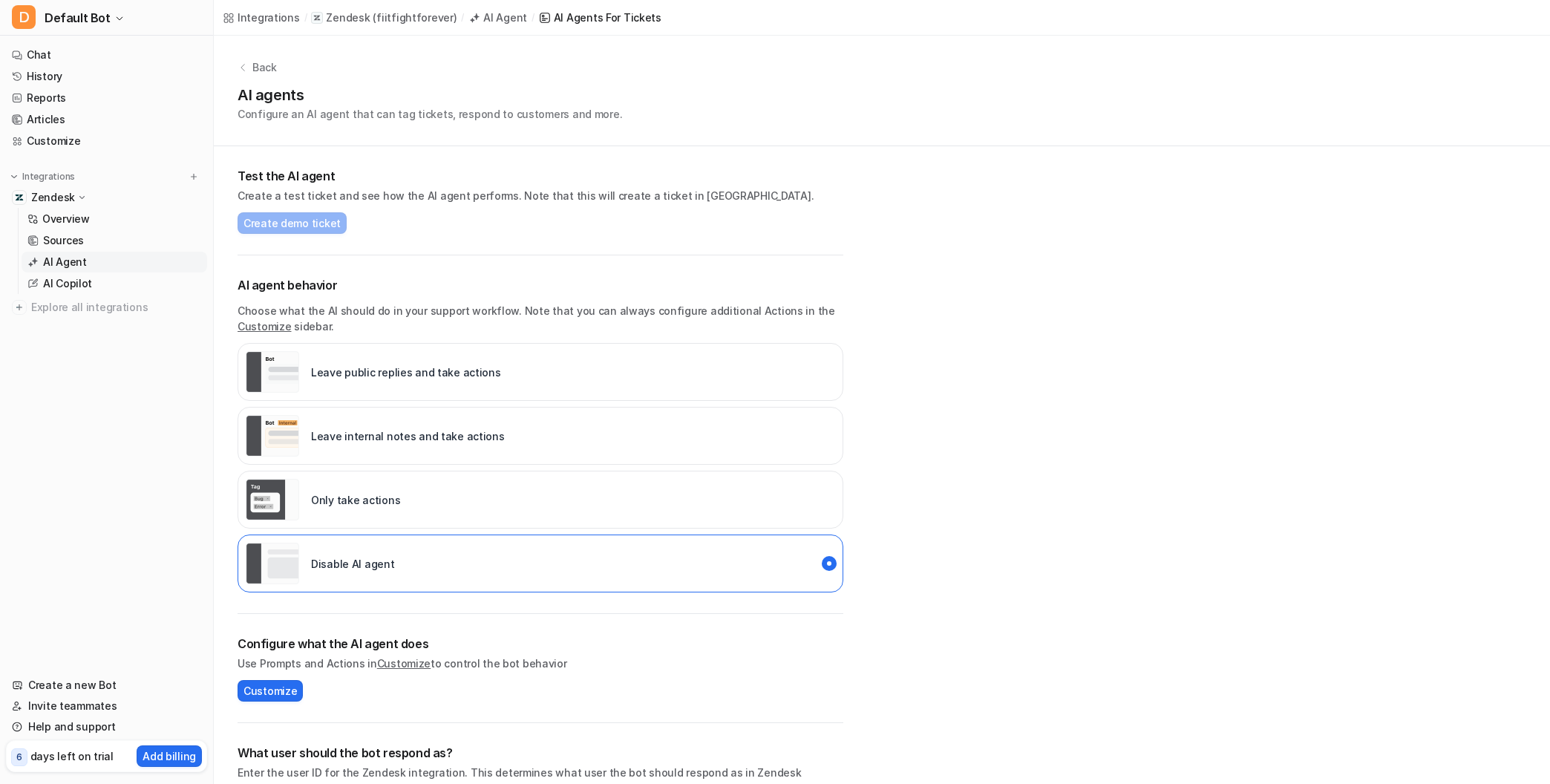
scroll to position [7, 0]
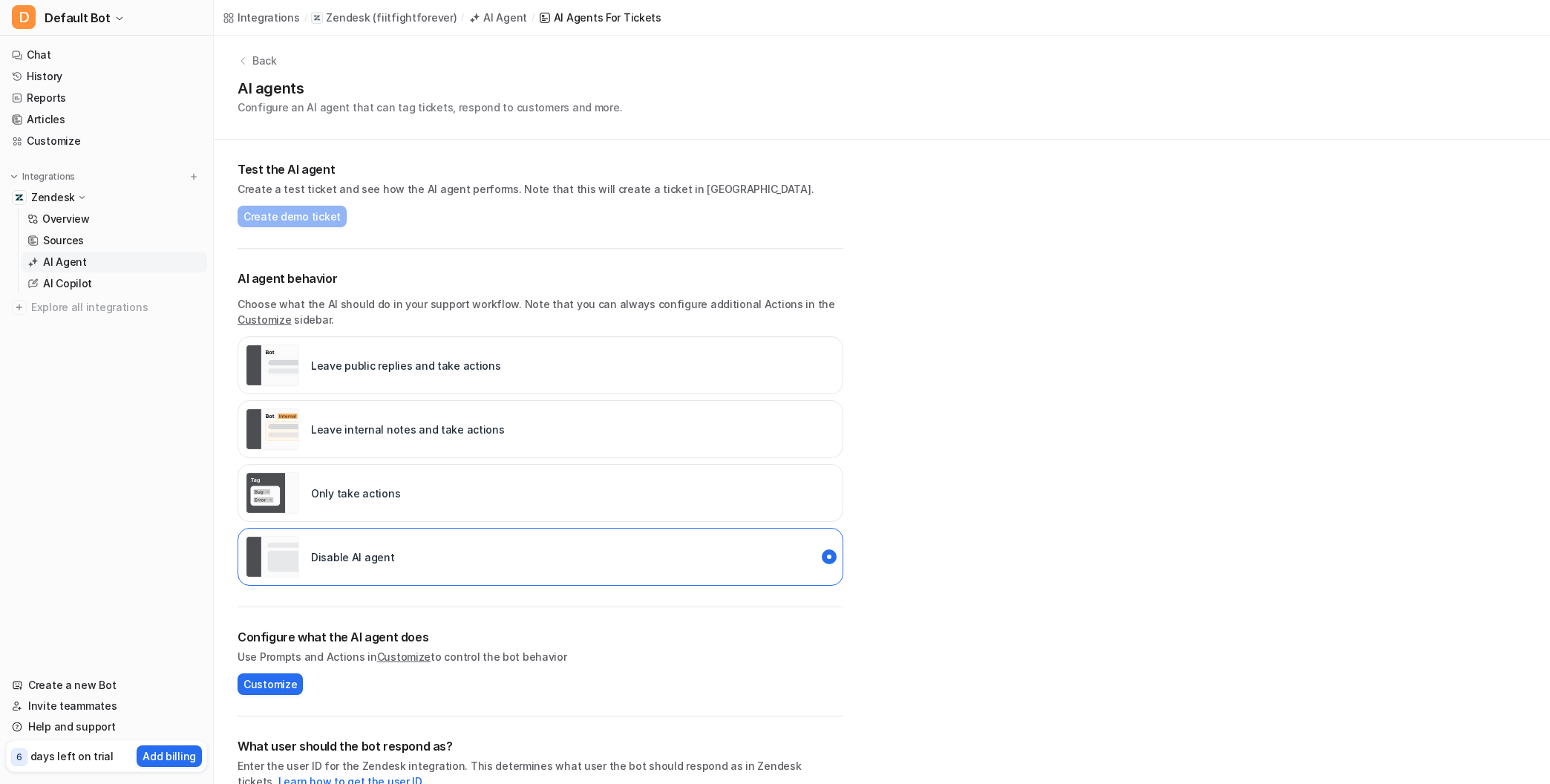
click at [478, 371] on p "Leave public replies and take actions" at bounding box center [406, 365] width 190 height 16
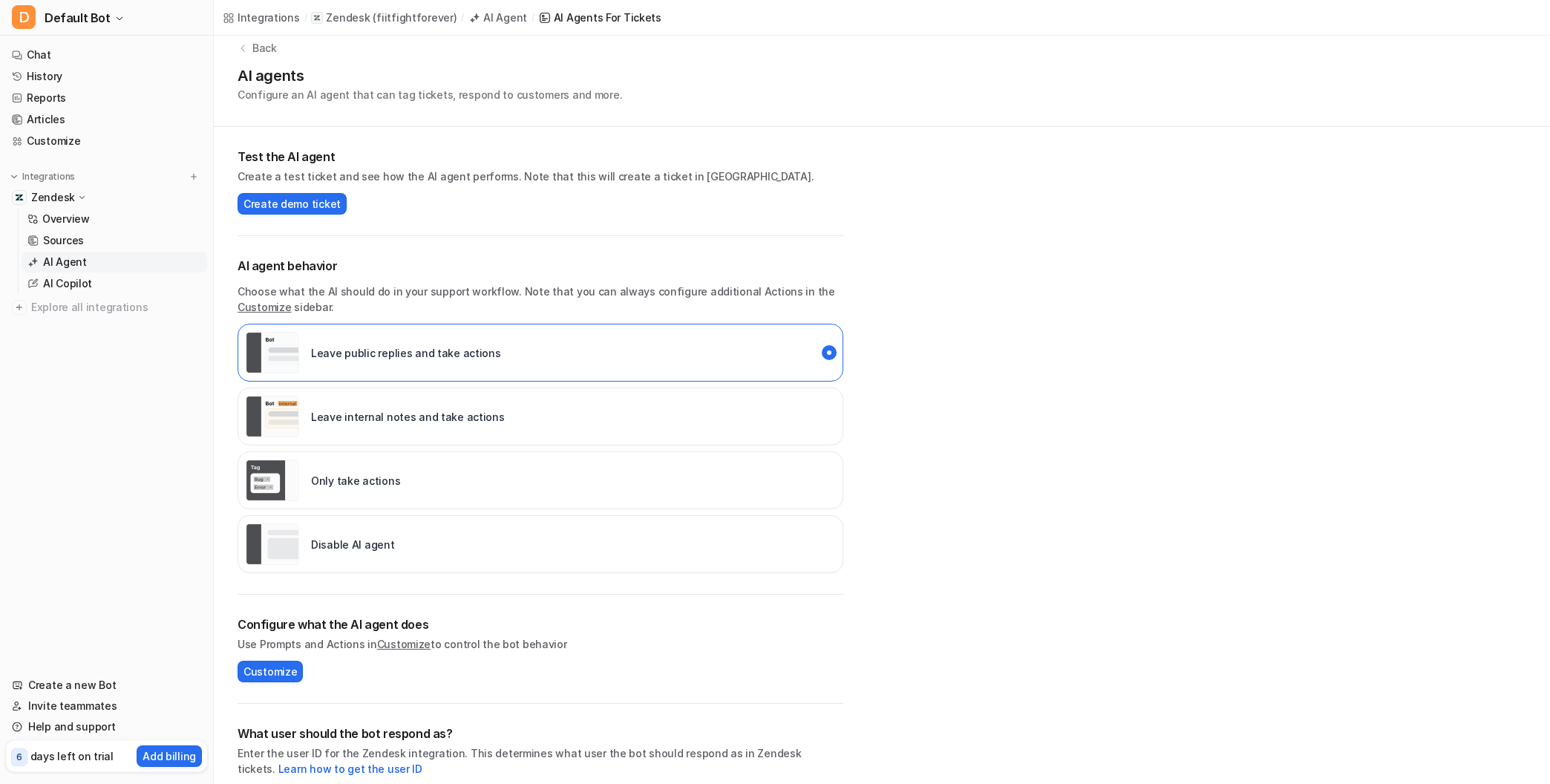
scroll to position [18, 0]
click at [293, 205] on span "Create demo ticket" at bounding box center [292, 205] width 97 height 16
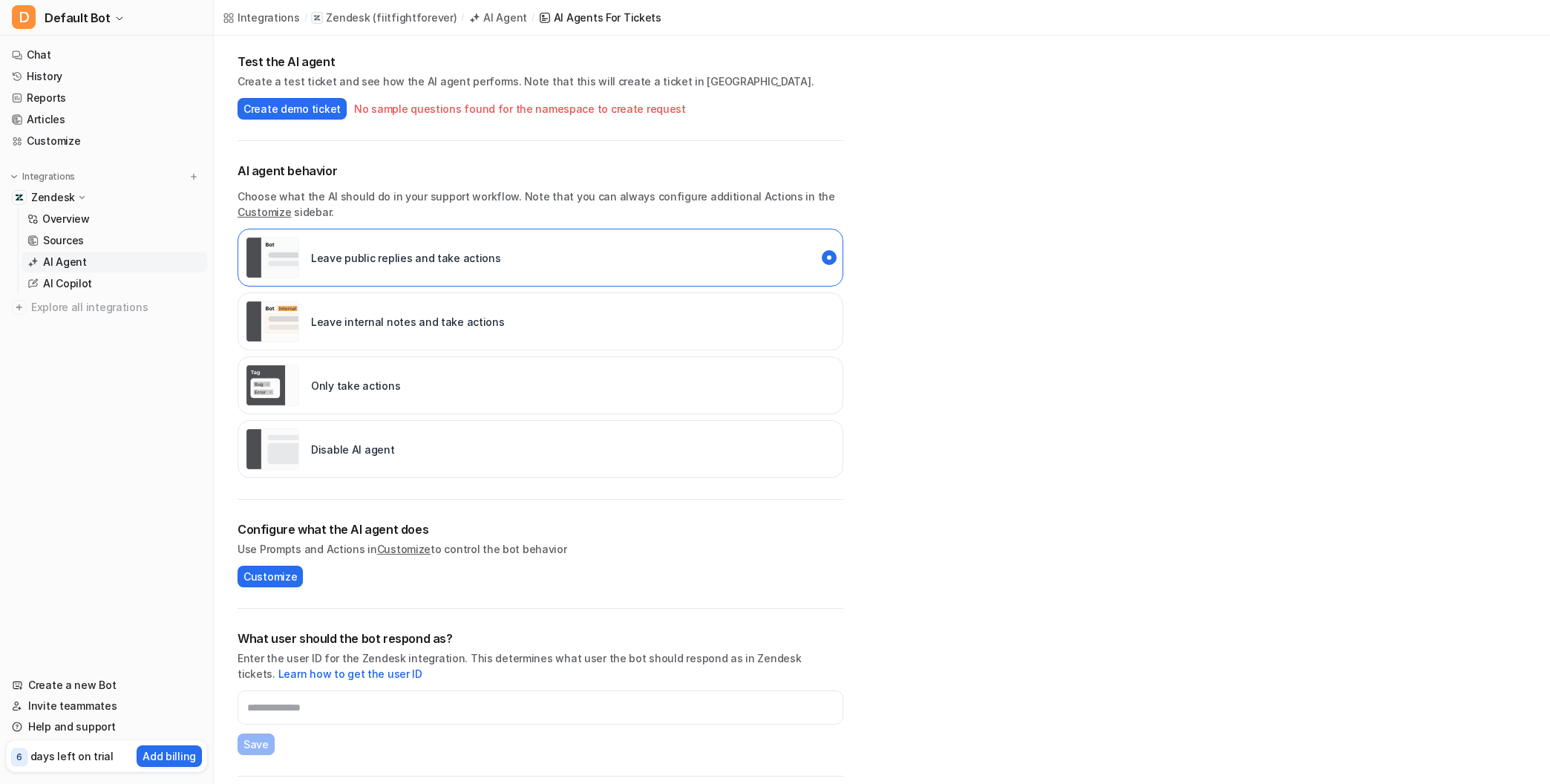
scroll to position [0, 0]
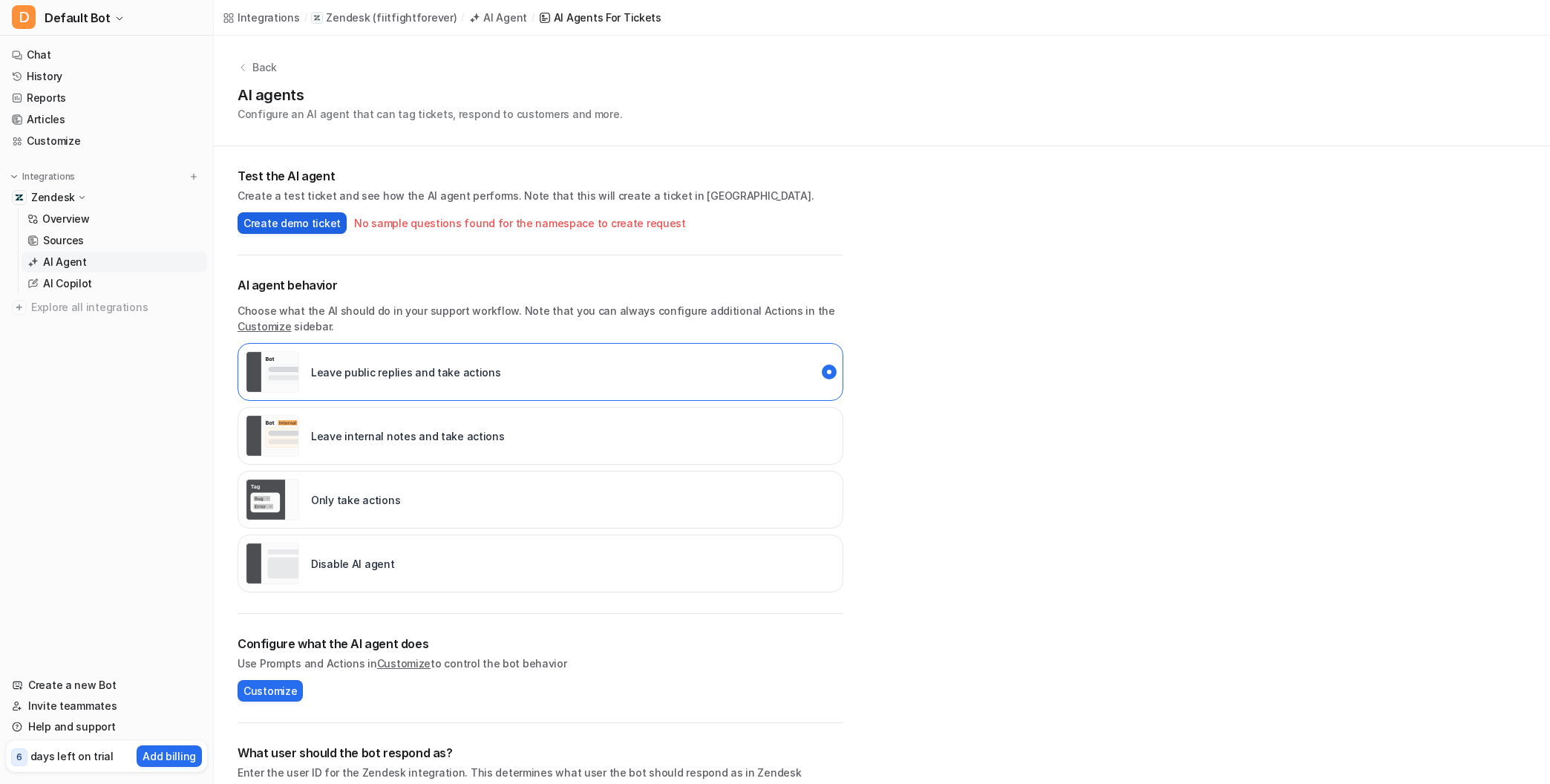
click at [307, 227] on span "Create demo ticket" at bounding box center [292, 223] width 97 height 16
click at [254, 65] on p "Back" at bounding box center [265, 67] width 25 height 16
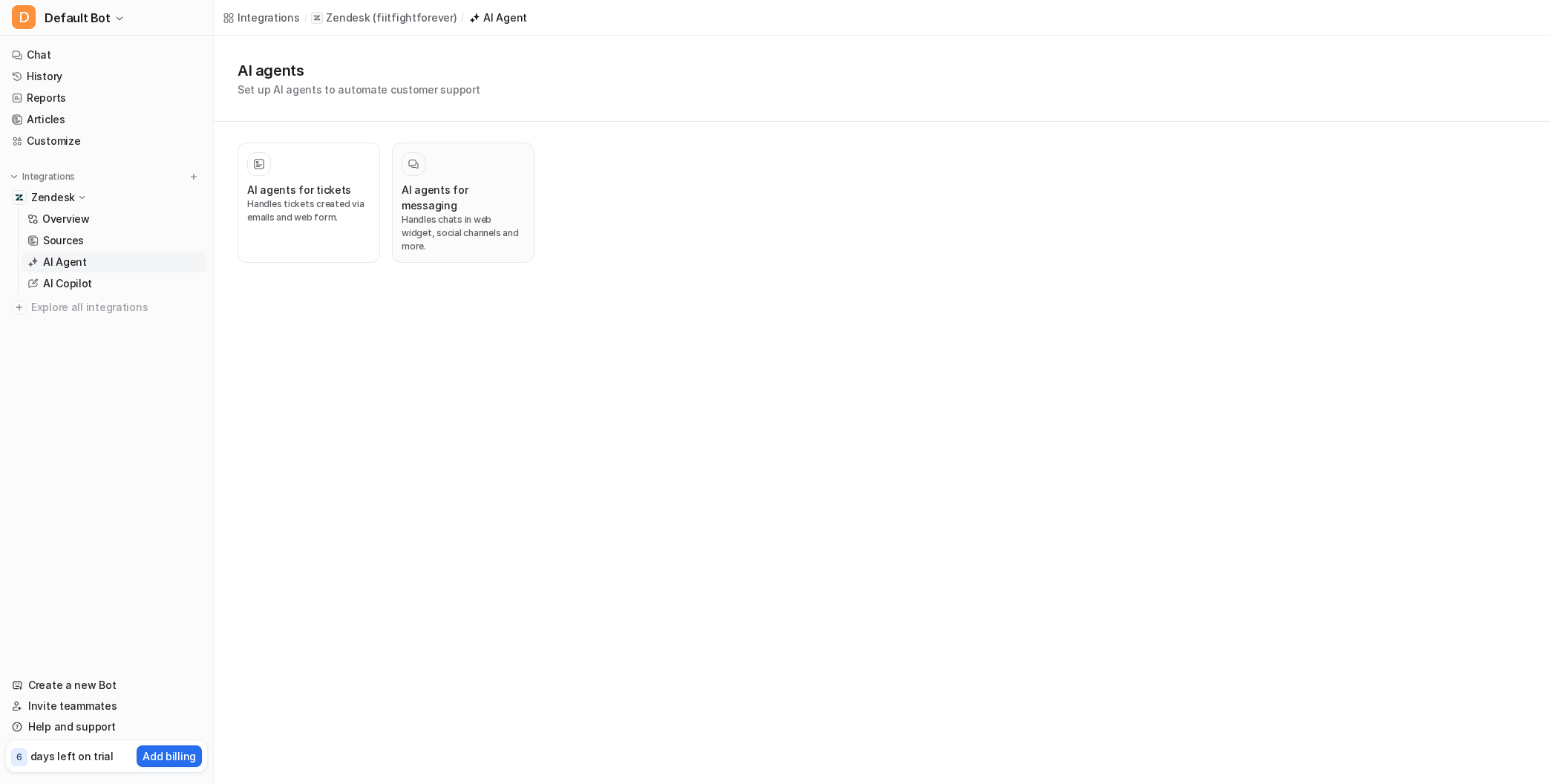
click at [471, 194] on h3 "AI agents for messaging" at bounding box center [463, 197] width 123 height 31
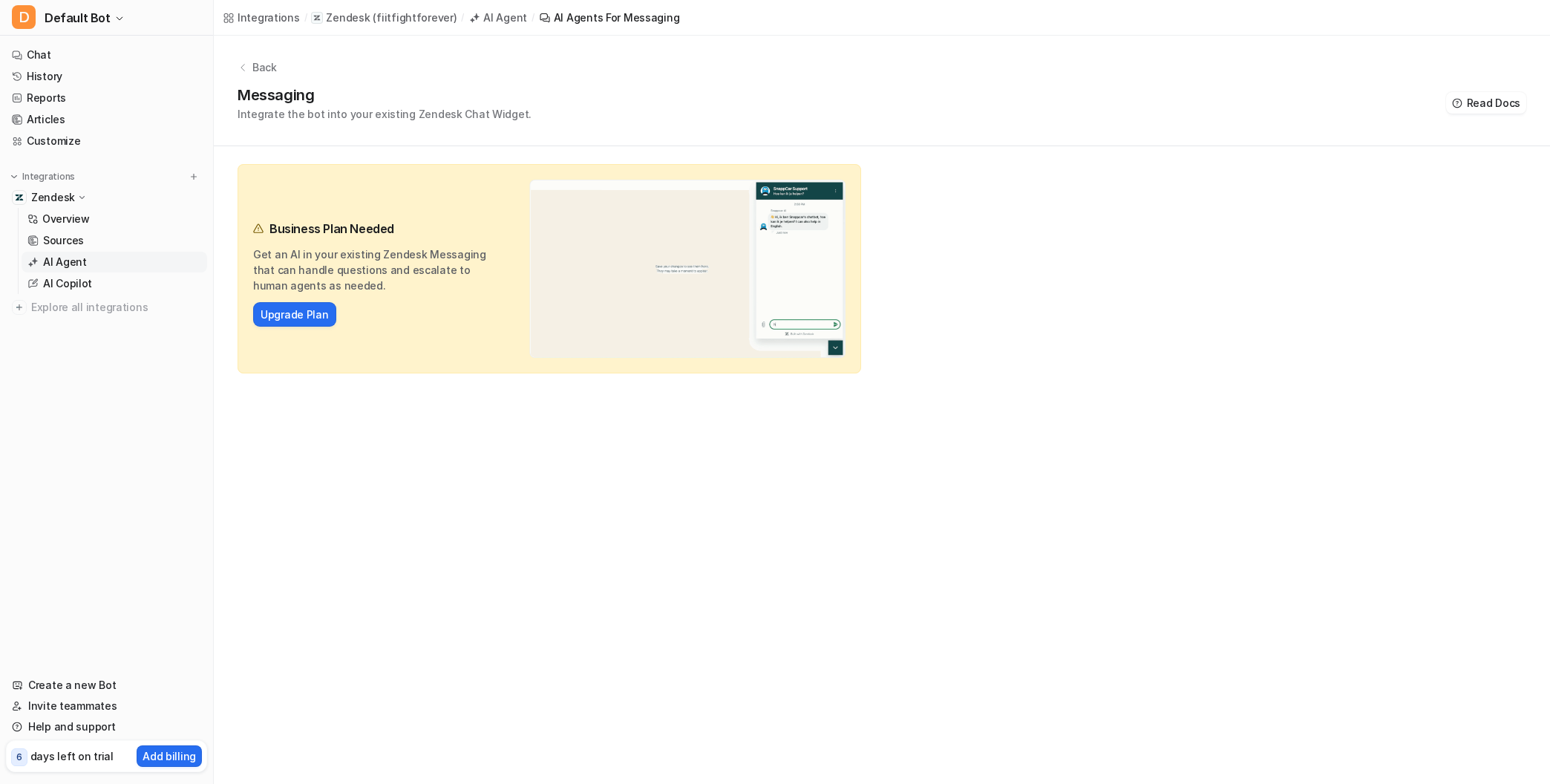
click at [268, 65] on p "Back" at bounding box center [265, 67] width 25 height 16
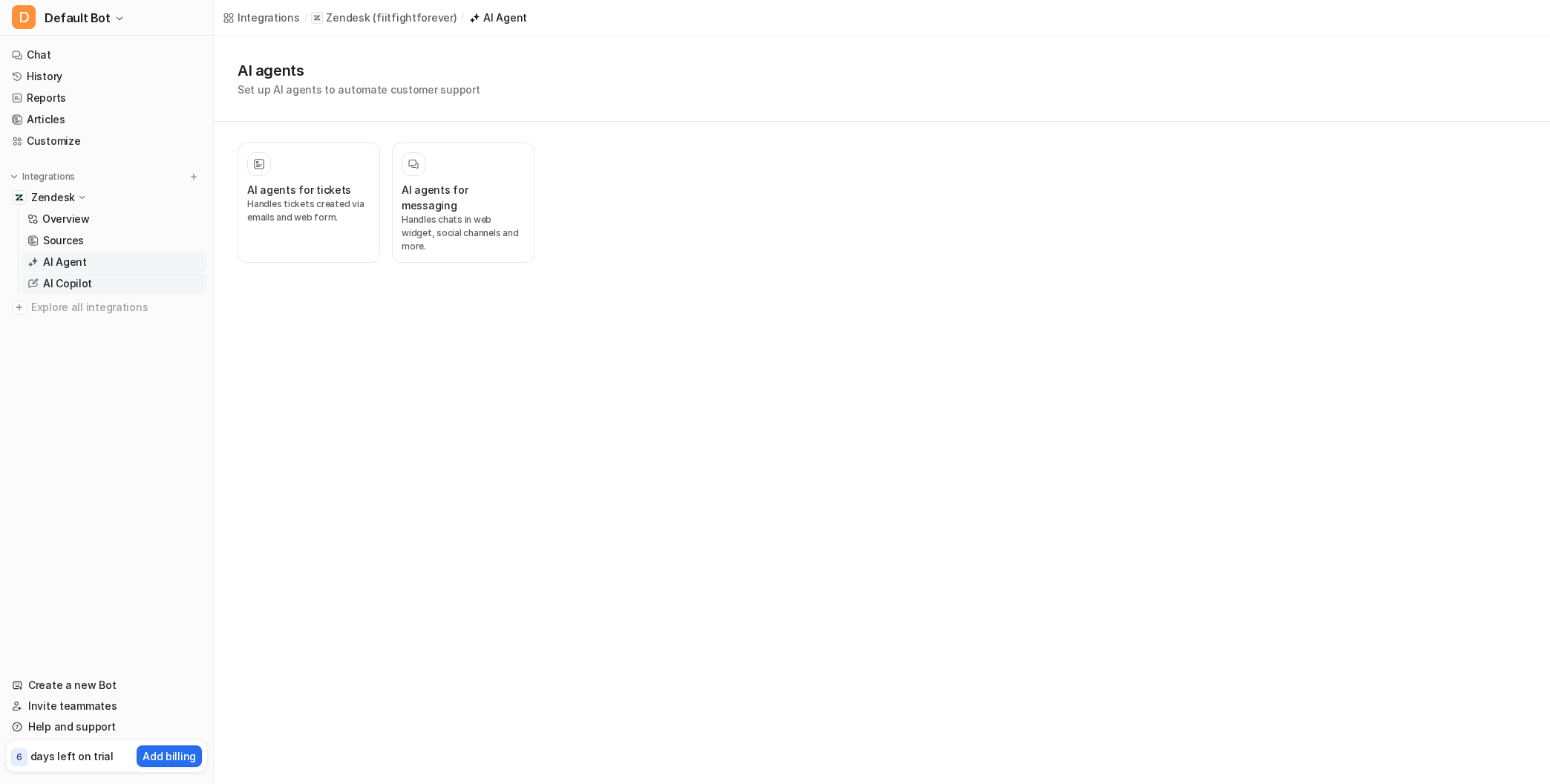
click at [72, 288] on p "AI Copilot" at bounding box center [67, 284] width 49 height 15
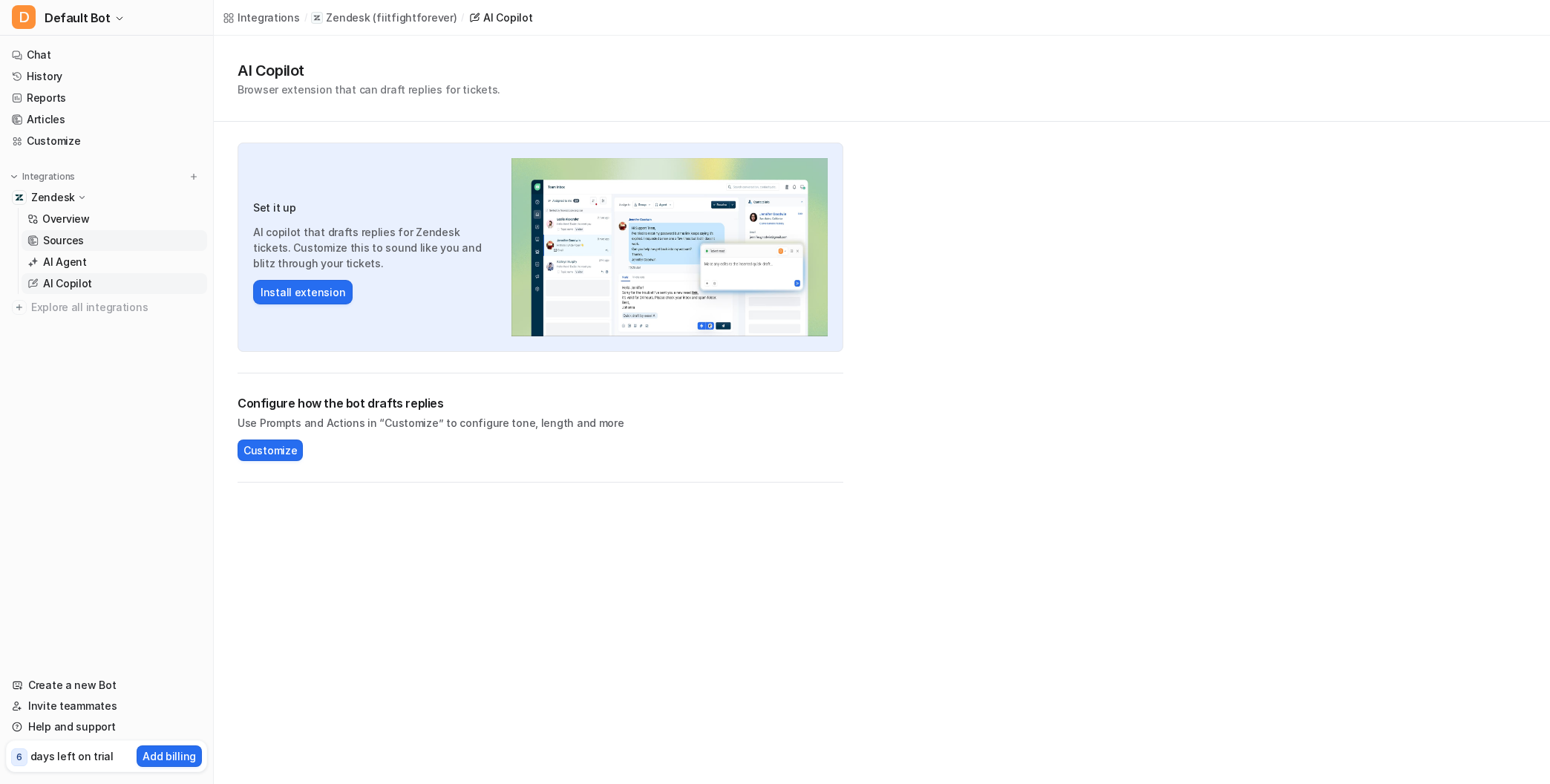
click at [57, 242] on p "Sources" at bounding box center [63, 240] width 41 height 15
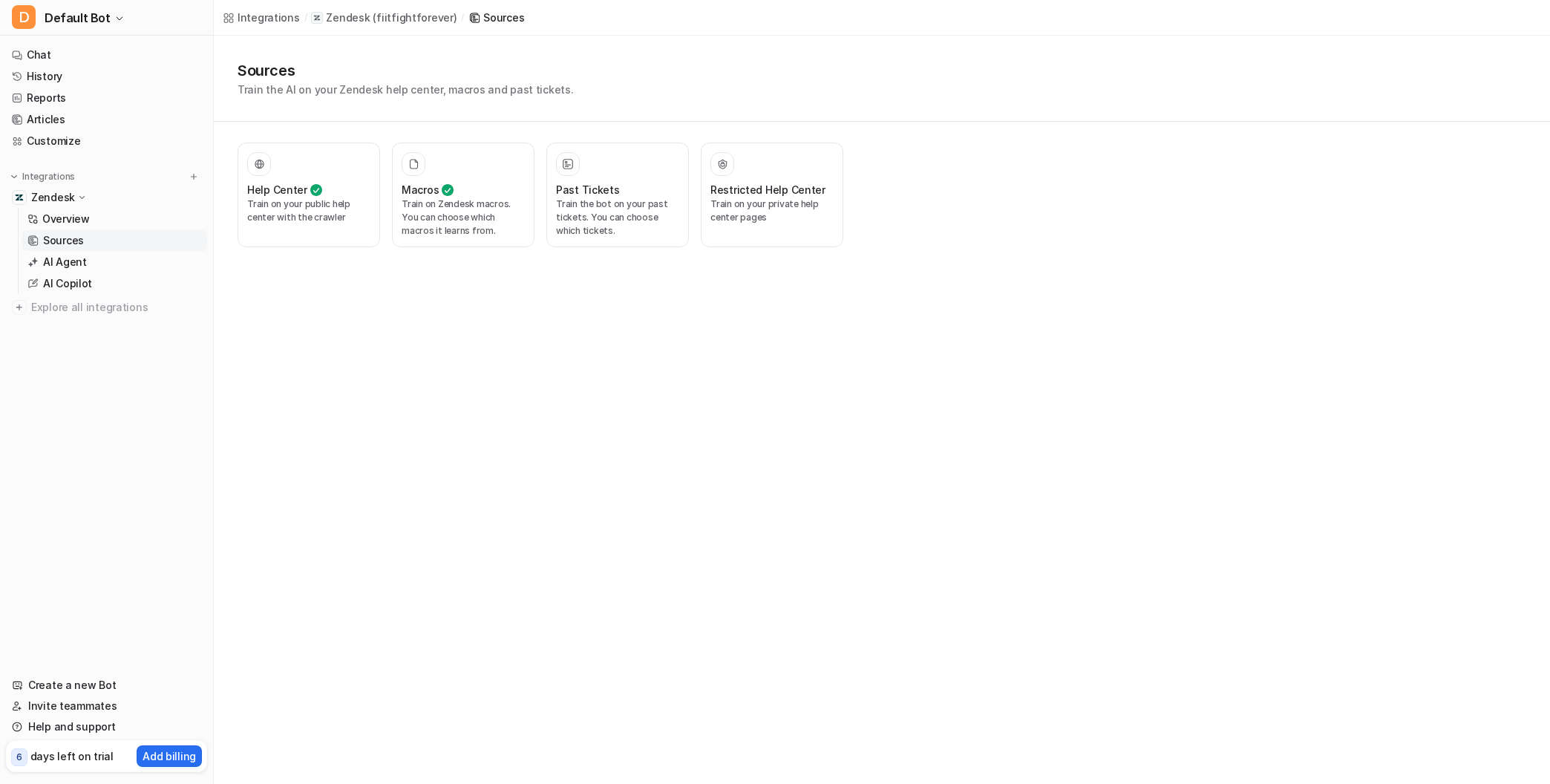
click at [51, 197] on p "Zendesk" at bounding box center [53, 197] width 44 height 15
click at [58, 210] on link "Overview" at bounding box center [114, 219] width 186 height 21
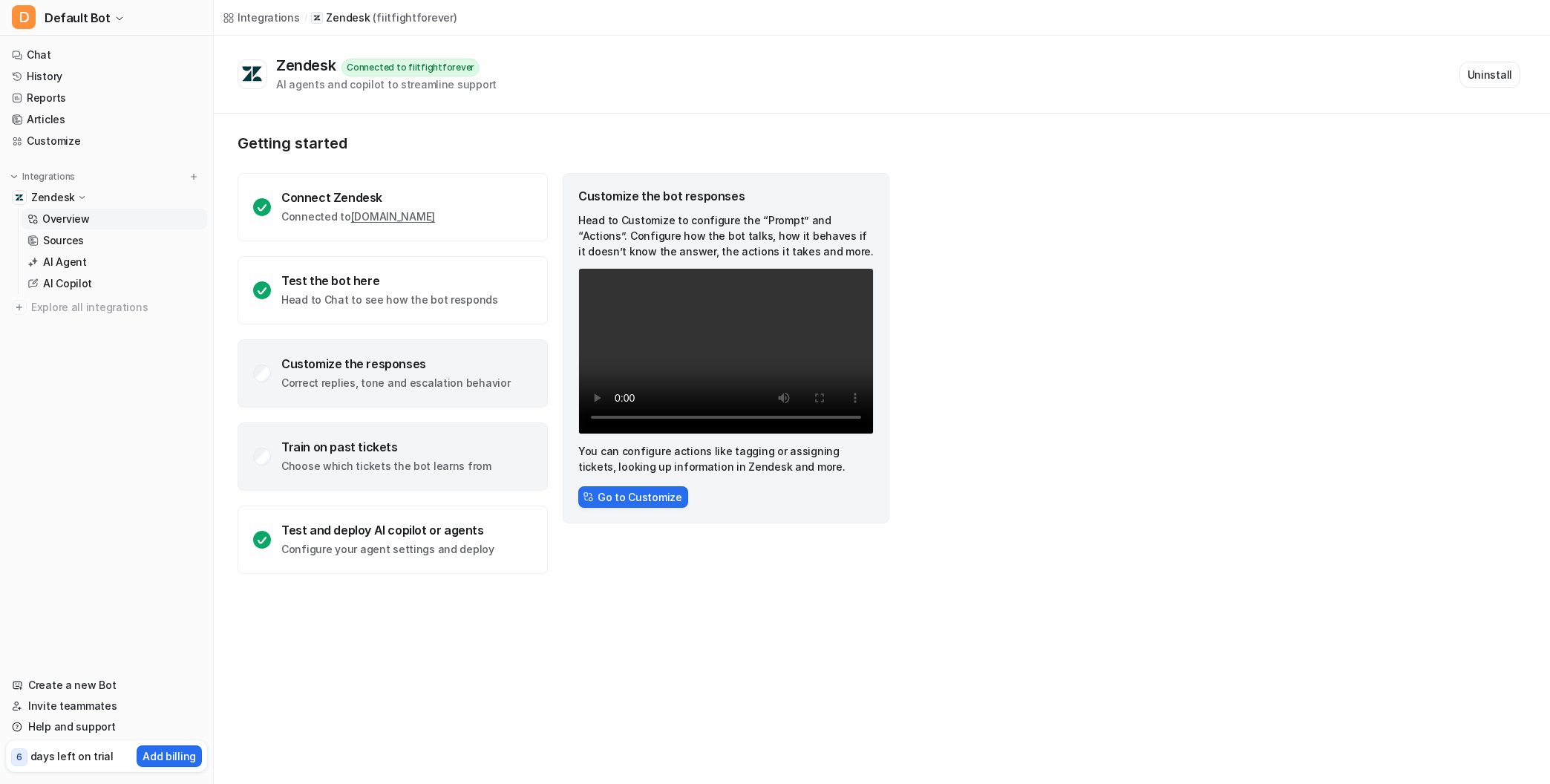
click at [335, 459] on p "Choose which tickets the bot learns from" at bounding box center [386, 466] width 210 height 15
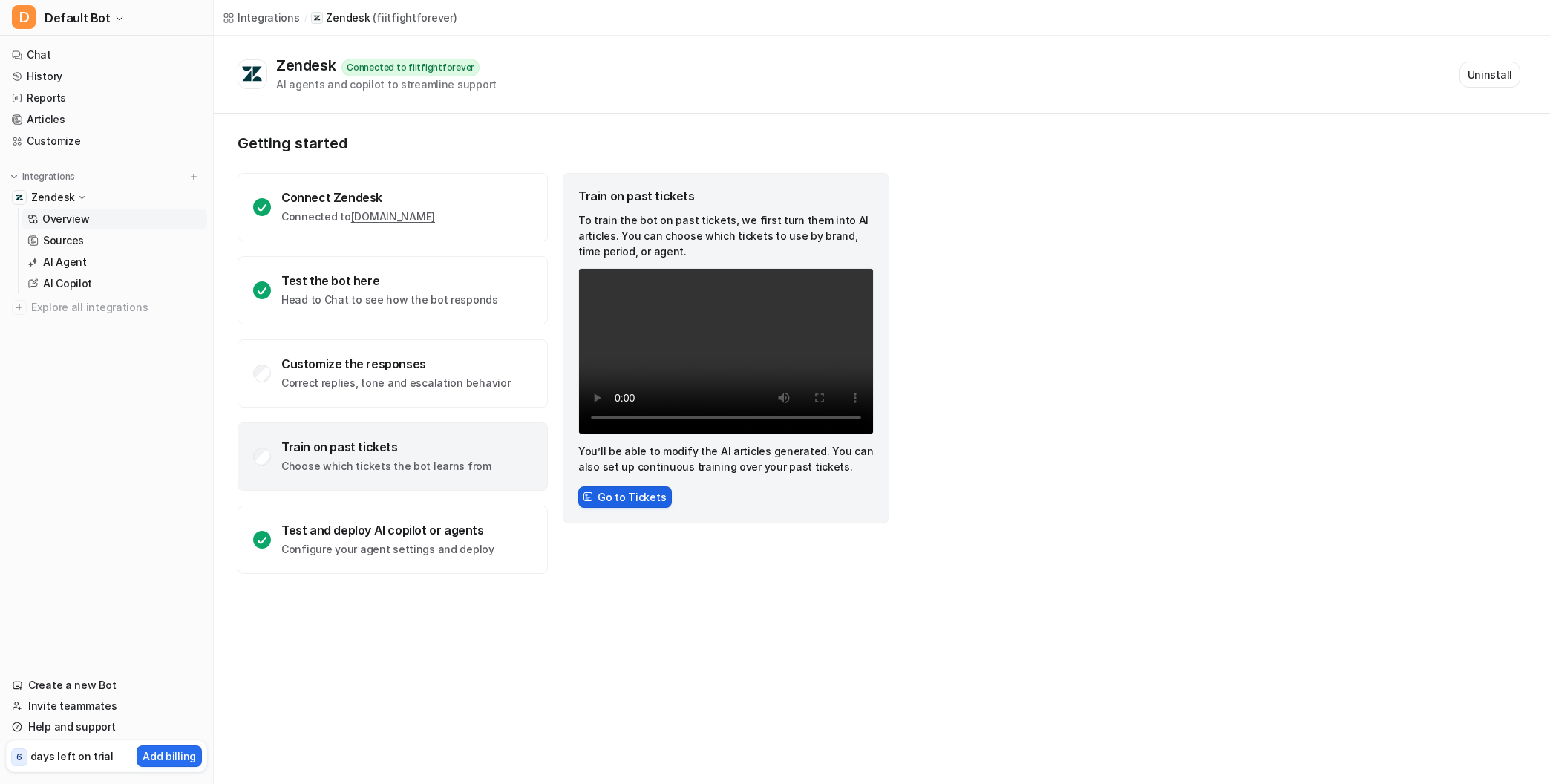
click at [633, 501] on button "Go to Tickets" at bounding box center [625, 497] width 94 height 21
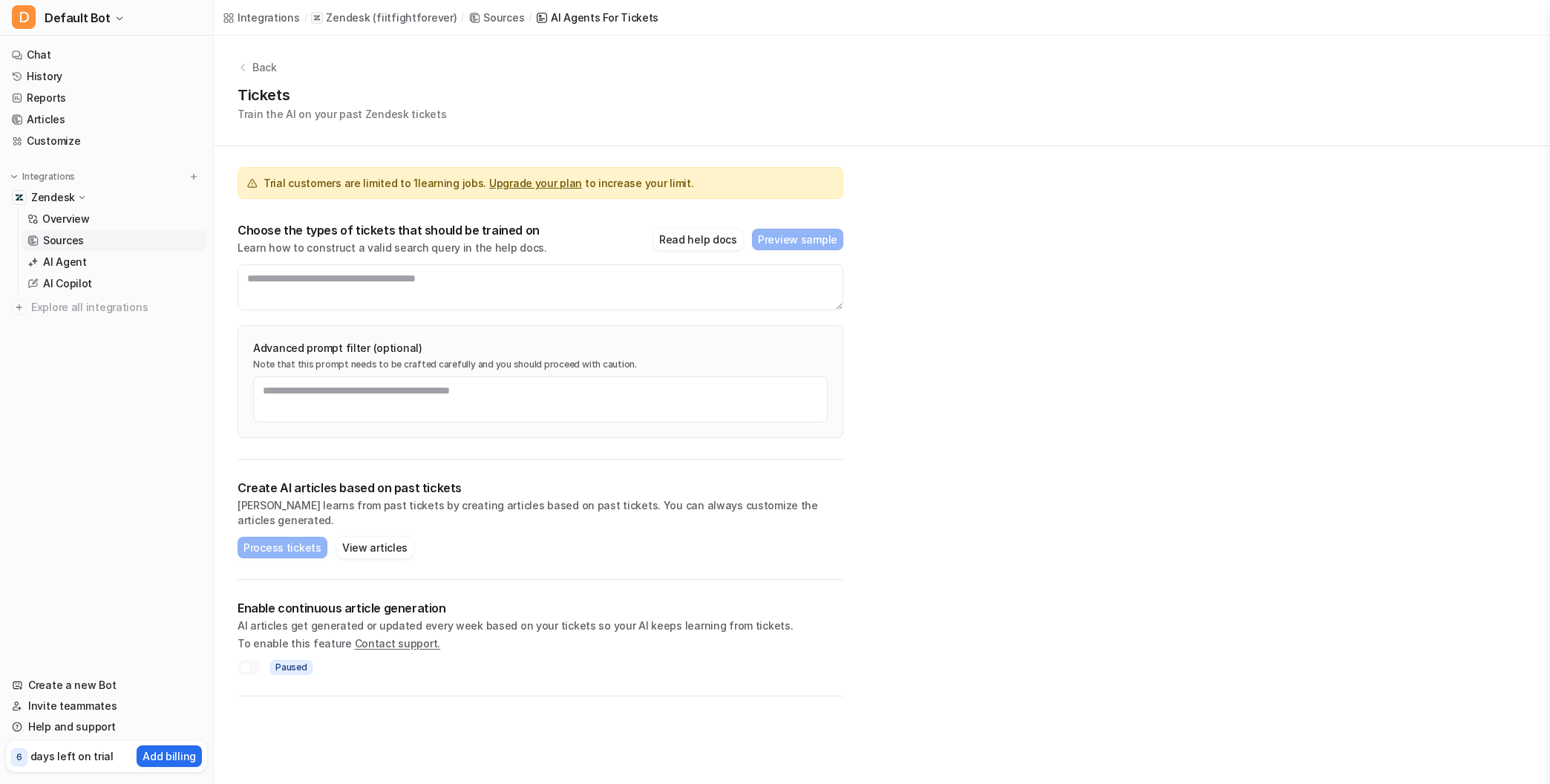
click at [538, 182] on link "Upgrade your plan" at bounding box center [536, 183] width 93 height 12
click at [258, 65] on p "Back" at bounding box center [265, 67] width 25 height 16
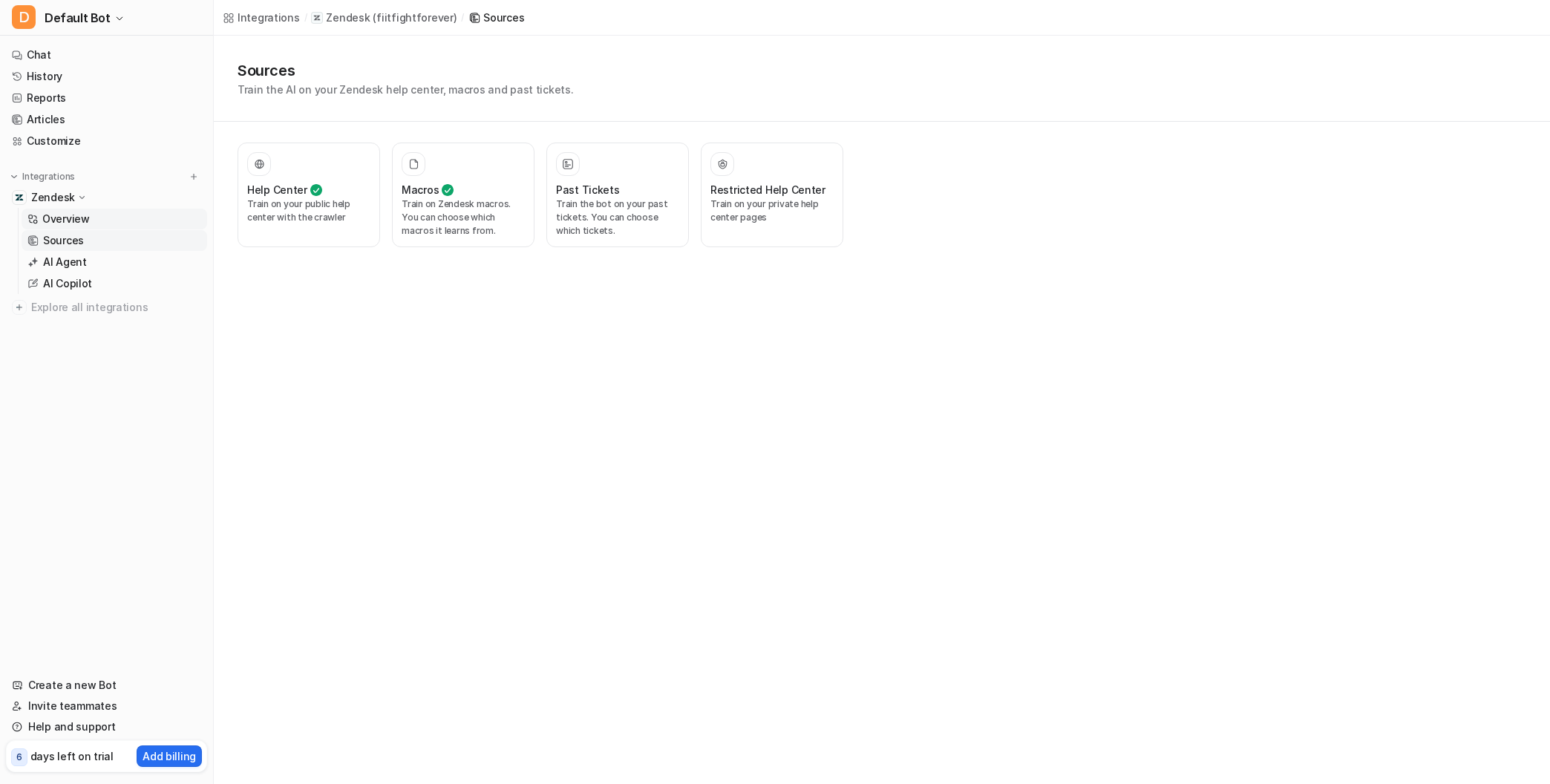
click at [64, 216] on p "Overview" at bounding box center [66, 219] width 48 height 15
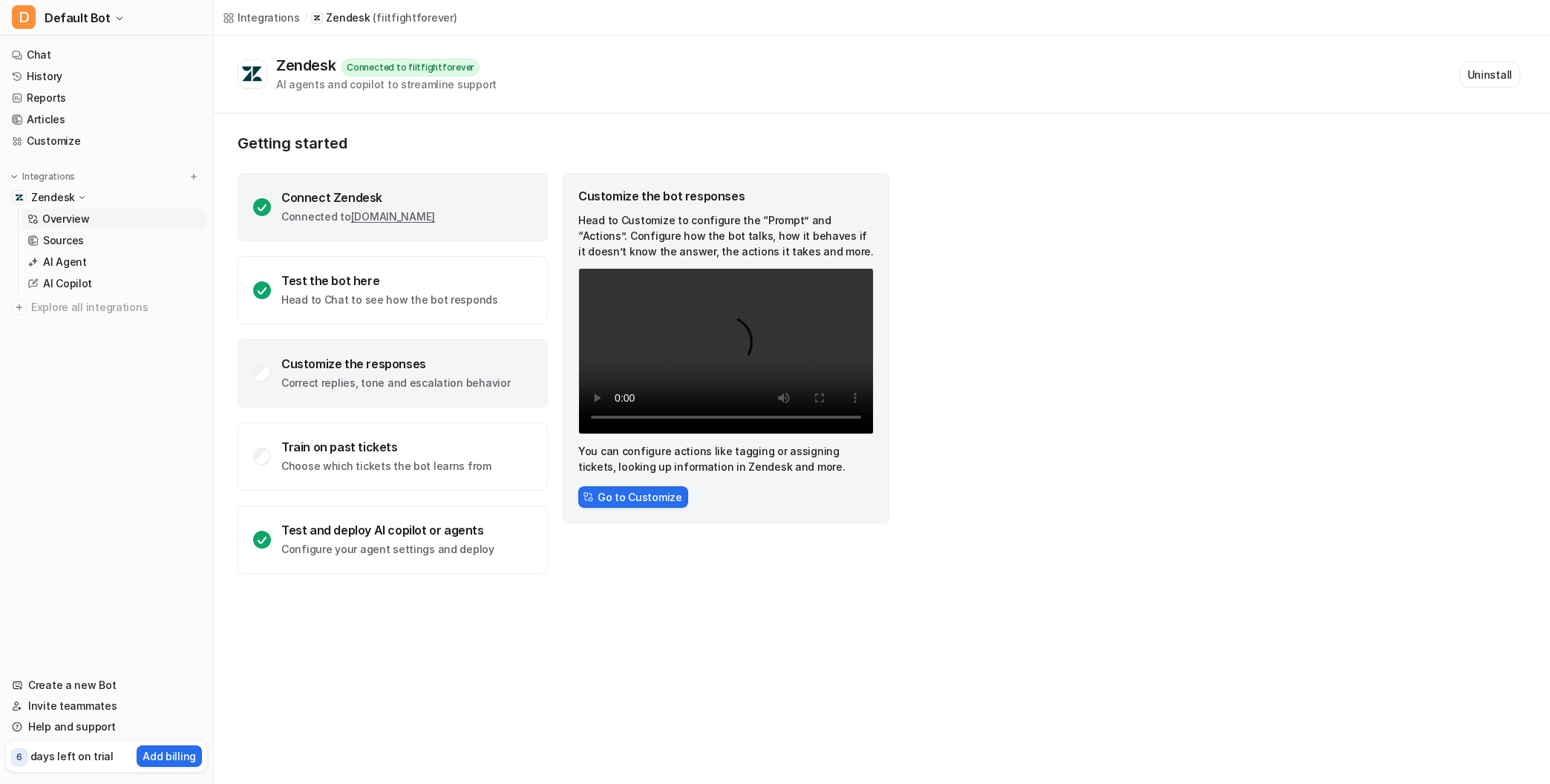
click at [302, 203] on div "Connect Zendesk" at bounding box center [358, 197] width 154 height 15
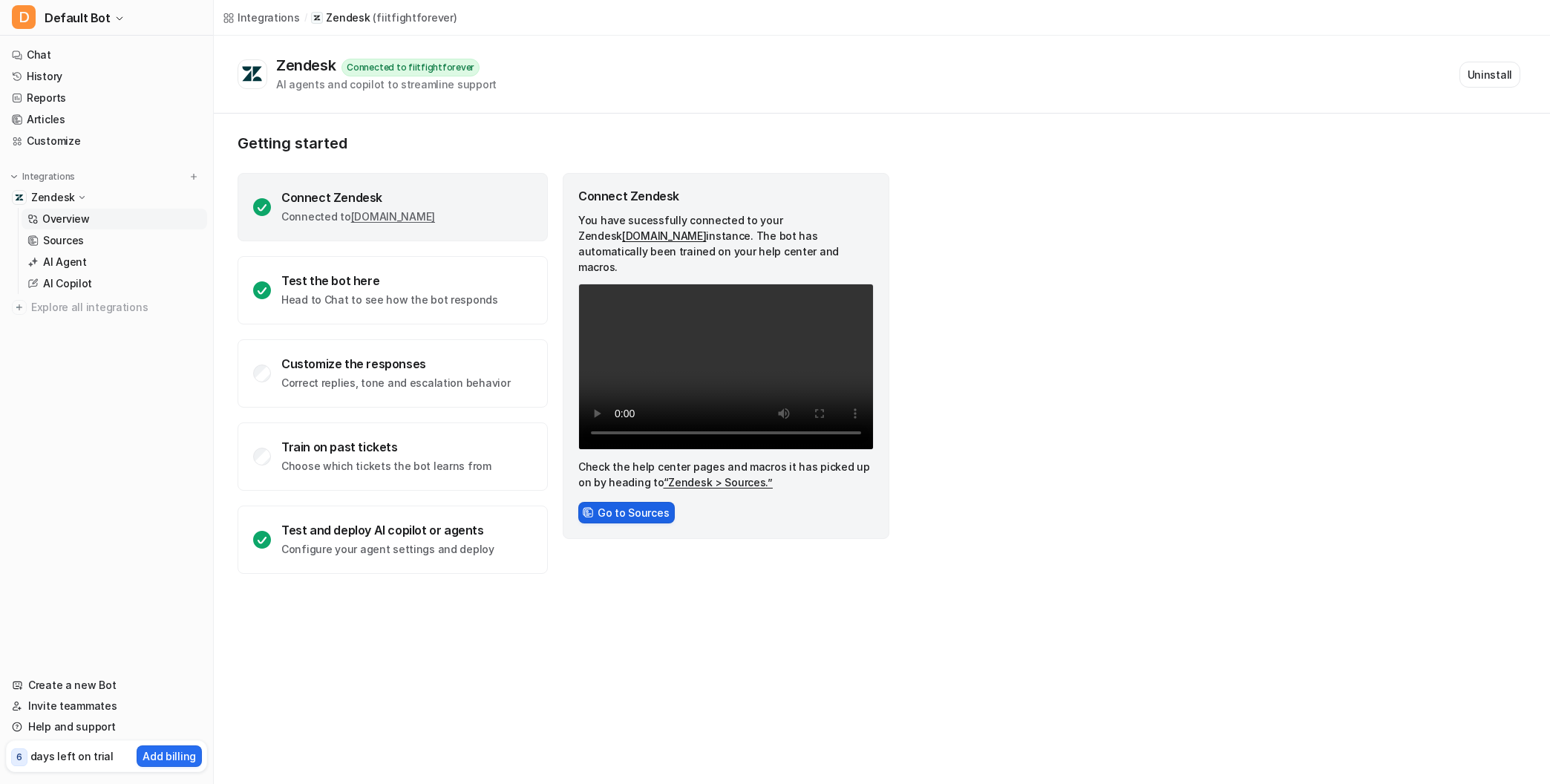
click at [633, 502] on button "Go to Sources" at bounding box center [626, 513] width 96 height 21
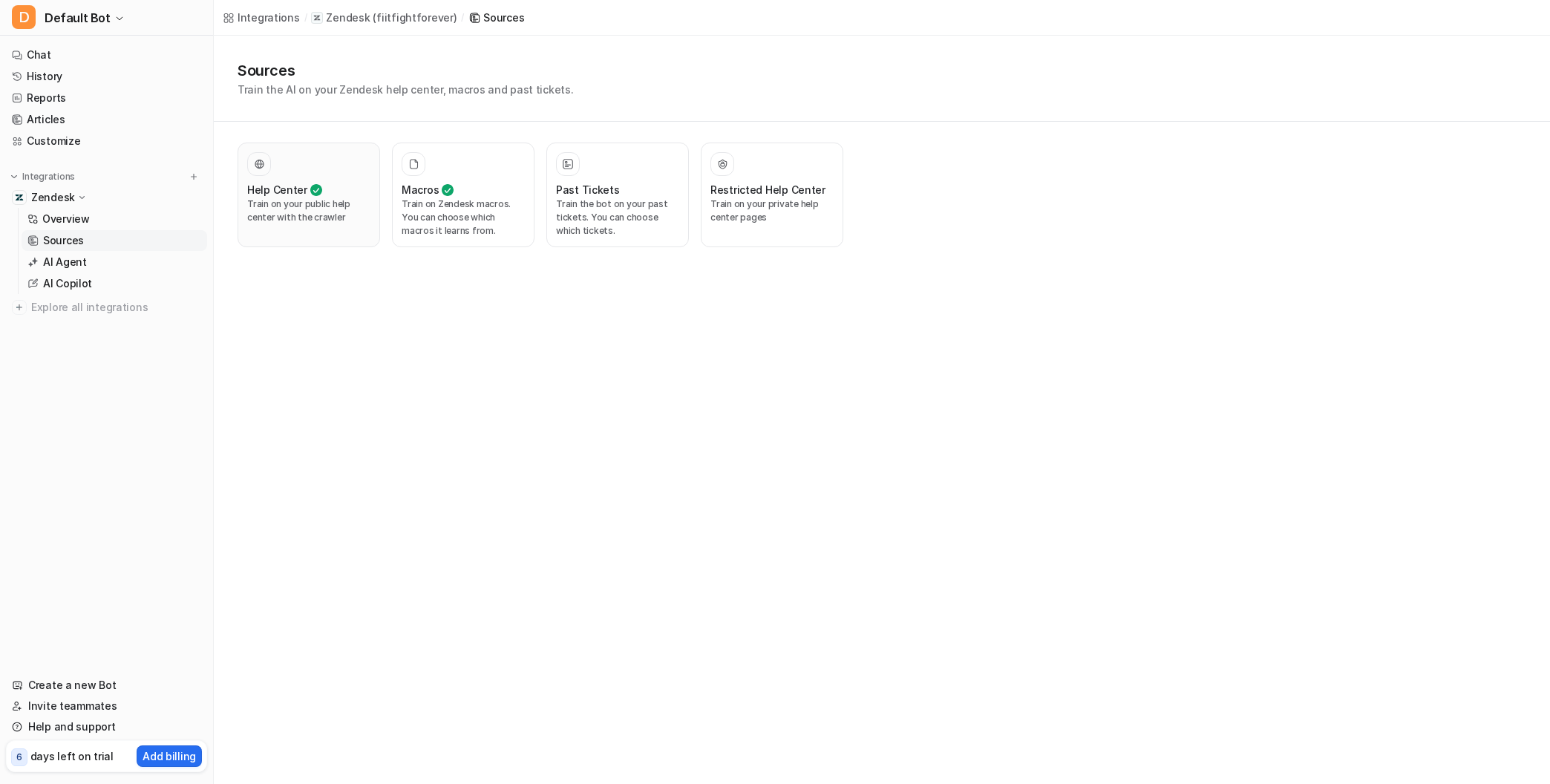
click at [285, 207] on p "Train on your public help center with the crawler" at bounding box center [309, 211] width 123 height 26
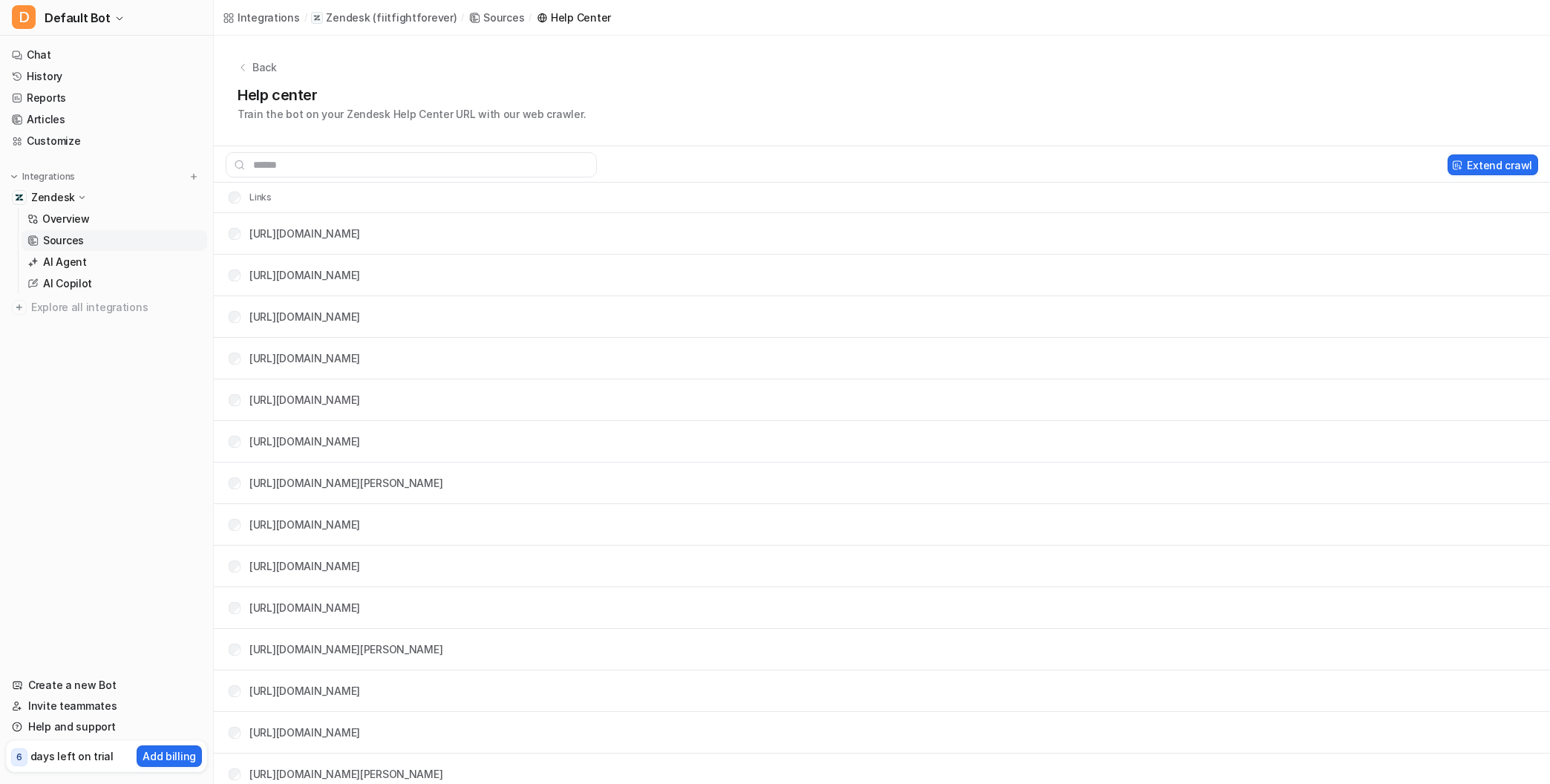
click at [261, 67] on p "Back" at bounding box center [265, 67] width 25 height 16
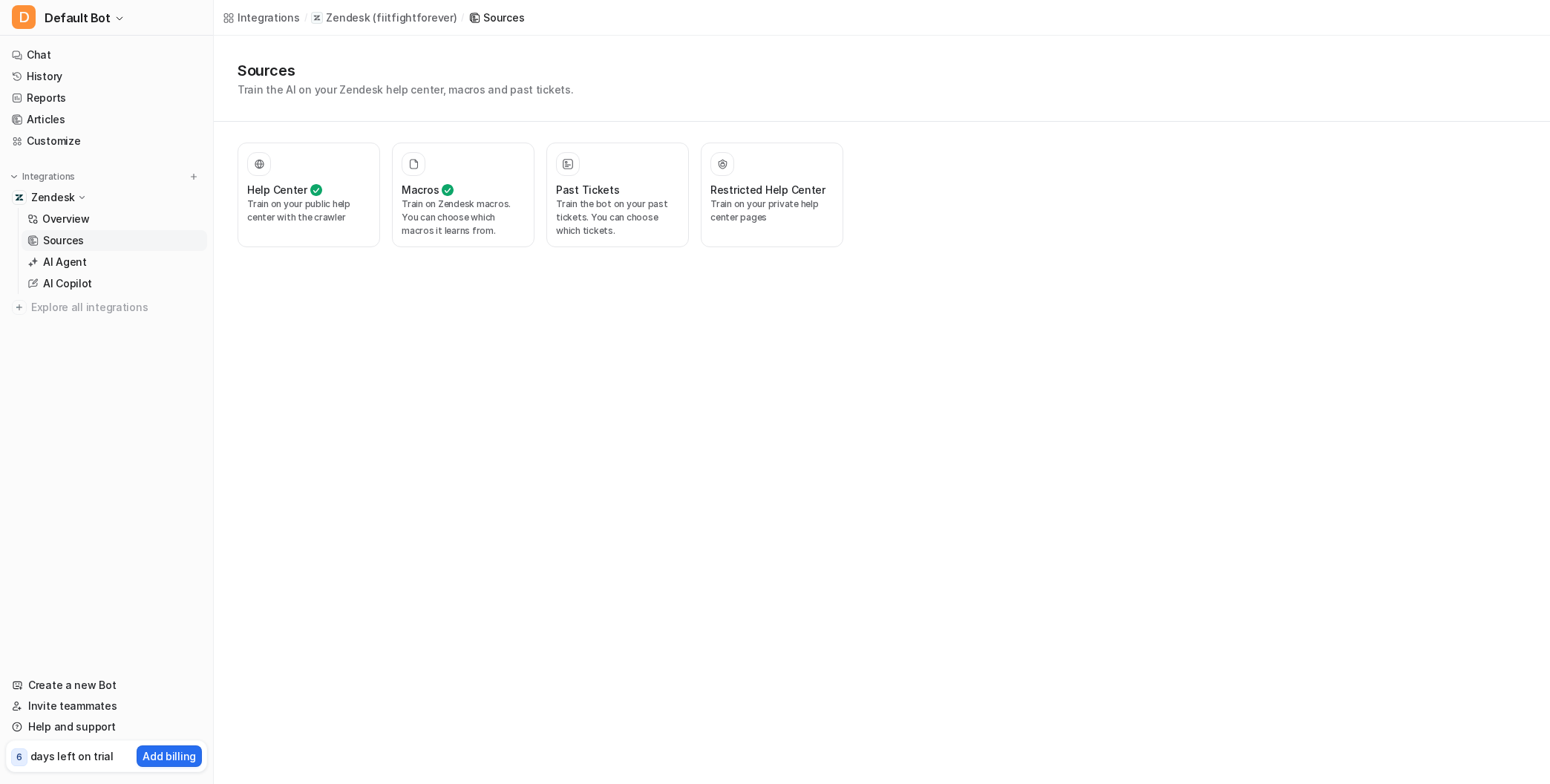
click at [64, 192] on p "Zendesk" at bounding box center [53, 197] width 44 height 15
click at [65, 198] on p "Zendesk" at bounding box center [53, 197] width 44 height 15
click at [65, 221] on p "Overview" at bounding box center [66, 219] width 48 height 15
click at [65, 218] on p "Overview" at bounding box center [66, 219] width 48 height 15
click at [56, 216] on p "Overview" at bounding box center [66, 219] width 48 height 15
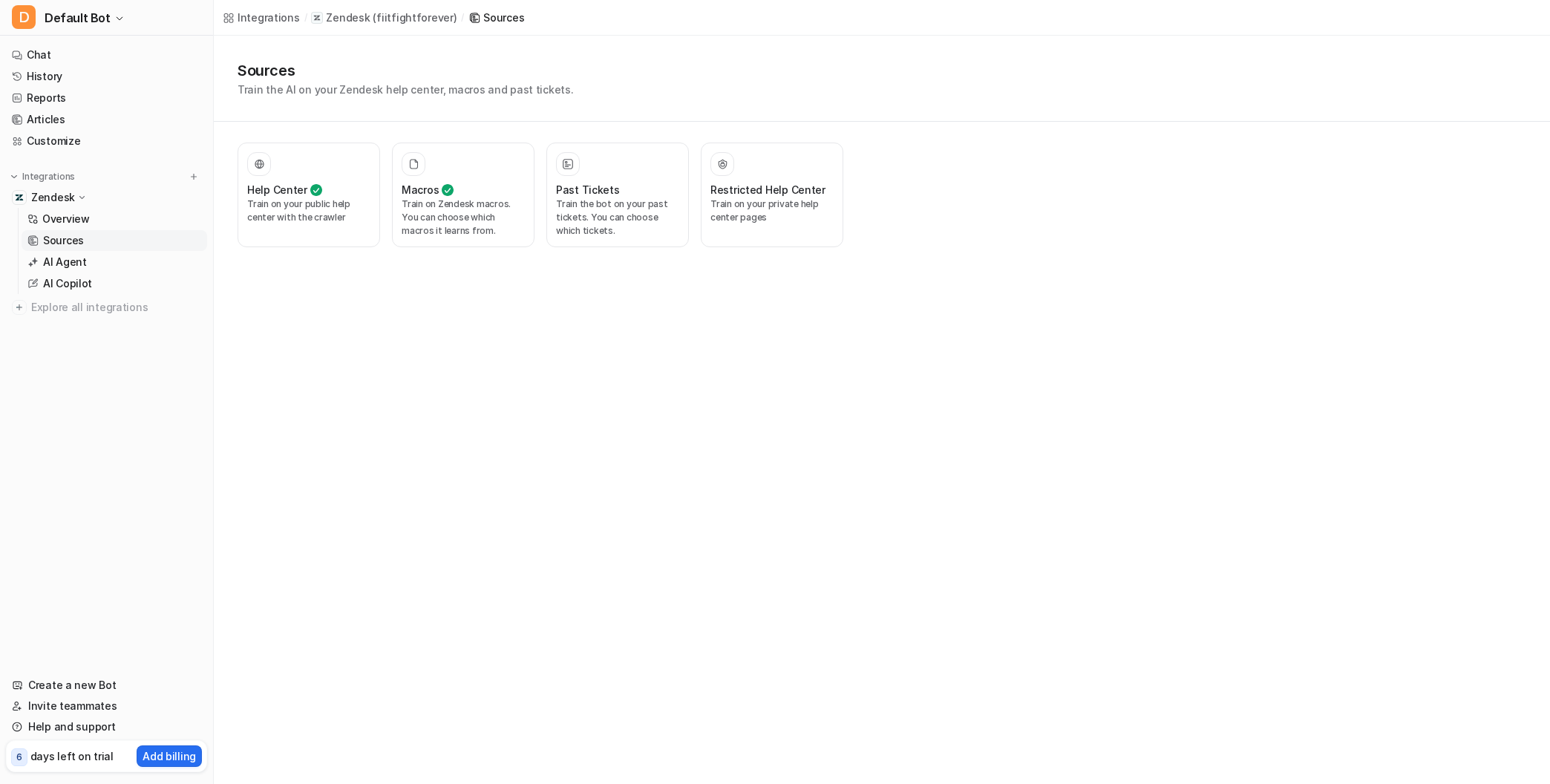
click at [58, 194] on p "Zendesk" at bounding box center [53, 197] width 44 height 15
click at [55, 264] on p "AI Agent" at bounding box center [64, 262] width 44 height 15
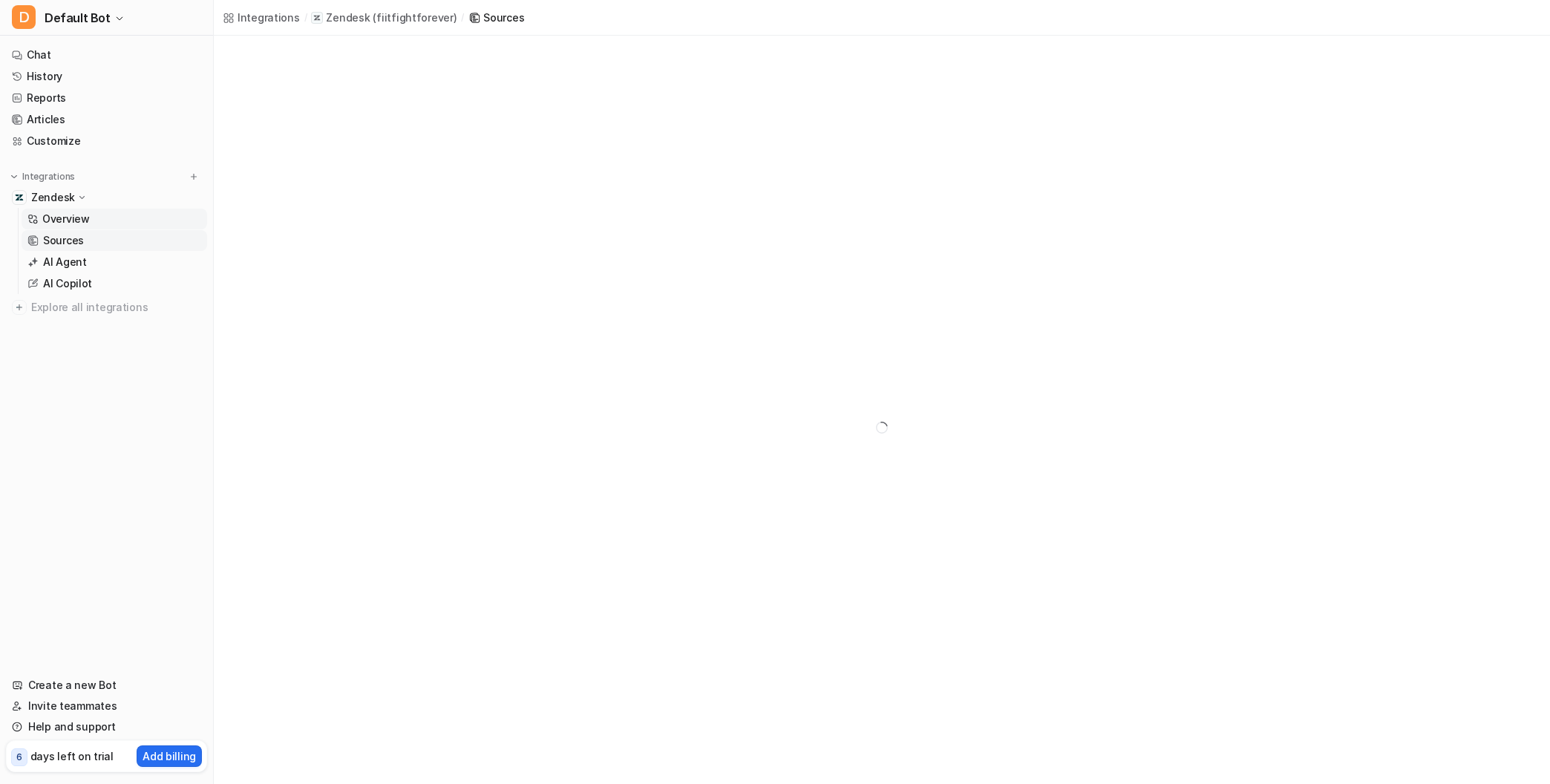
click at [62, 215] on p "Overview" at bounding box center [66, 219] width 48 height 15
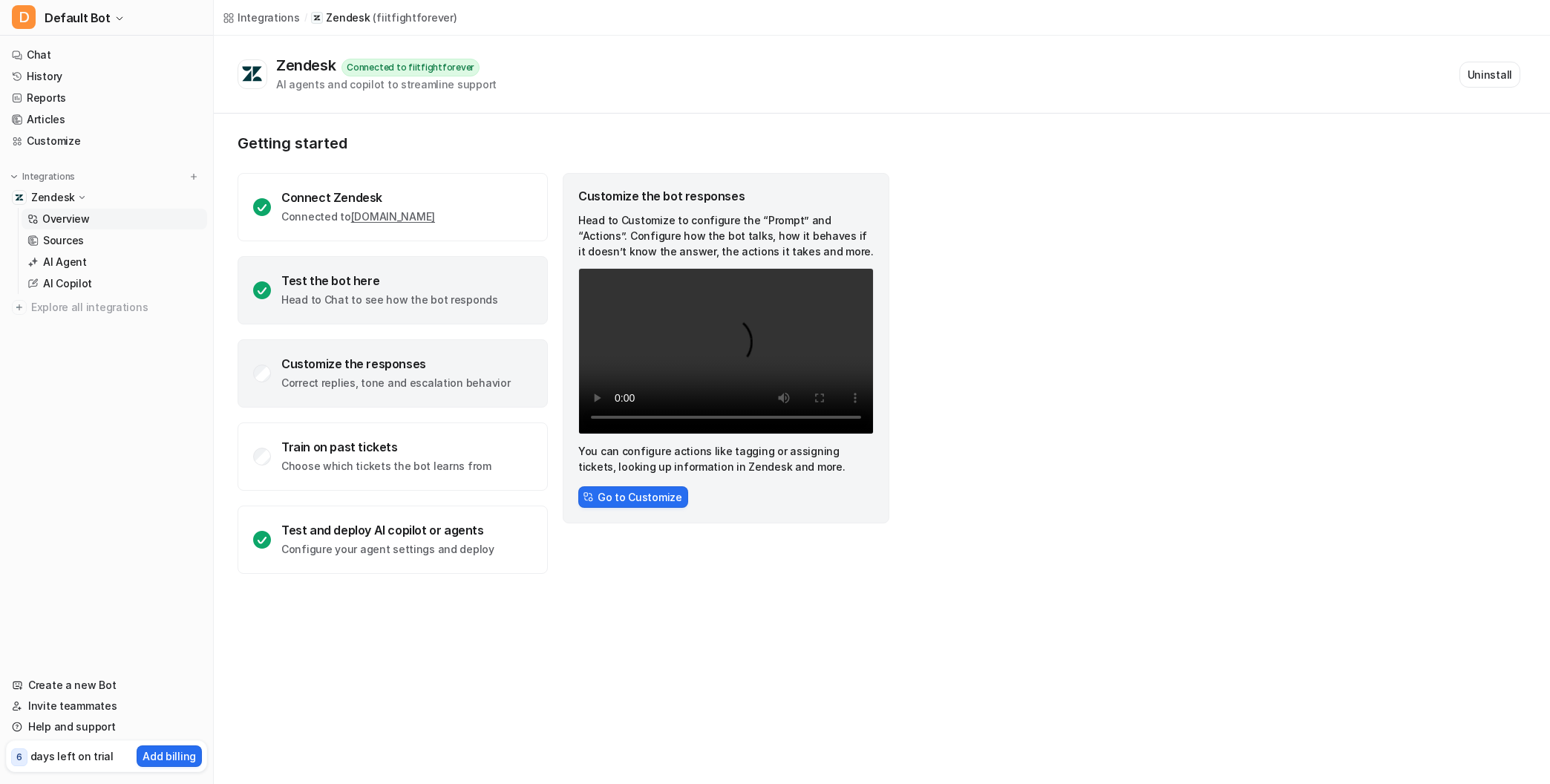
click at [323, 297] on p "Head to Chat to see how the bot responds" at bounding box center [389, 300] width 216 height 15
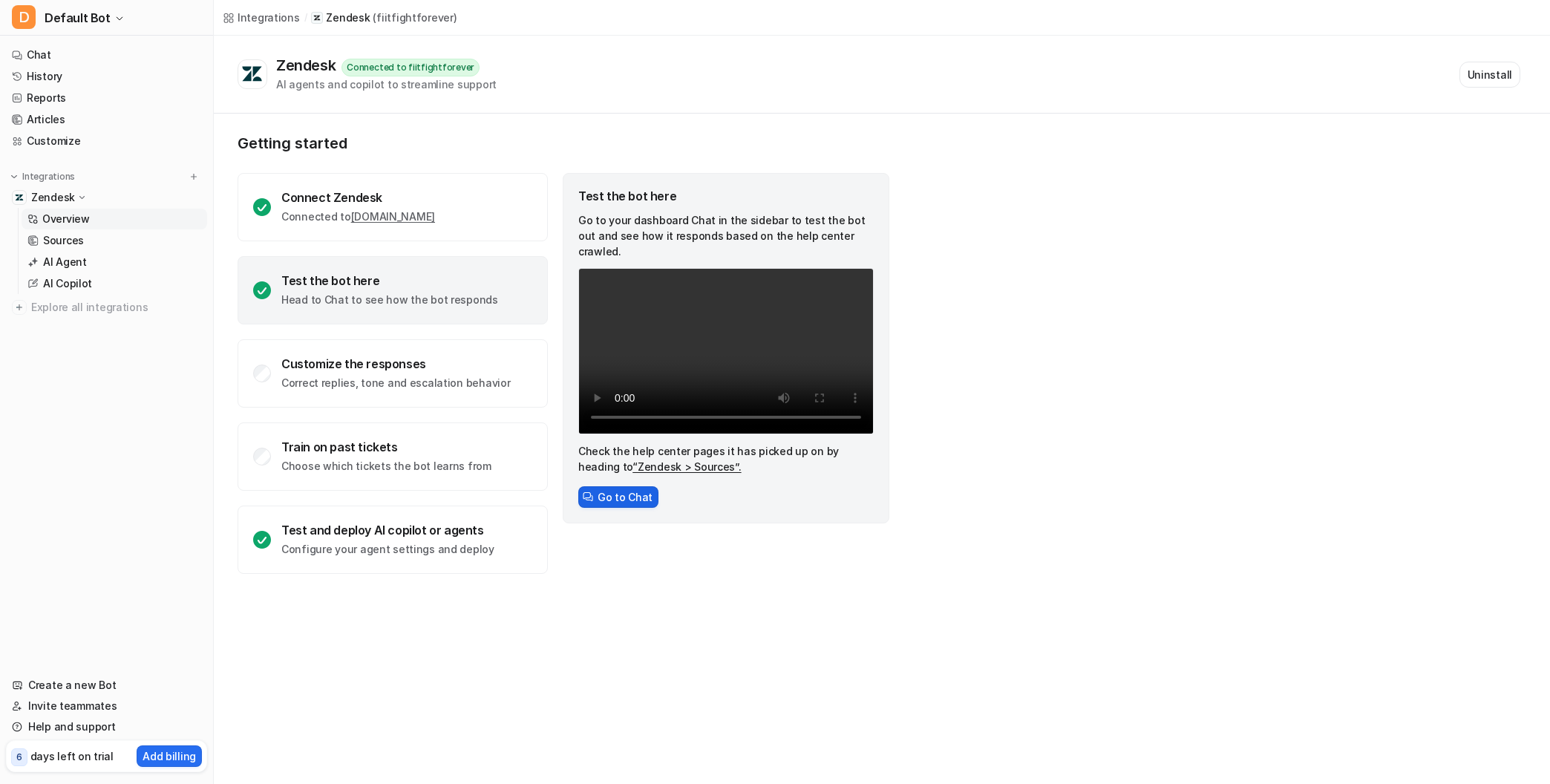
click at [615, 486] on button "Go to Chat" at bounding box center [618, 497] width 80 height 21
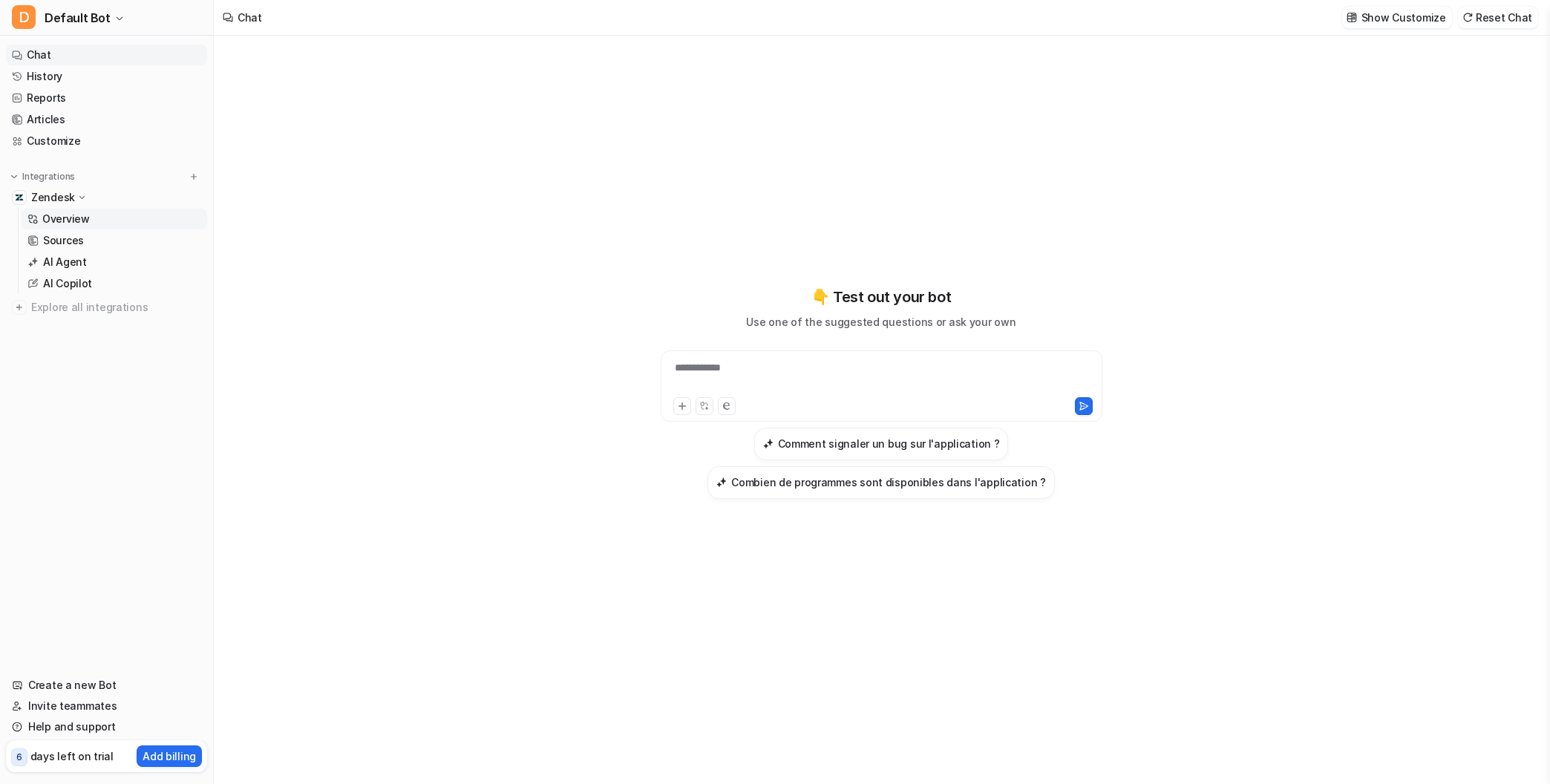
click at [66, 227] on link "Overview" at bounding box center [114, 219] width 186 height 21
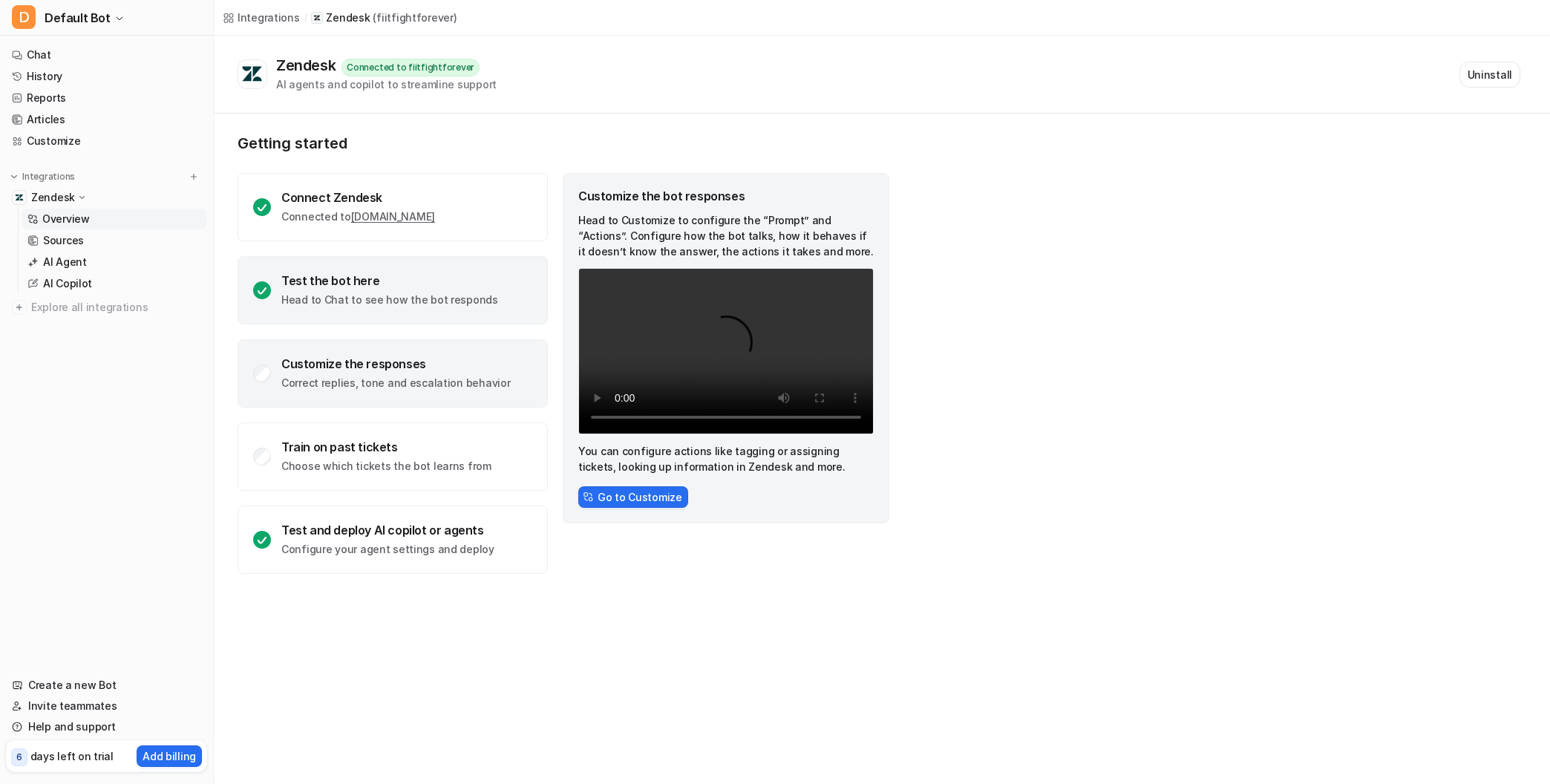
click at [360, 258] on div "Test the bot here Head to Chat to see how the bot responds" at bounding box center [392, 290] width 310 height 68
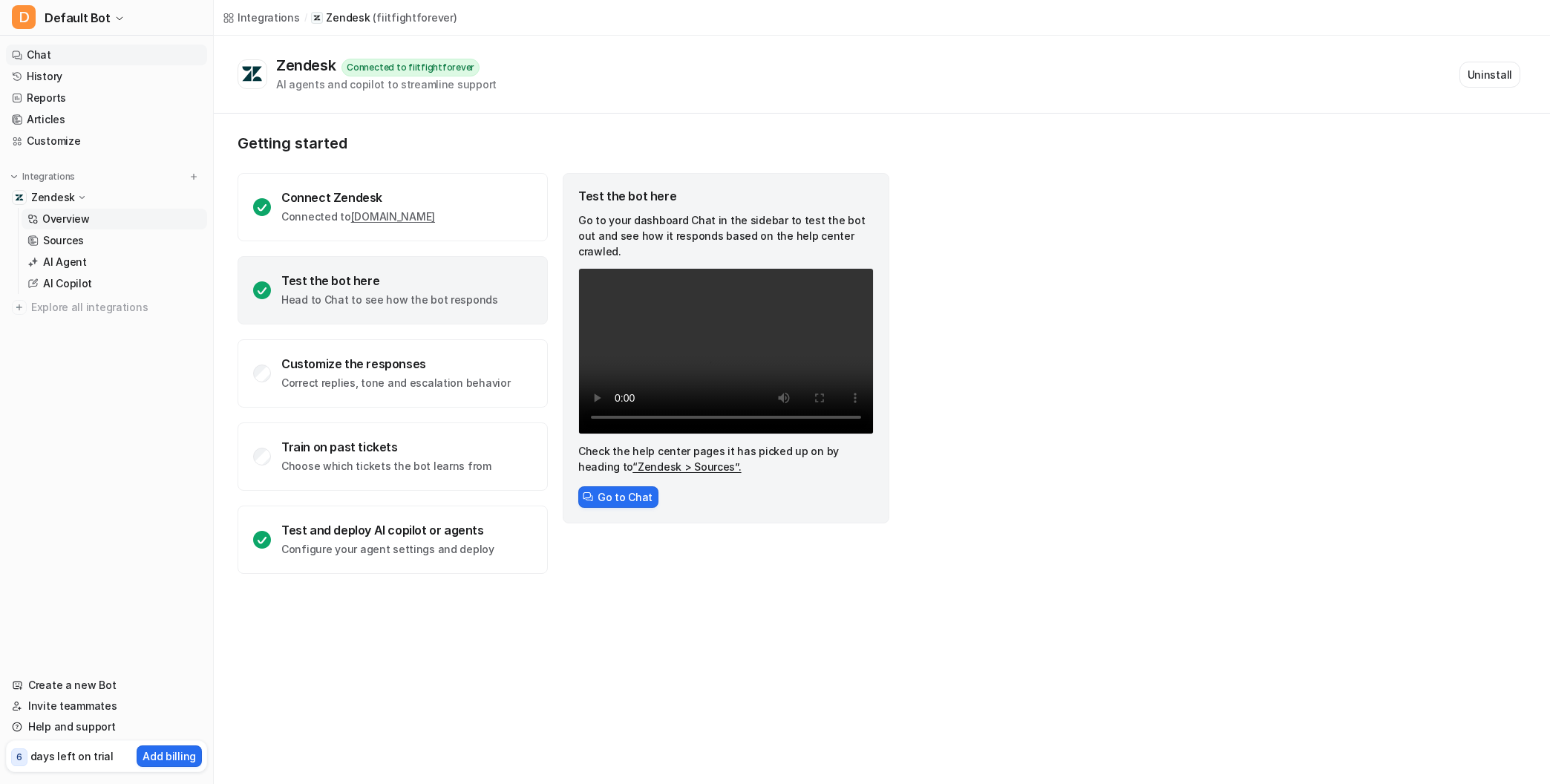
click at [31, 56] on link "Chat" at bounding box center [106, 54] width 202 height 21
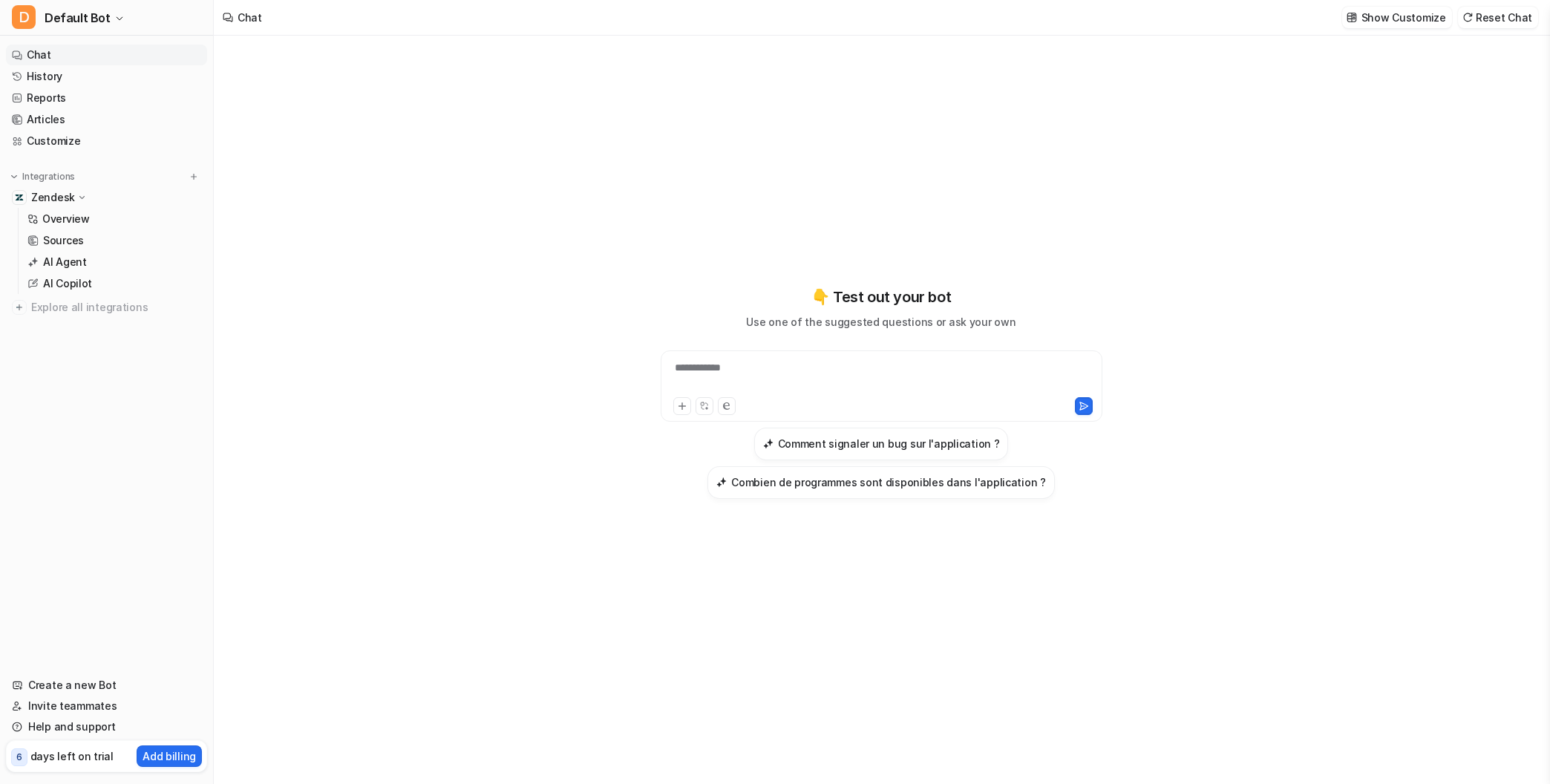
click at [722, 373] on div "**********" at bounding box center [882, 378] width 434 height 35
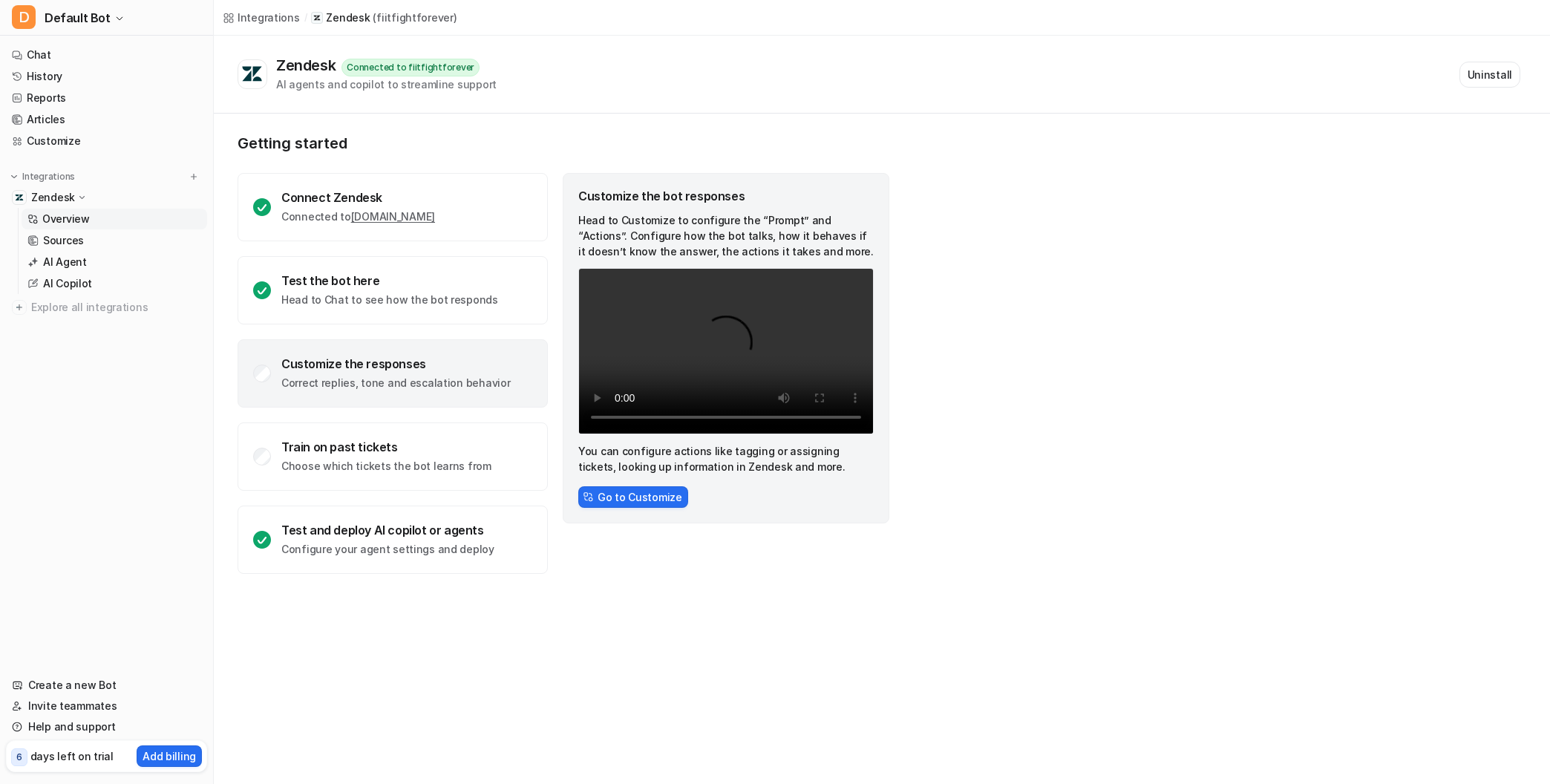
click at [379, 86] on div "AI agents and copilot to streamline support" at bounding box center [387, 84] width 220 height 16
click at [300, 200] on div "Connect Zendesk" at bounding box center [358, 197] width 154 height 15
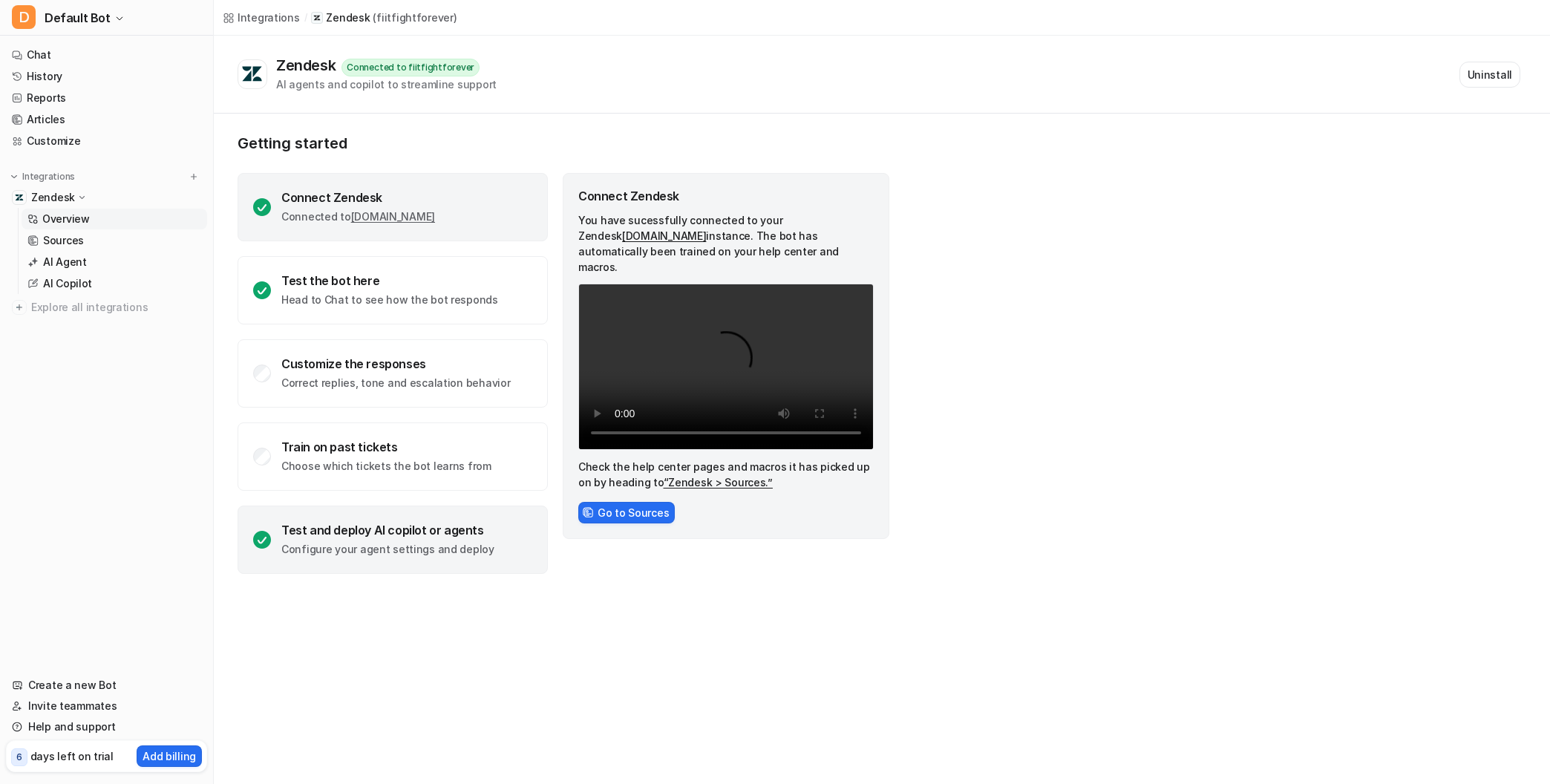
click at [378, 540] on div "Test and deploy AI copilot or agents Configure your agent settings and deploy" at bounding box center [388, 540] width 213 height 35
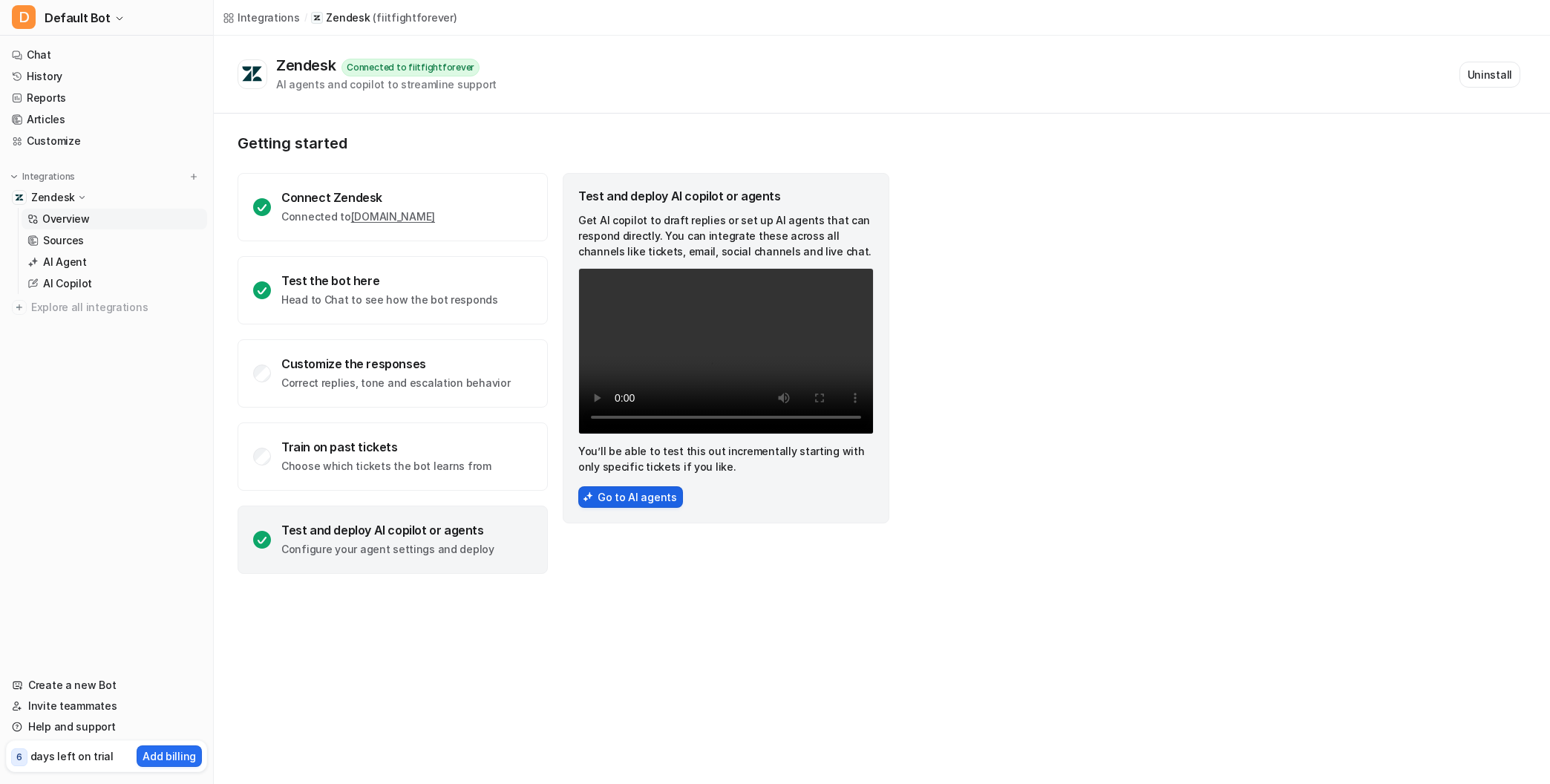
click at [622, 498] on button "Go to AI agents" at bounding box center [630, 497] width 104 height 21
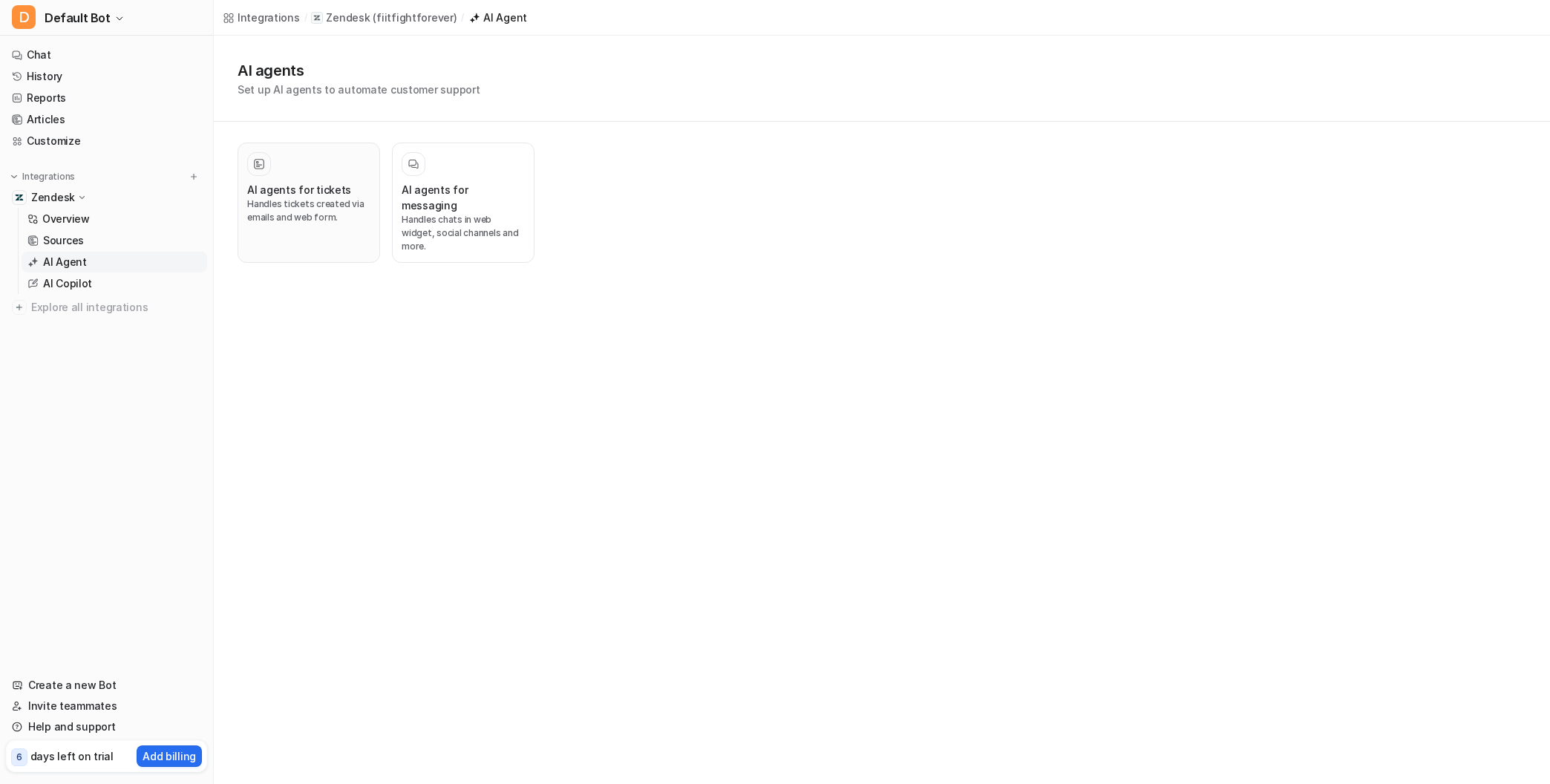
click at [299, 190] on h3 "AI agents for tickets" at bounding box center [299, 189] width 104 height 16
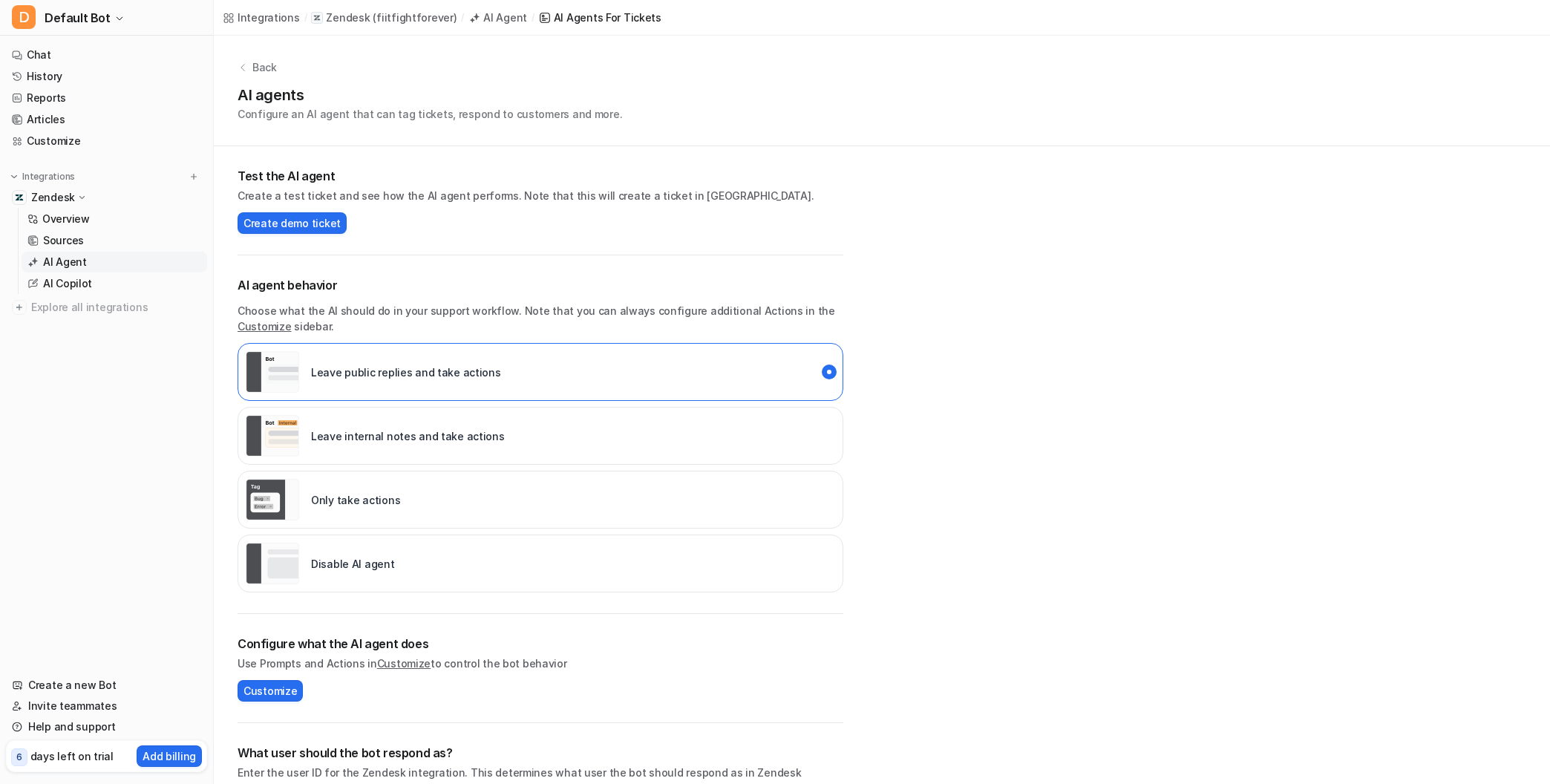
click at [621, 648] on h2 "Configure what the AI agent does" at bounding box center [541, 643] width 606 height 18
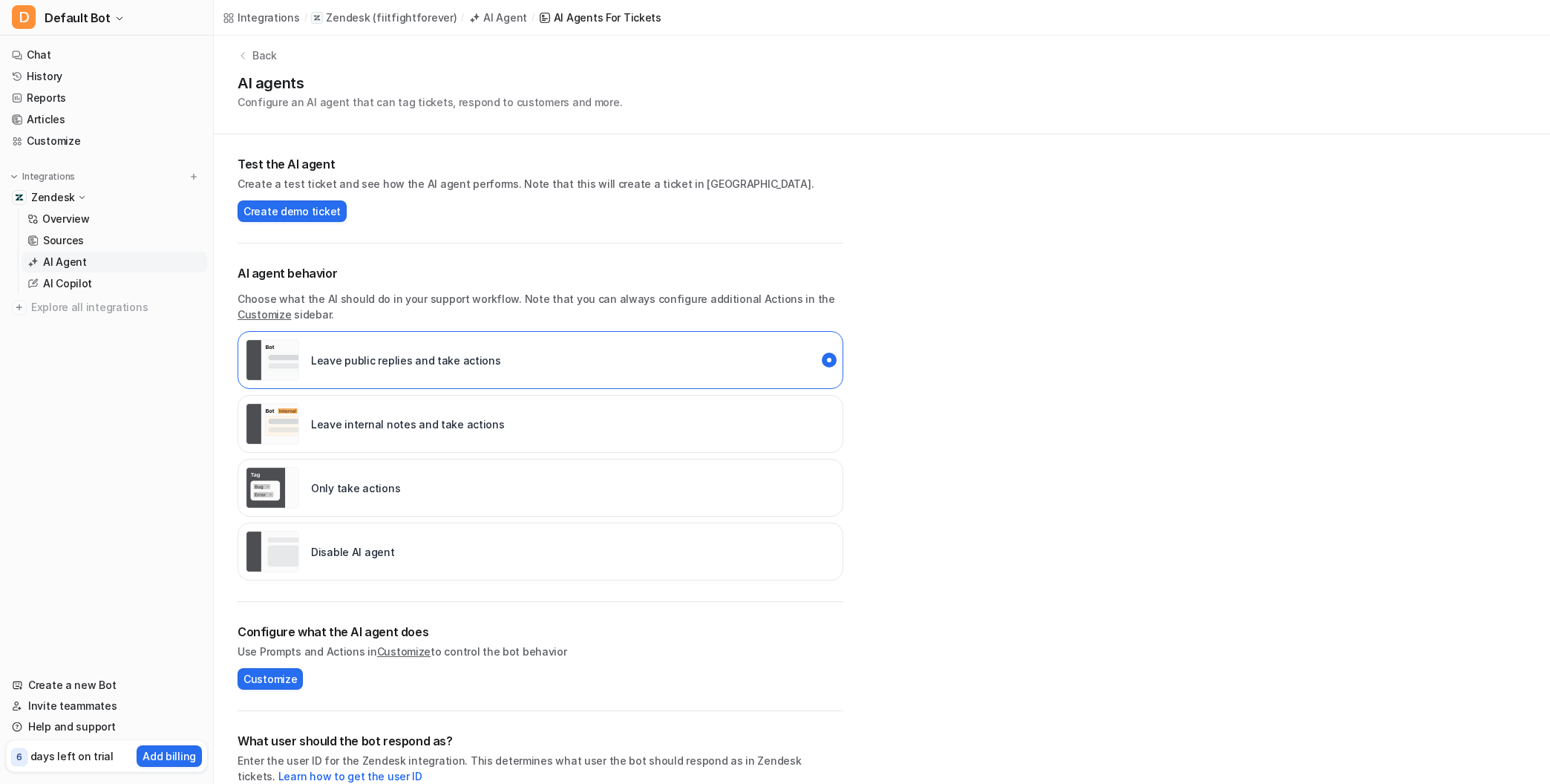
scroll to position [3, 0]
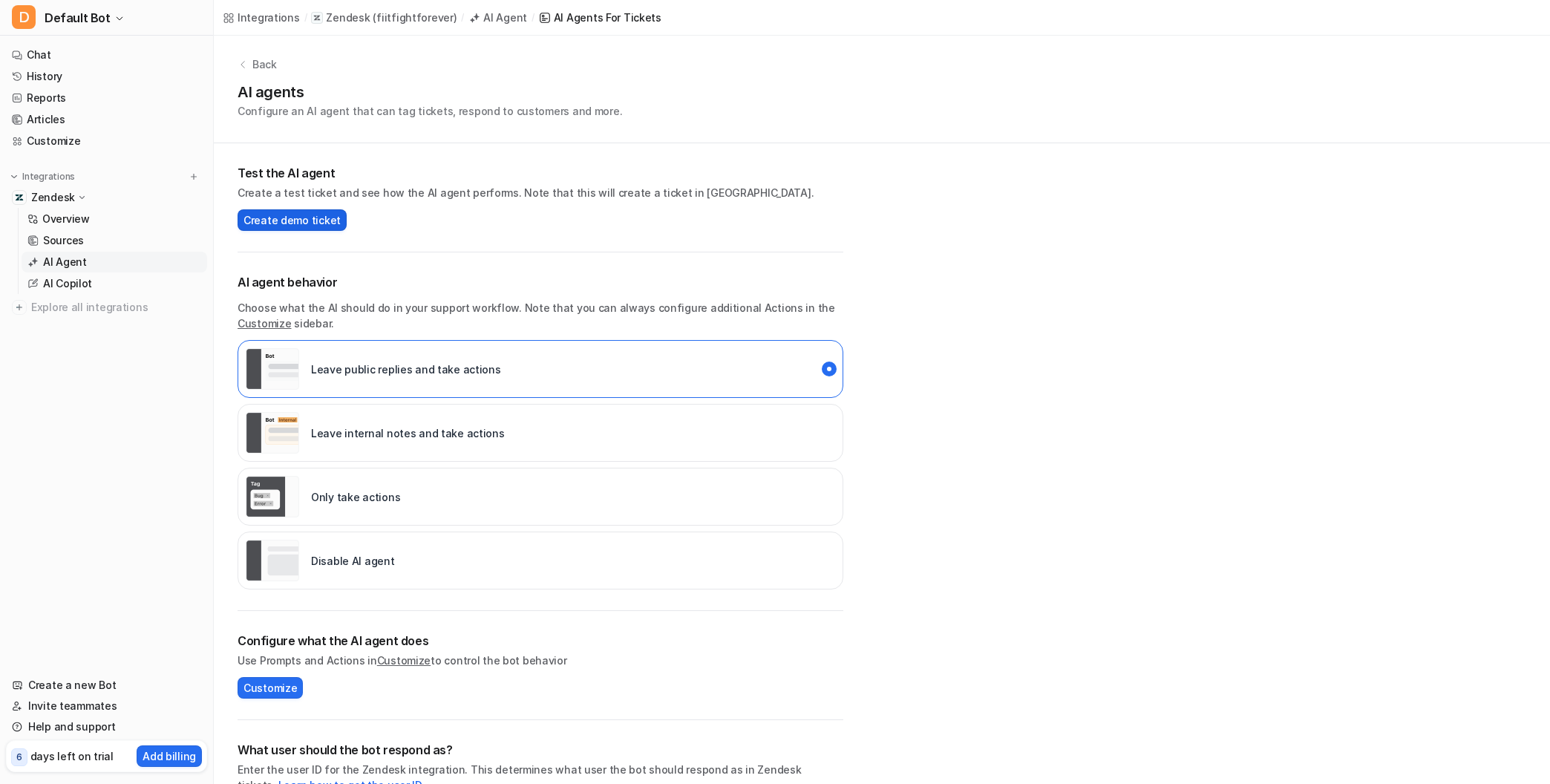
click at [307, 216] on span "Create demo ticket" at bounding box center [292, 220] width 97 height 16
click at [87, 59] on link "Chat" at bounding box center [106, 54] width 202 height 21
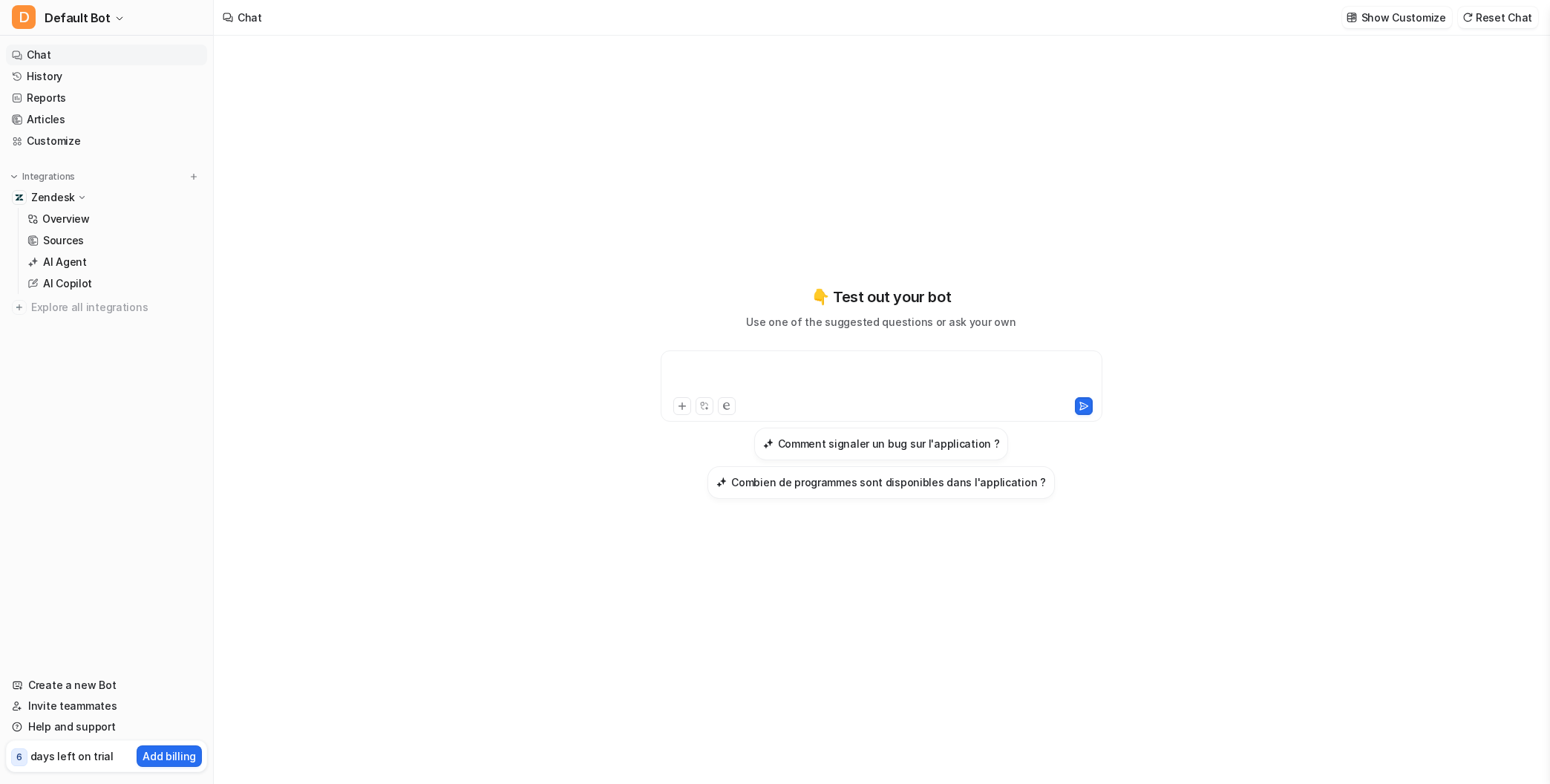
click at [711, 369] on div at bounding box center [882, 378] width 434 height 35
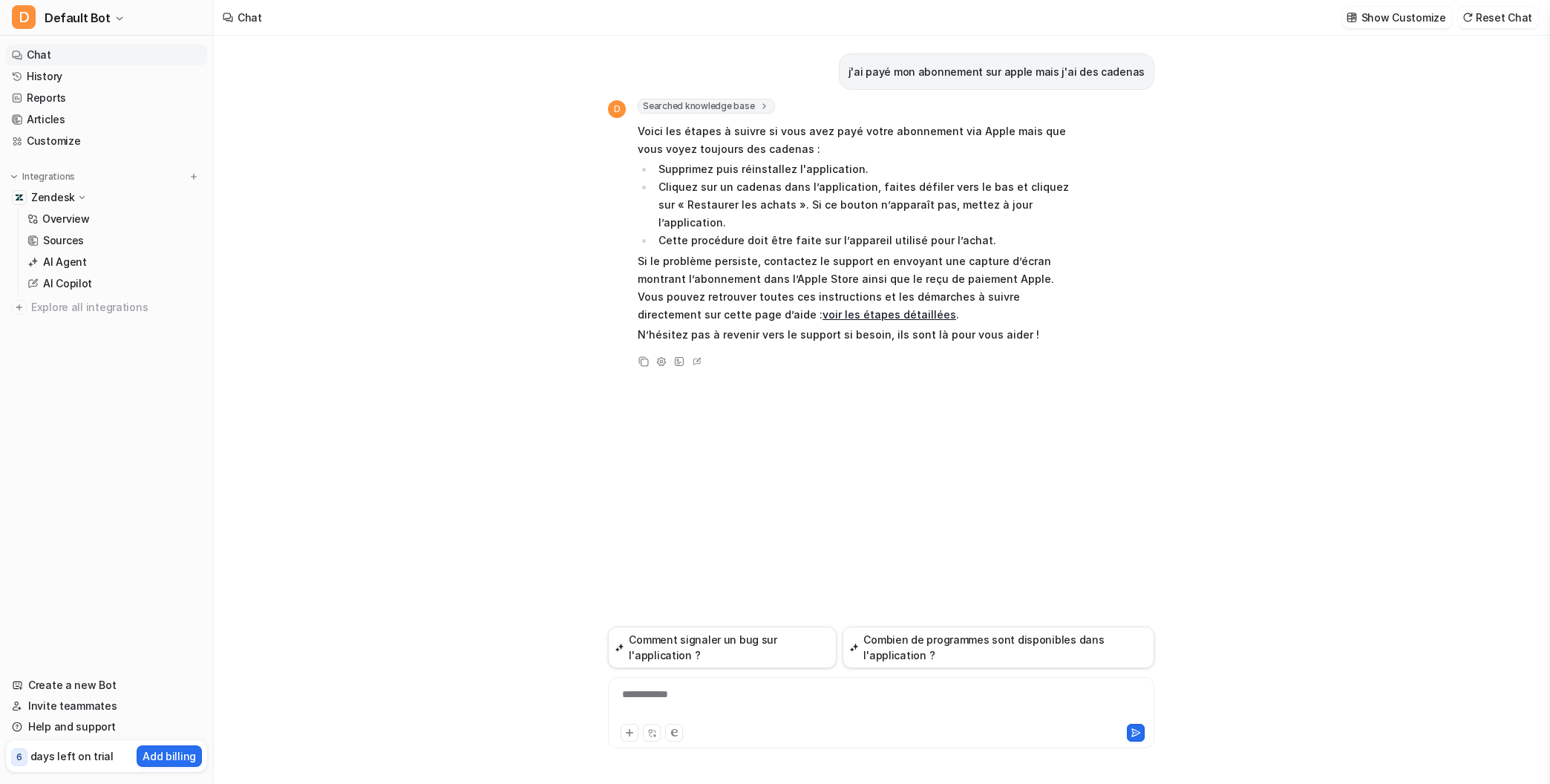
click at [777, 699] on div "**********" at bounding box center [881, 704] width 539 height 35
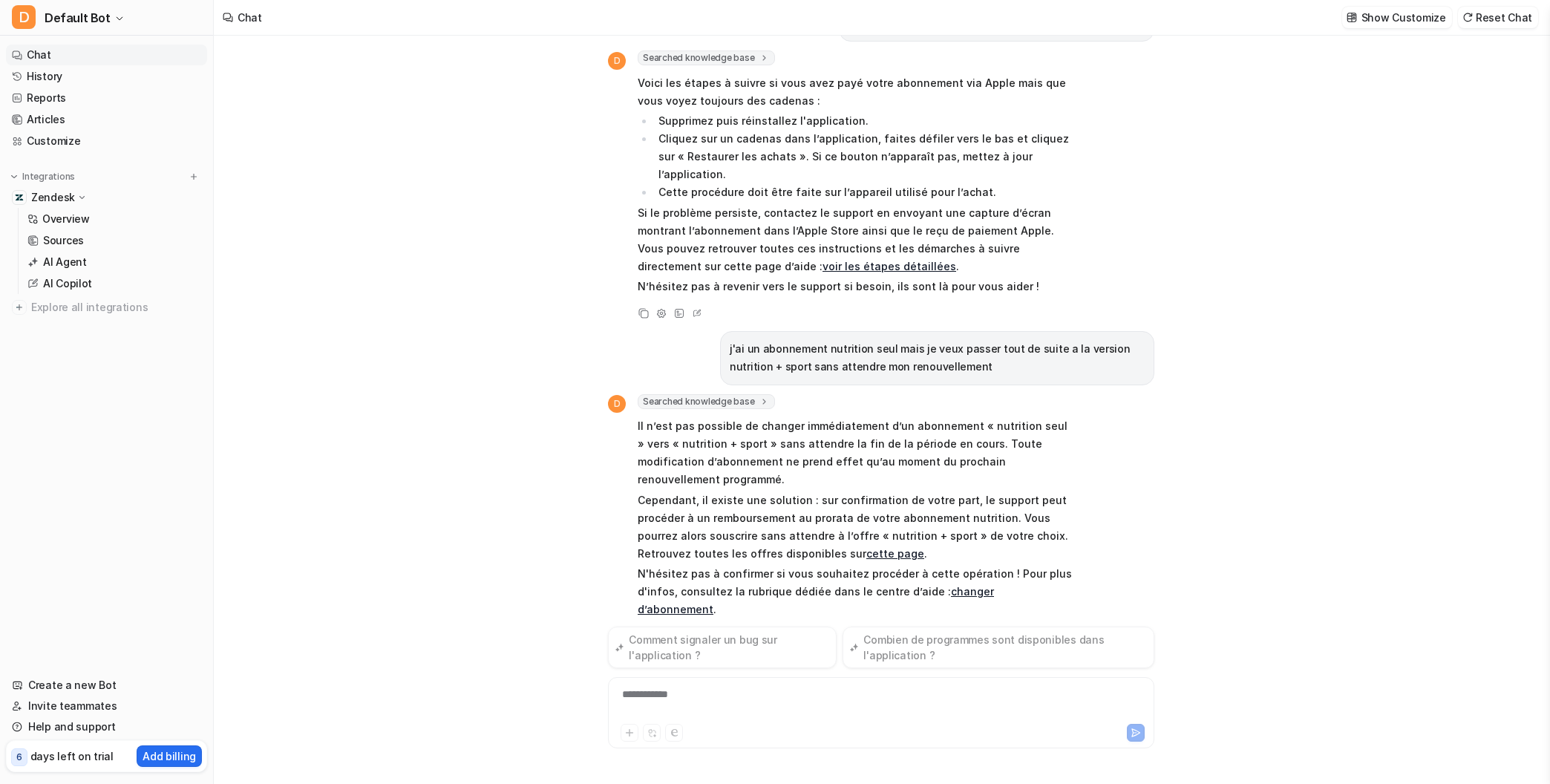
scroll to position [30, 0]
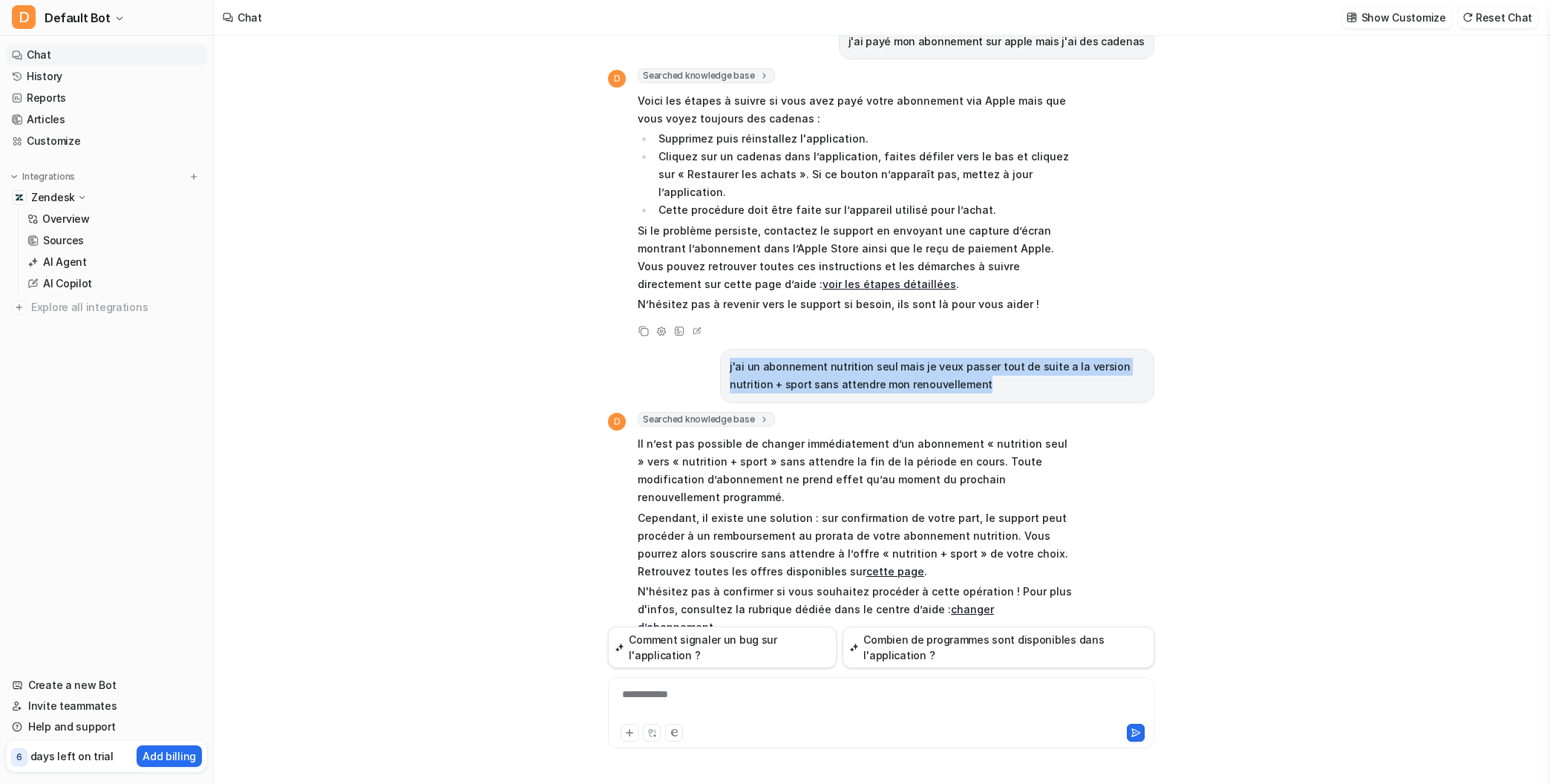
drag, startPoint x: 883, startPoint y: 365, endPoint x: 725, endPoint y: 353, distance: 158.5
click at [725, 353] on div "j'ai un abonnement nutrition seul mais je veux passer tout de suite a la versio…" at bounding box center [937, 376] width 434 height 54
copy p "j'ai un abonnement nutrition seul mais je veux passer tout de suite a la versio…"
click at [727, 697] on div "**********" at bounding box center [881, 704] width 539 height 35
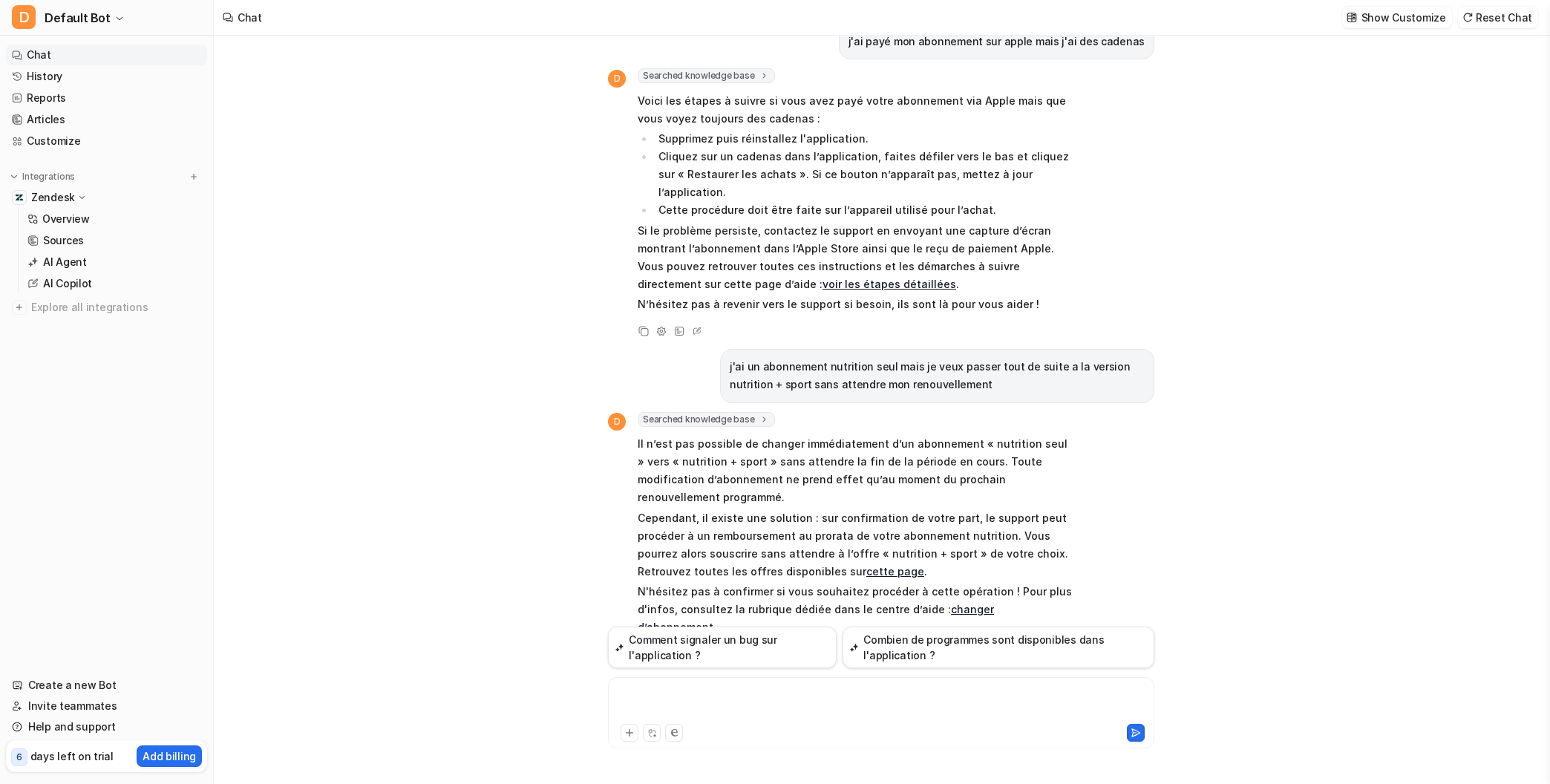
click at [736, 708] on div at bounding box center [881, 704] width 539 height 35
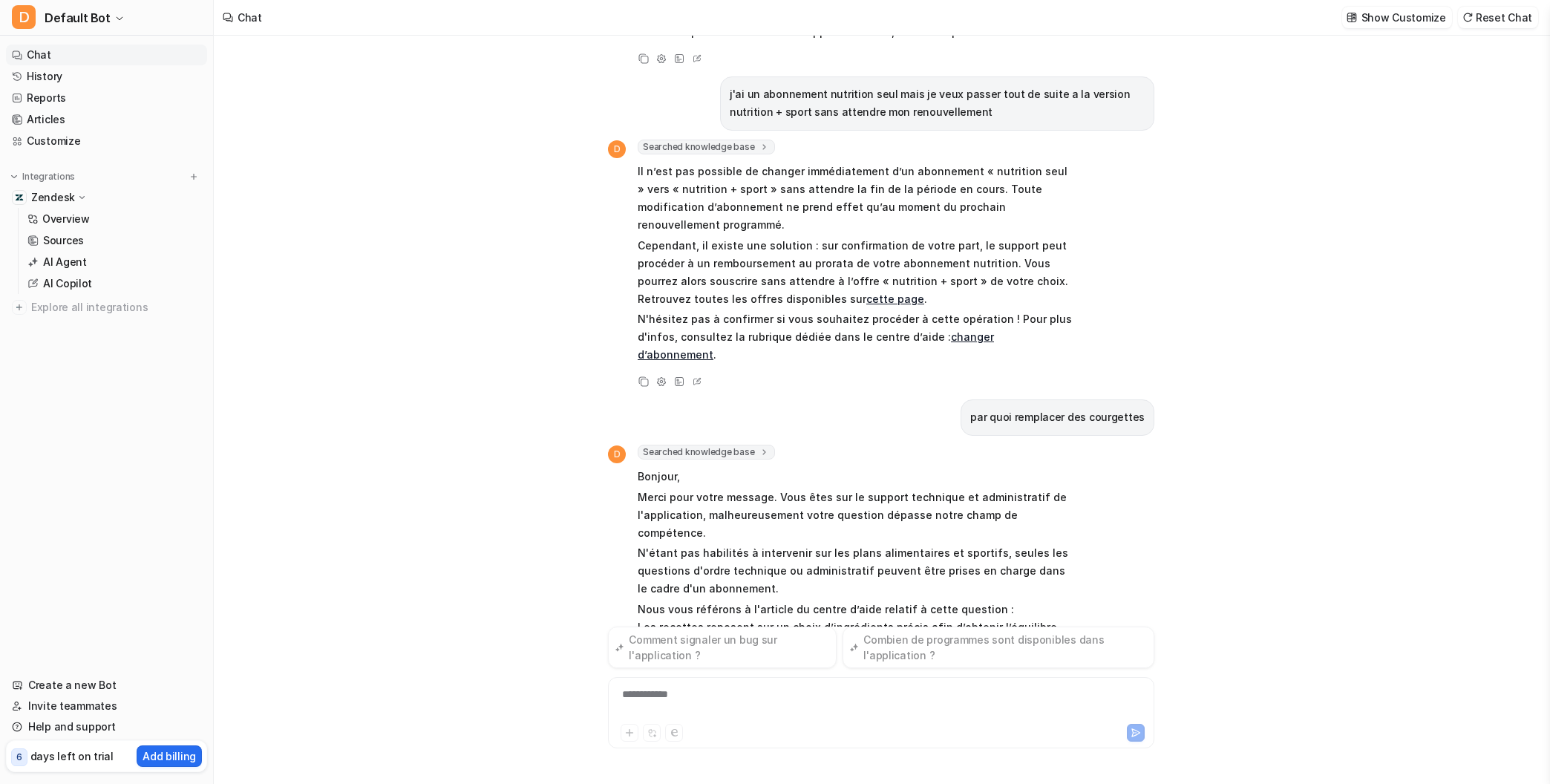
scroll to position [321, 0]
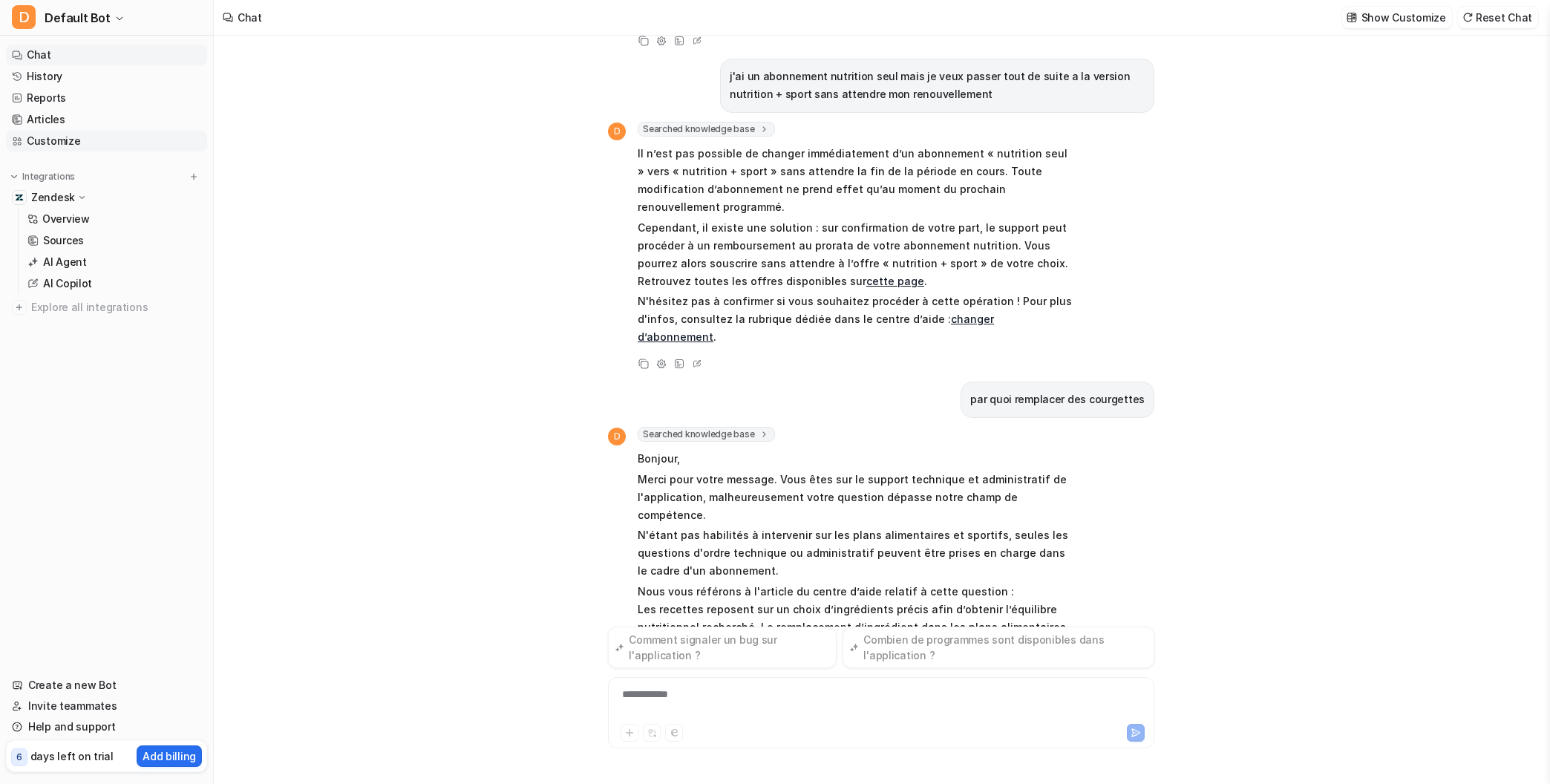
click at [58, 140] on link "Customize" at bounding box center [106, 141] width 202 height 21
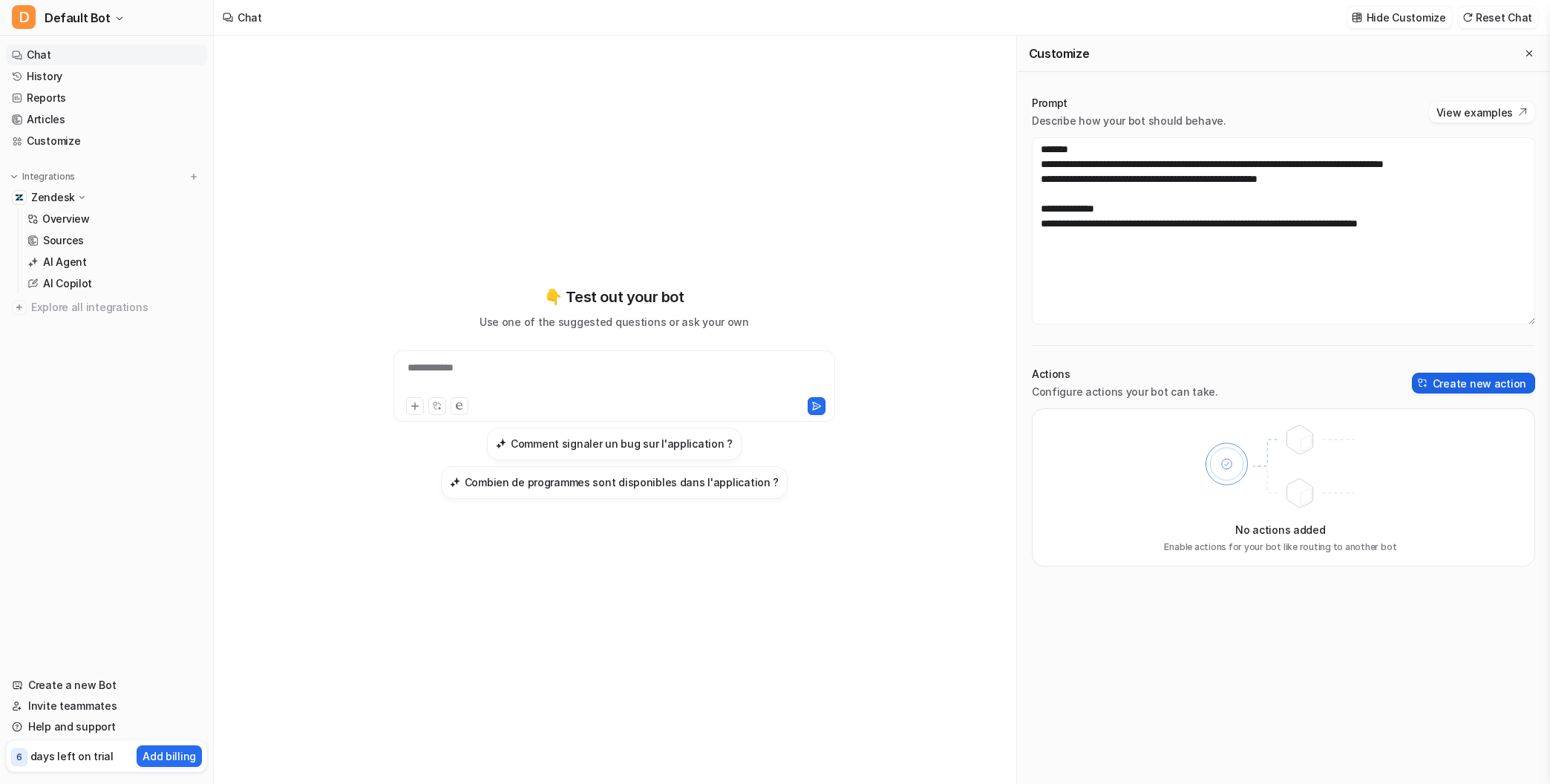
click at [1463, 384] on button "Create new action" at bounding box center [1473, 383] width 123 height 21
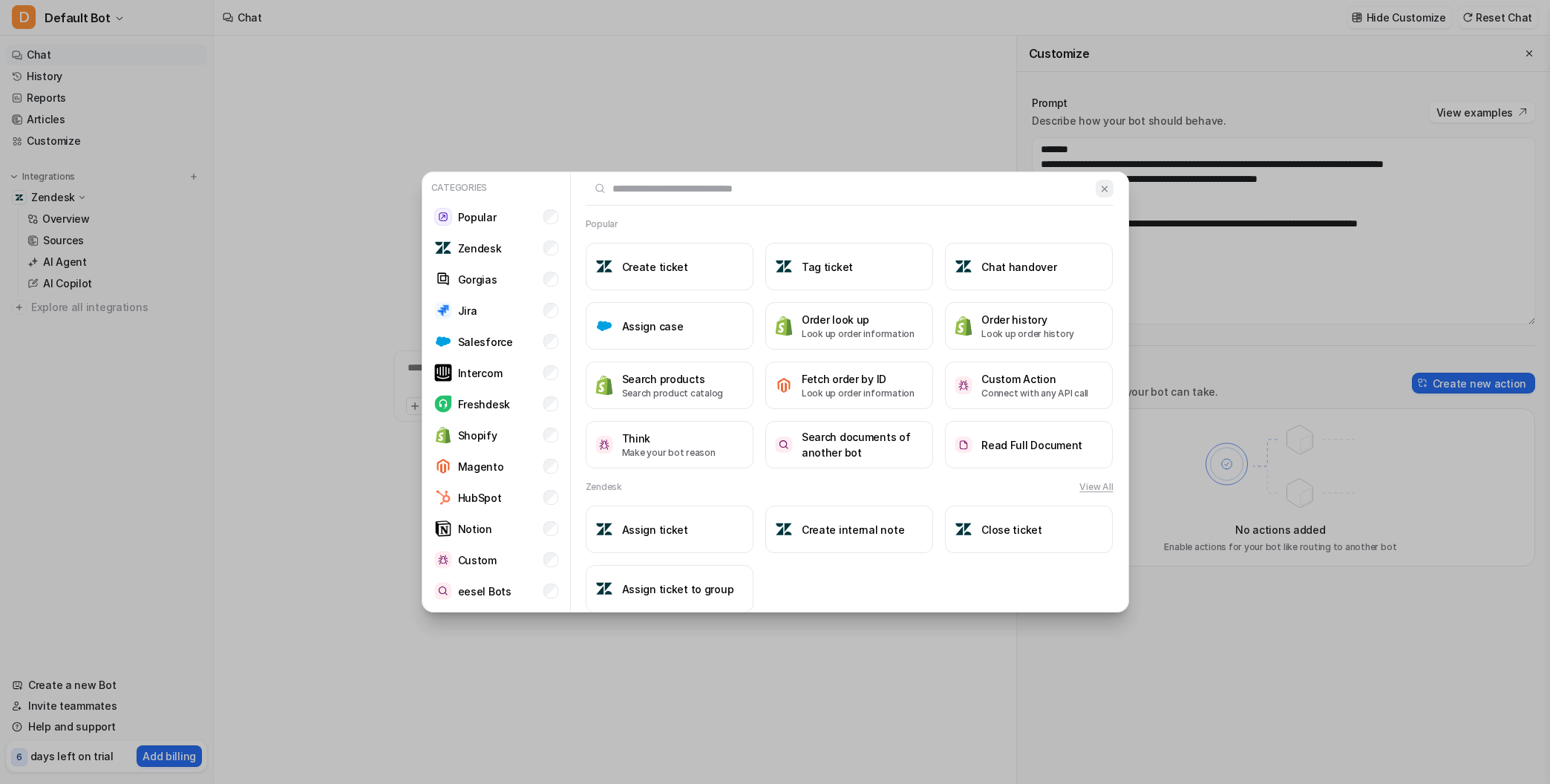
click at [1105, 188] on img at bounding box center [1104, 189] width 11 height 12
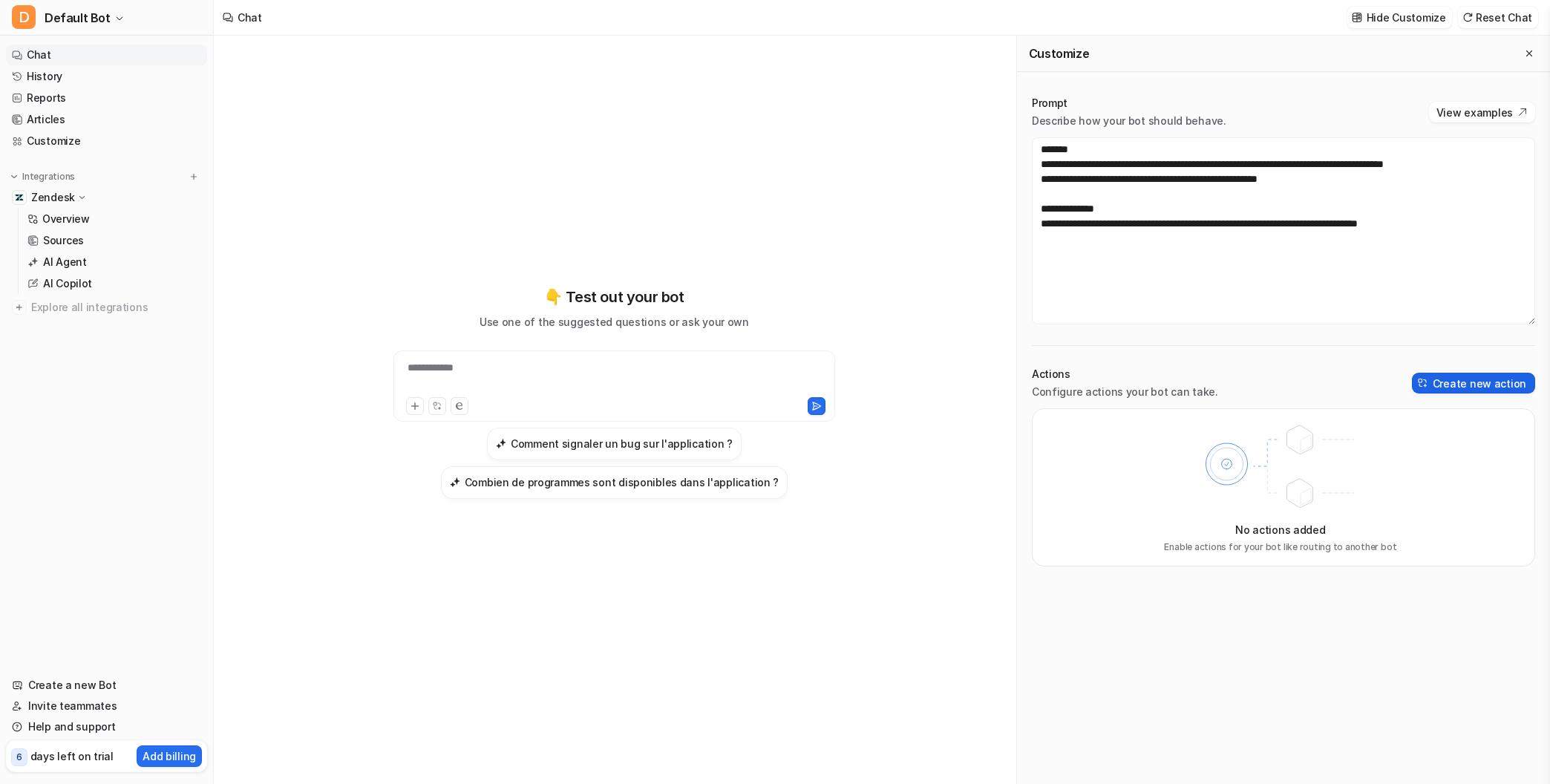
click at [1487, 382] on button "Create new action" at bounding box center [1473, 383] width 123 height 21
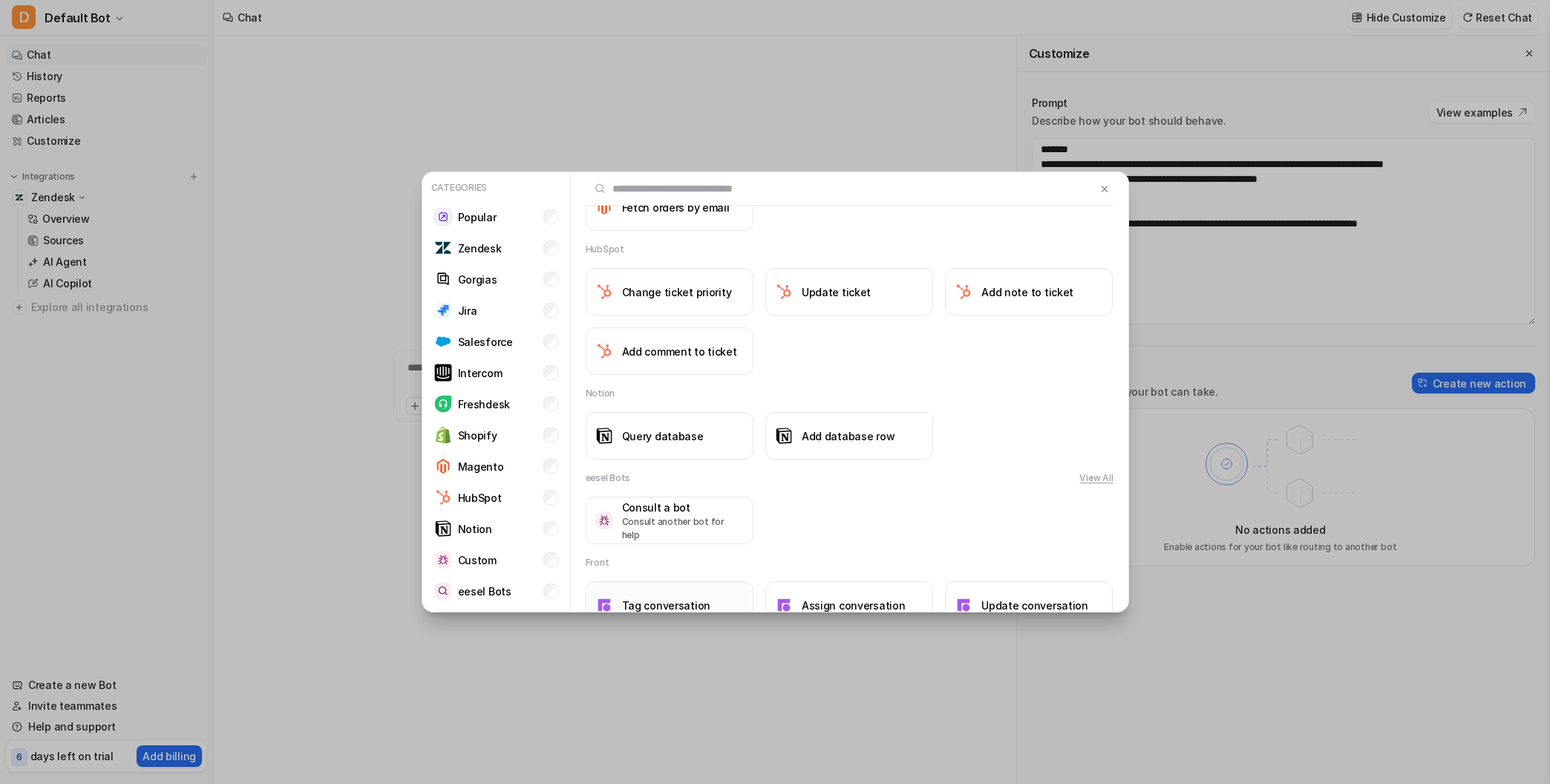
scroll to position [1301, 0]
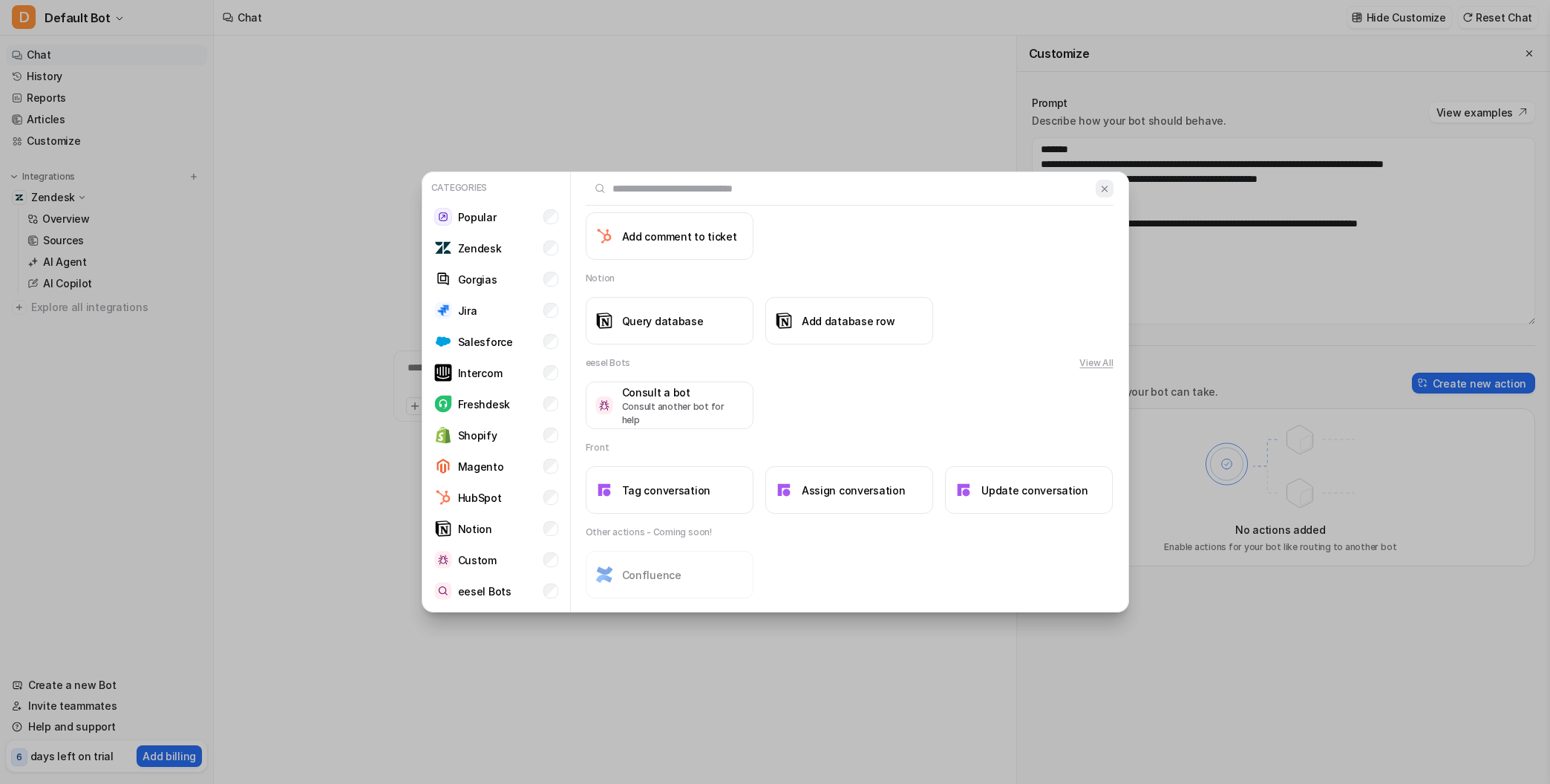
click at [1110, 192] on button at bounding box center [1104, 188] width 17 height 18
